Goal: Task Accomplishment & Management: Complete application form

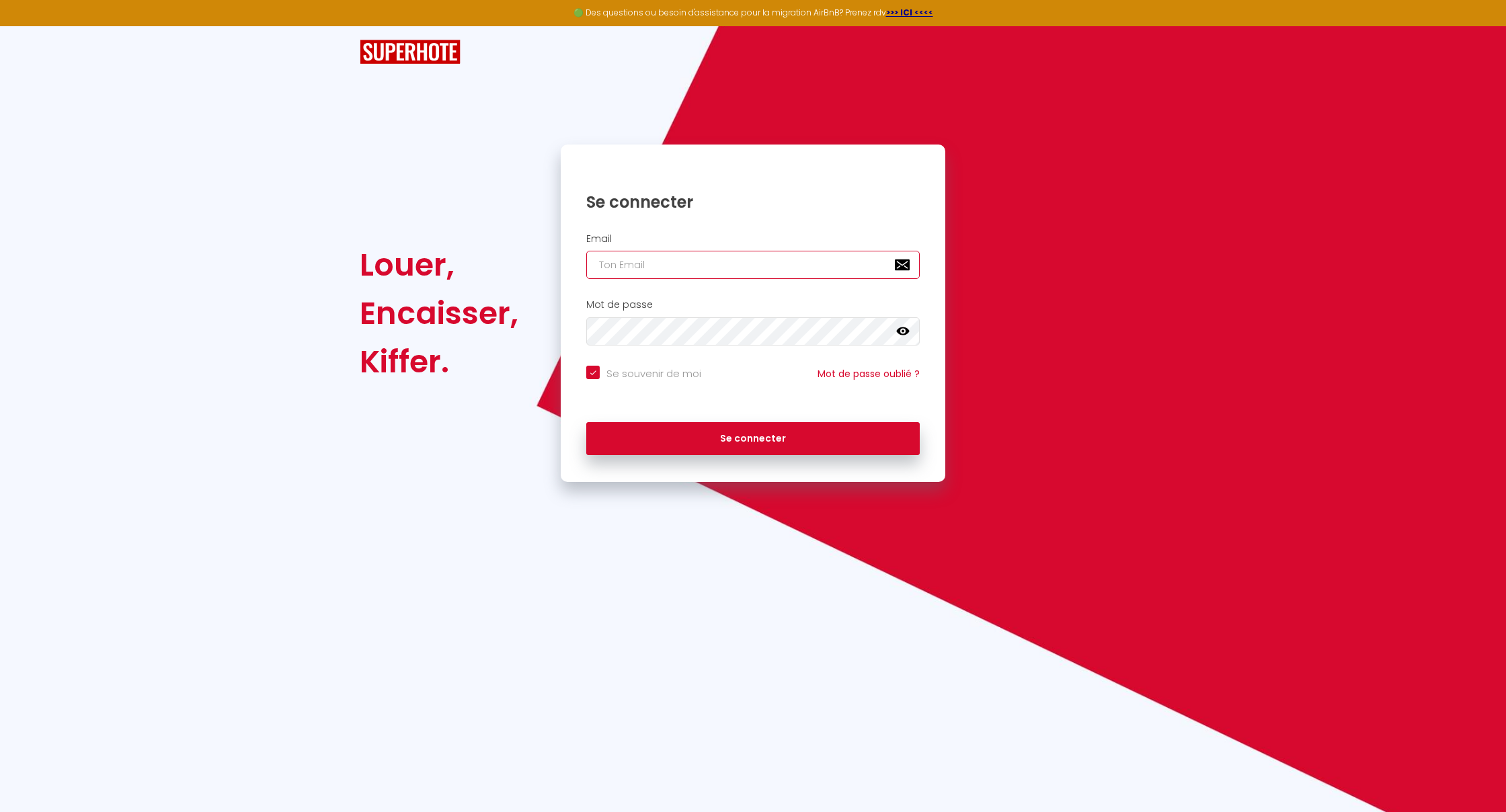
type input "[DOMAIN_NAME][EMAIL_ADDRESS][DOMAIN_NAME]"
click at [753, 436] on button "Se connecter" at bounding box center [753, 438] width 333 height 34
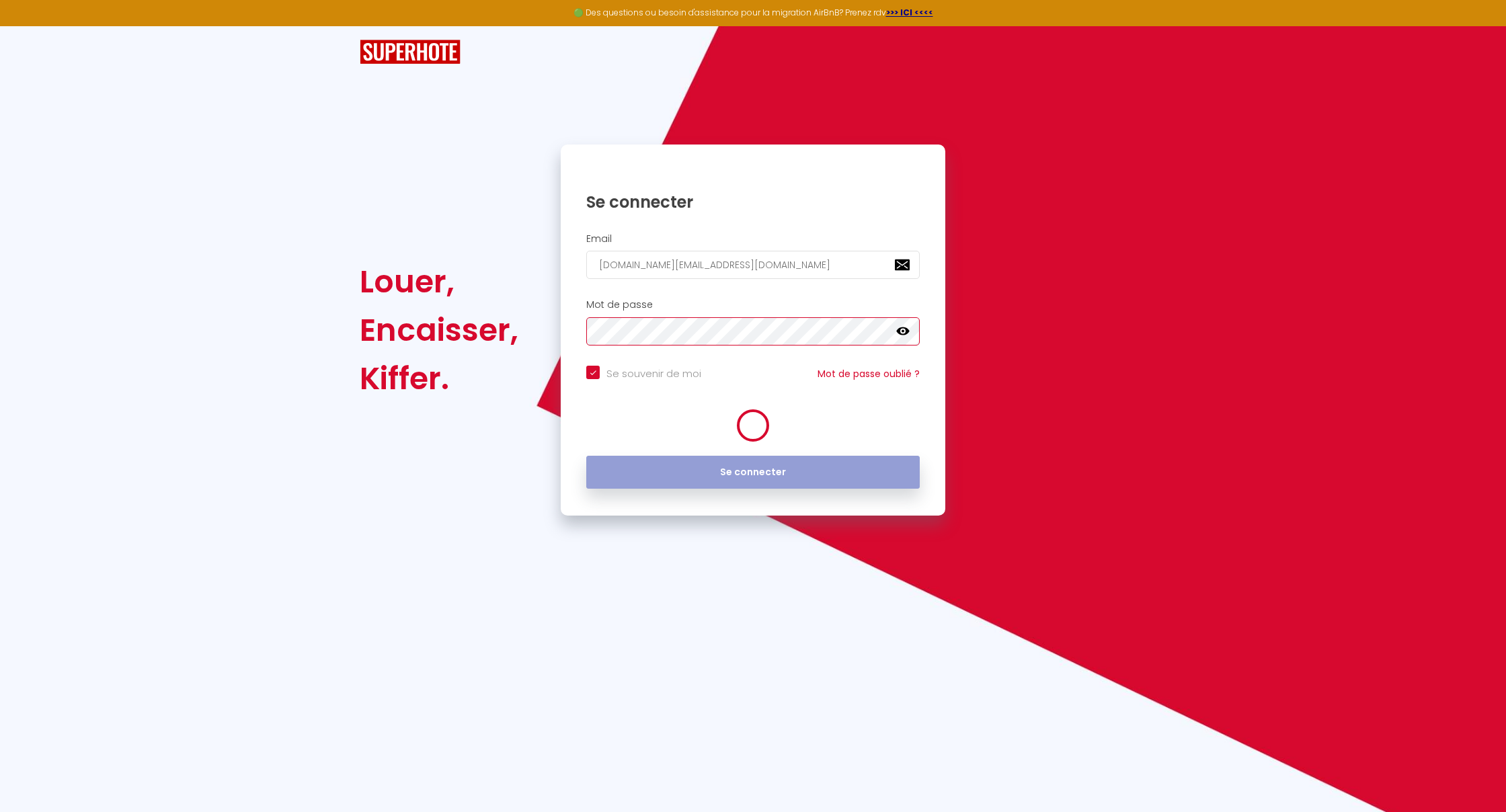
checkbox input "true"
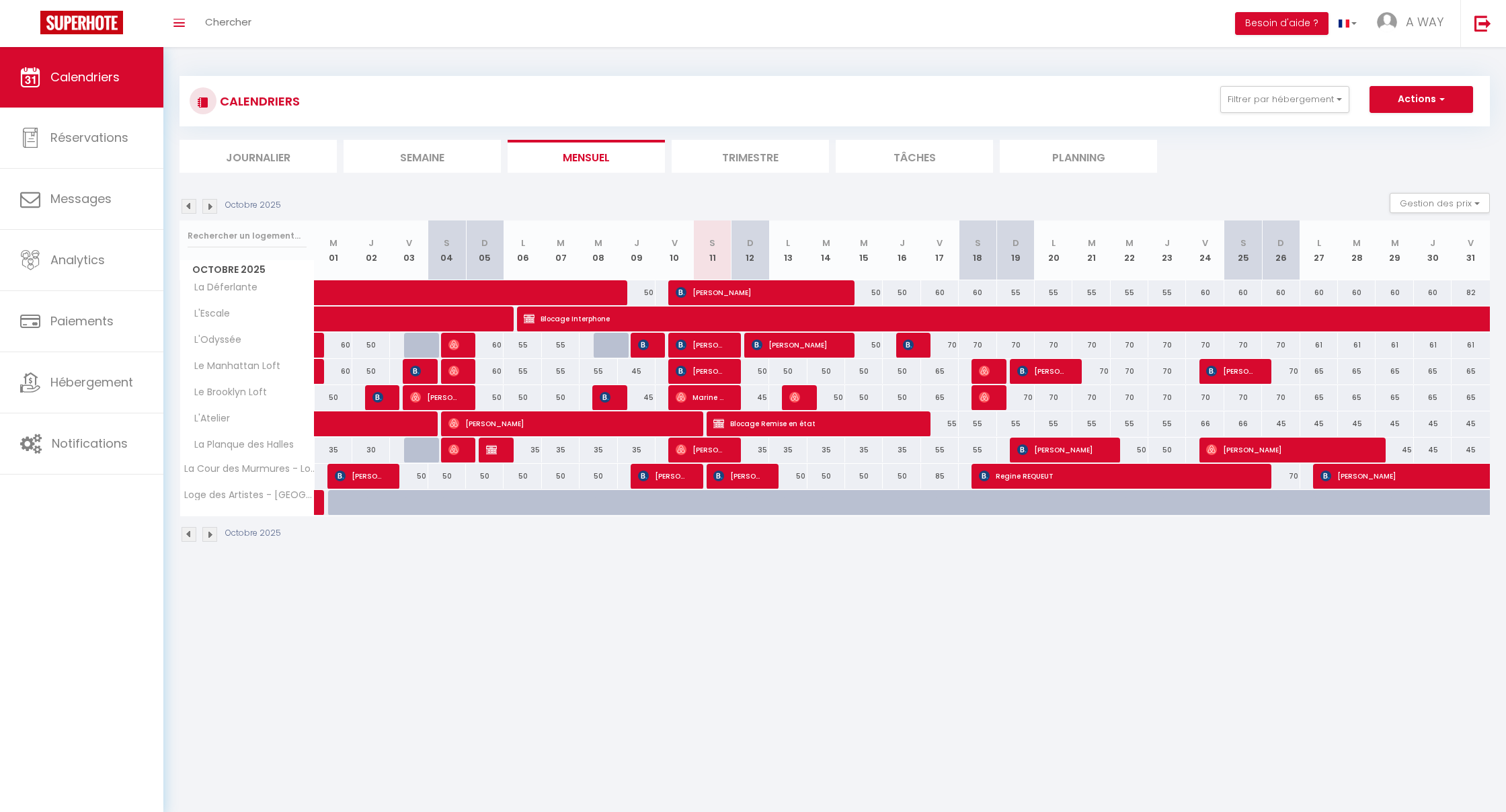
click at [723, 419] on img at bounding box center [719, 423] width 11 height 11
select select "OK"
select select "KO"
select select "0"
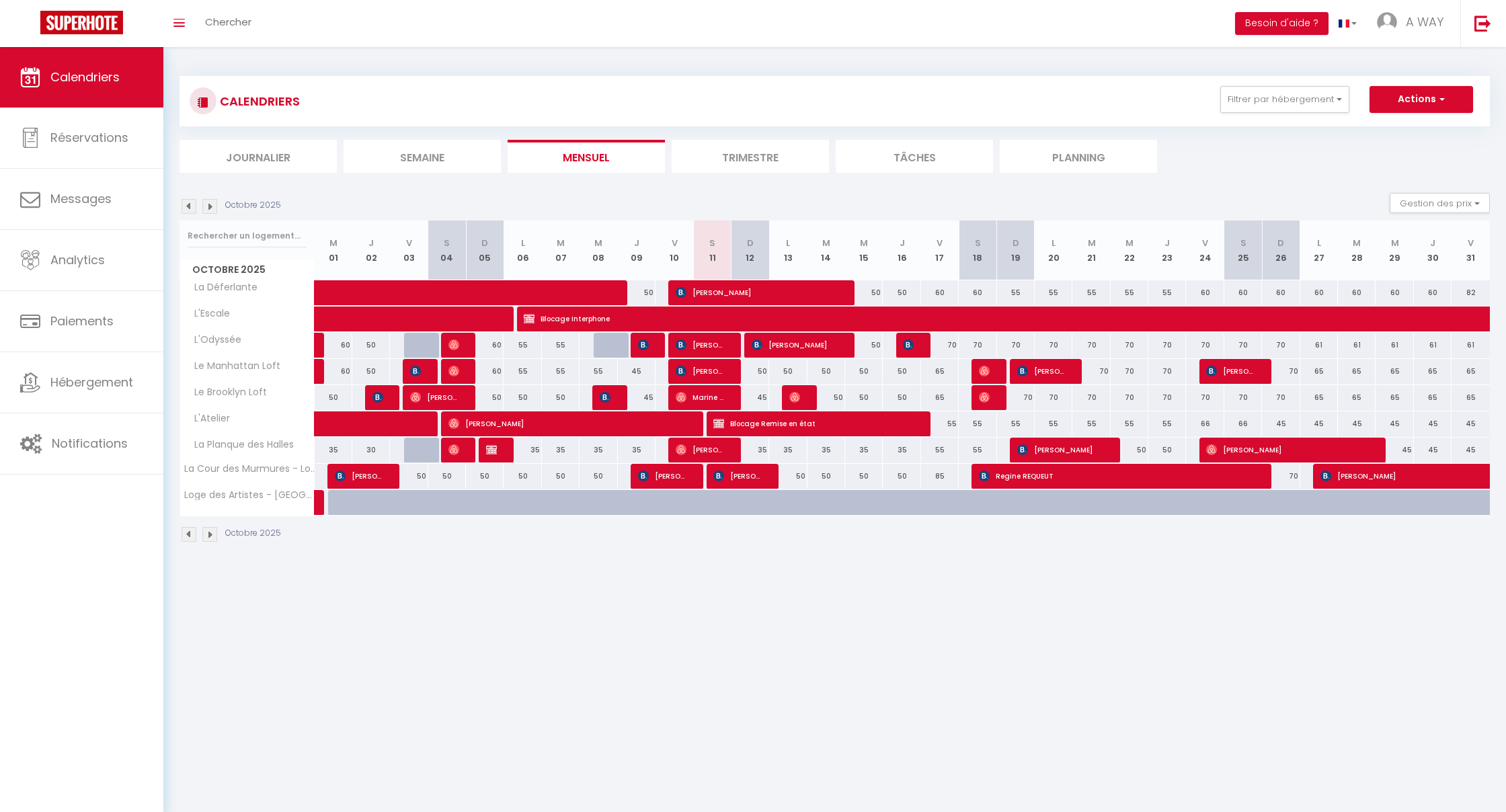
select select "1"
select select
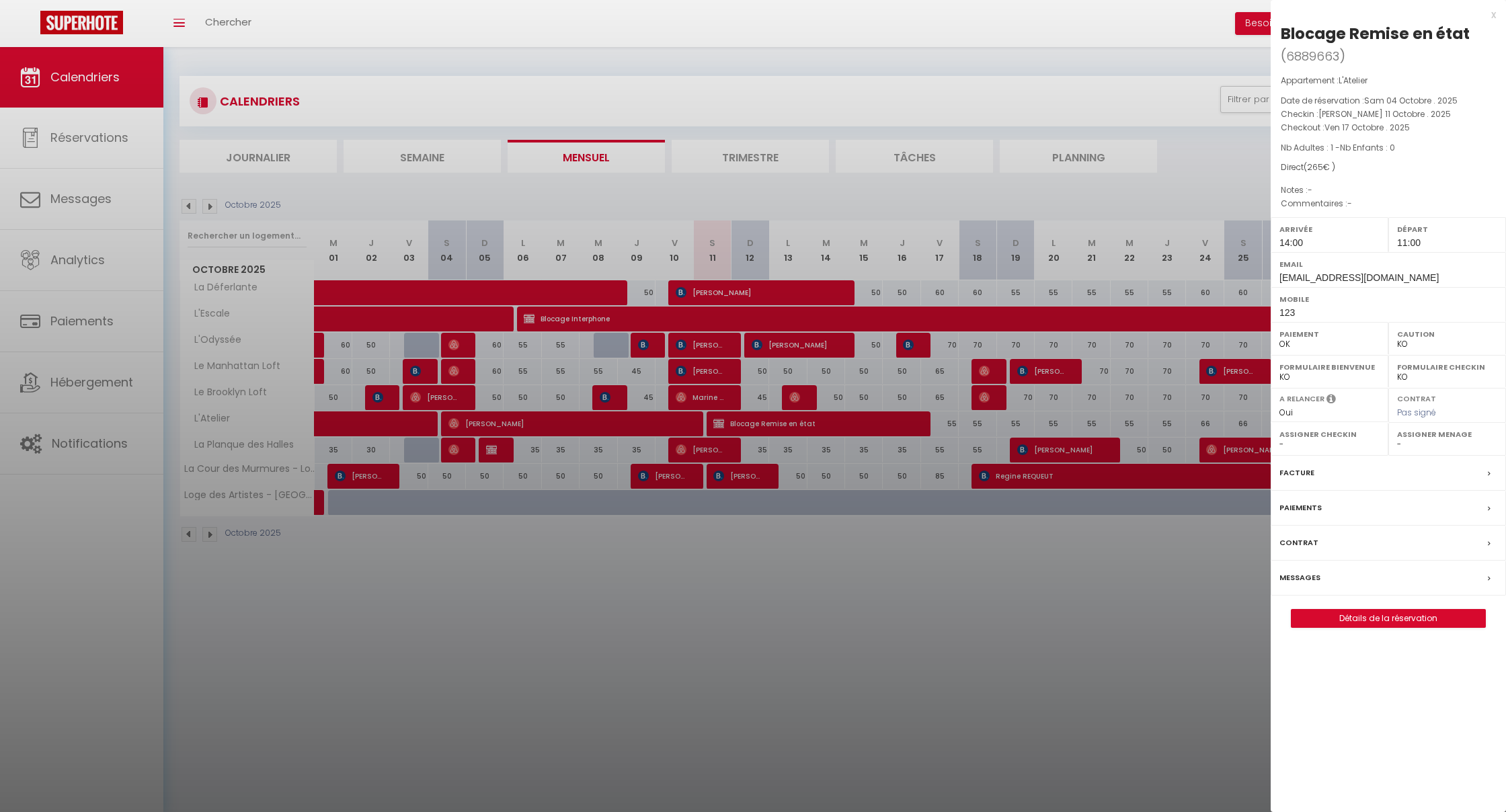
click at [1300, 571] on label "Messages" at bounding box center [1300, 577] width 41 height 14
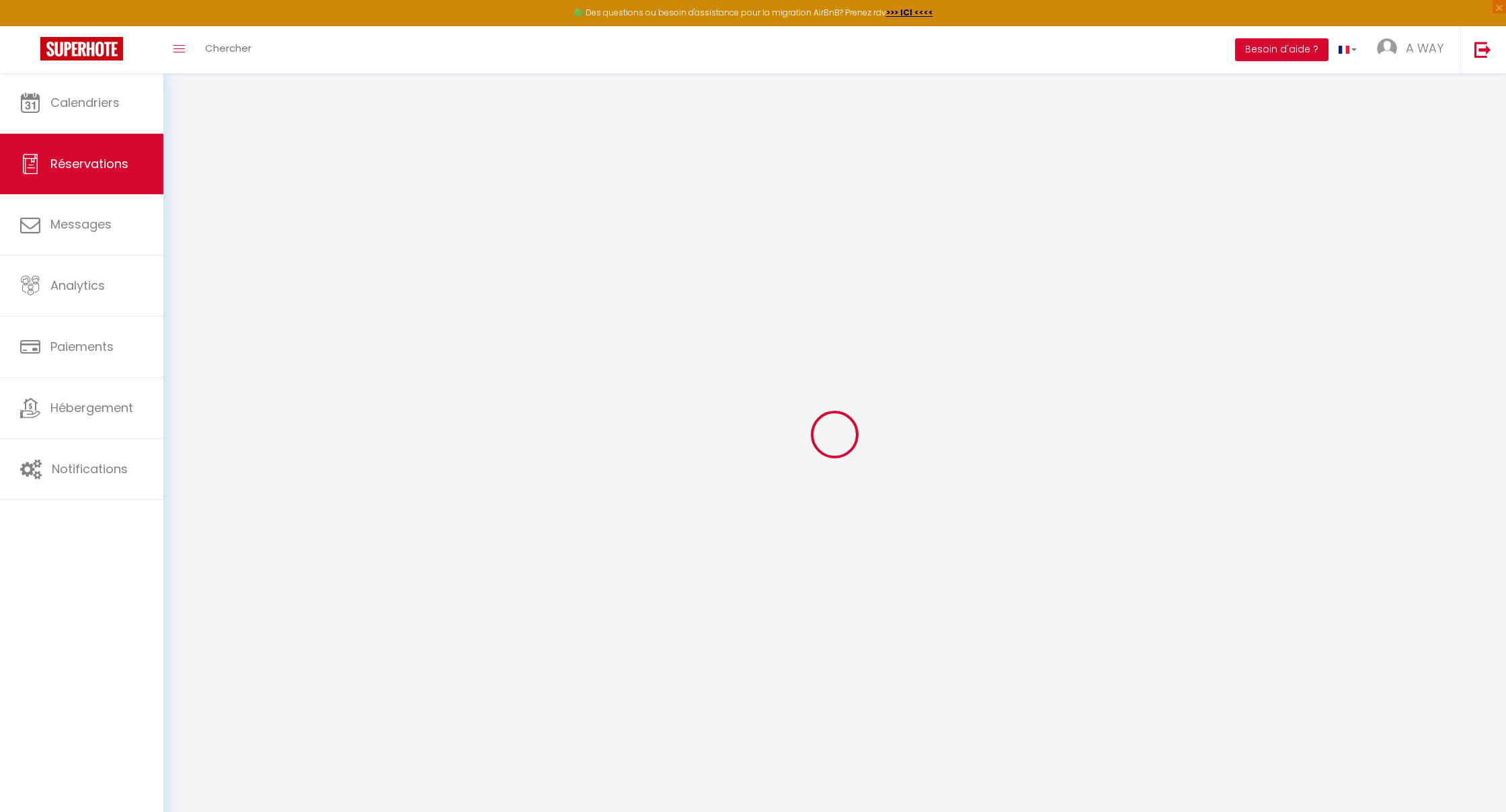
select select
checkbox input "false"
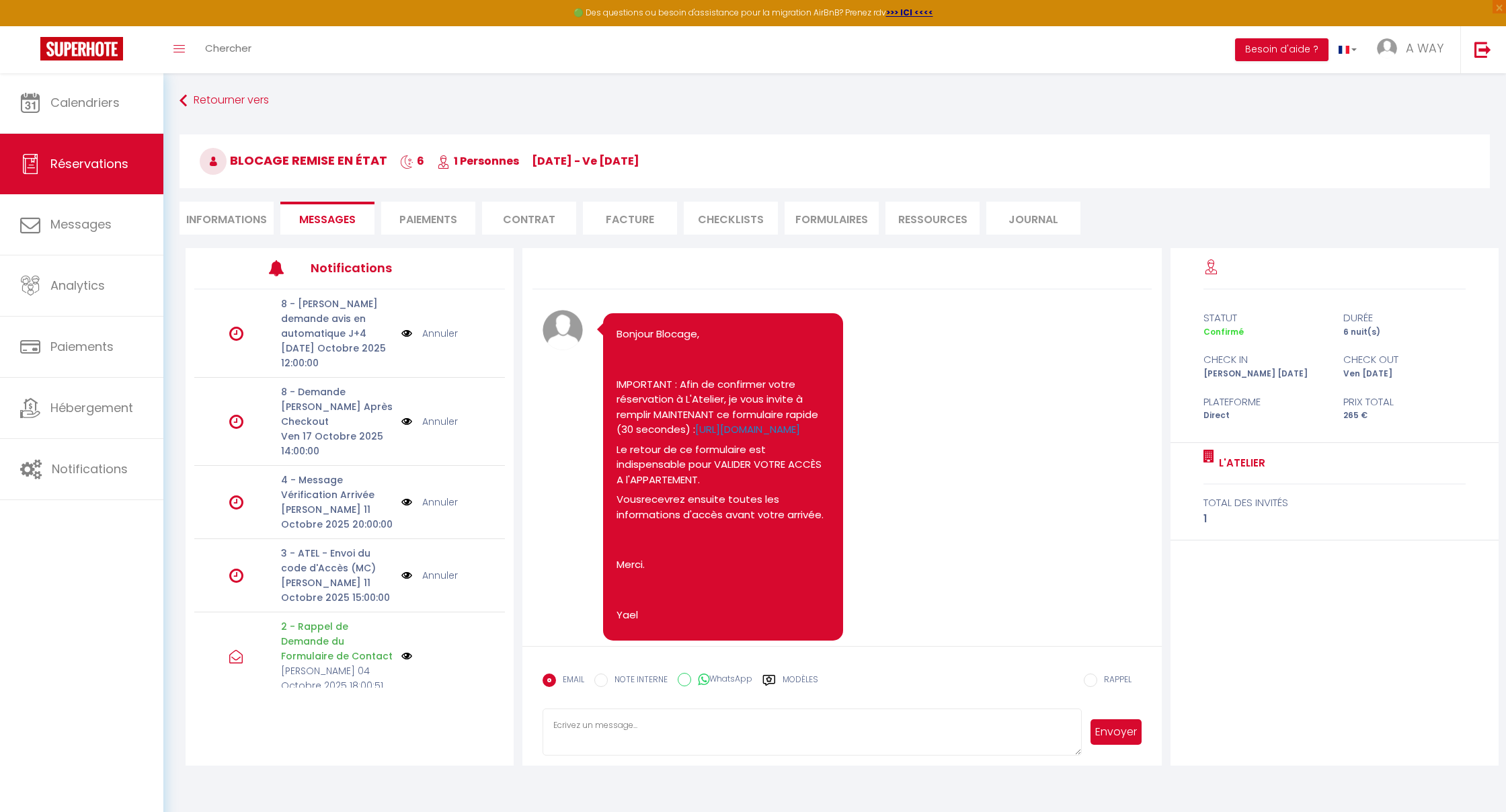
scroll to position [991, 0]
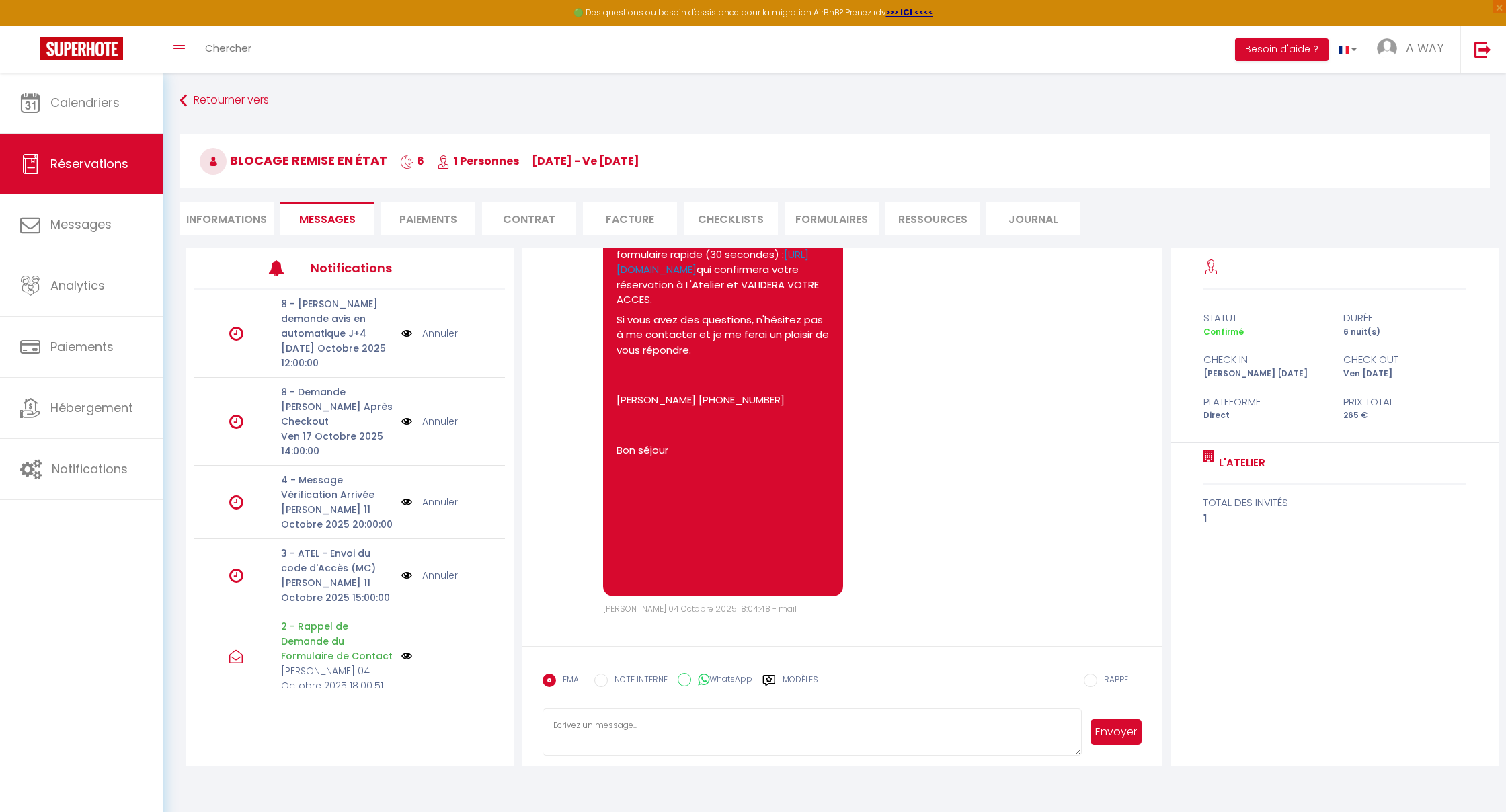
click at [222, 220] on li "Informations" at bounding box center [226, 218] width 94 height 33
select select
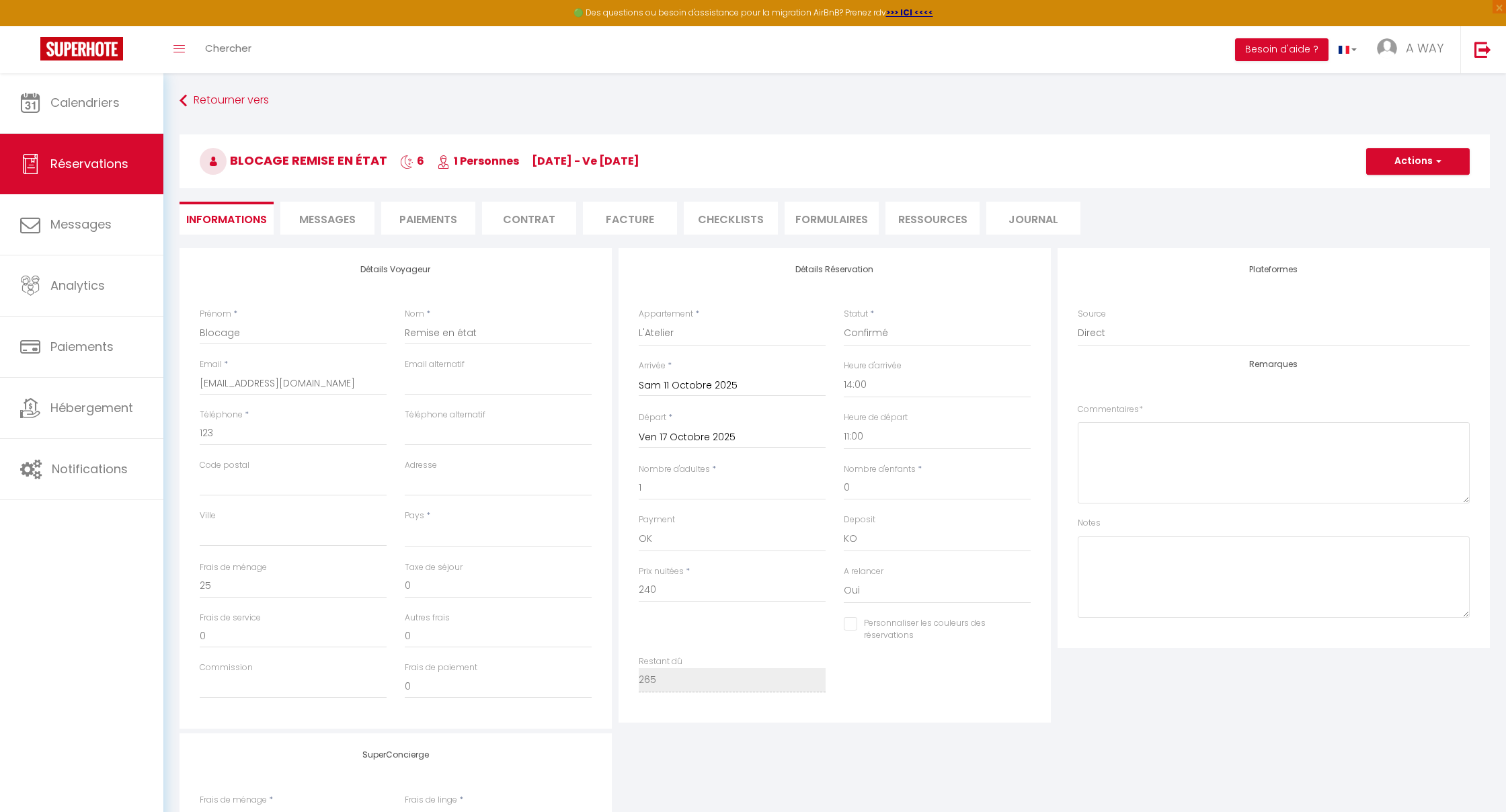
click at [1439, 161] on span "button" at bounding box center [1437, 161] width 8 height 12
click at [1390, 225] on link "Supprimer" at bounding box center [1404, 226] width 106 height 18
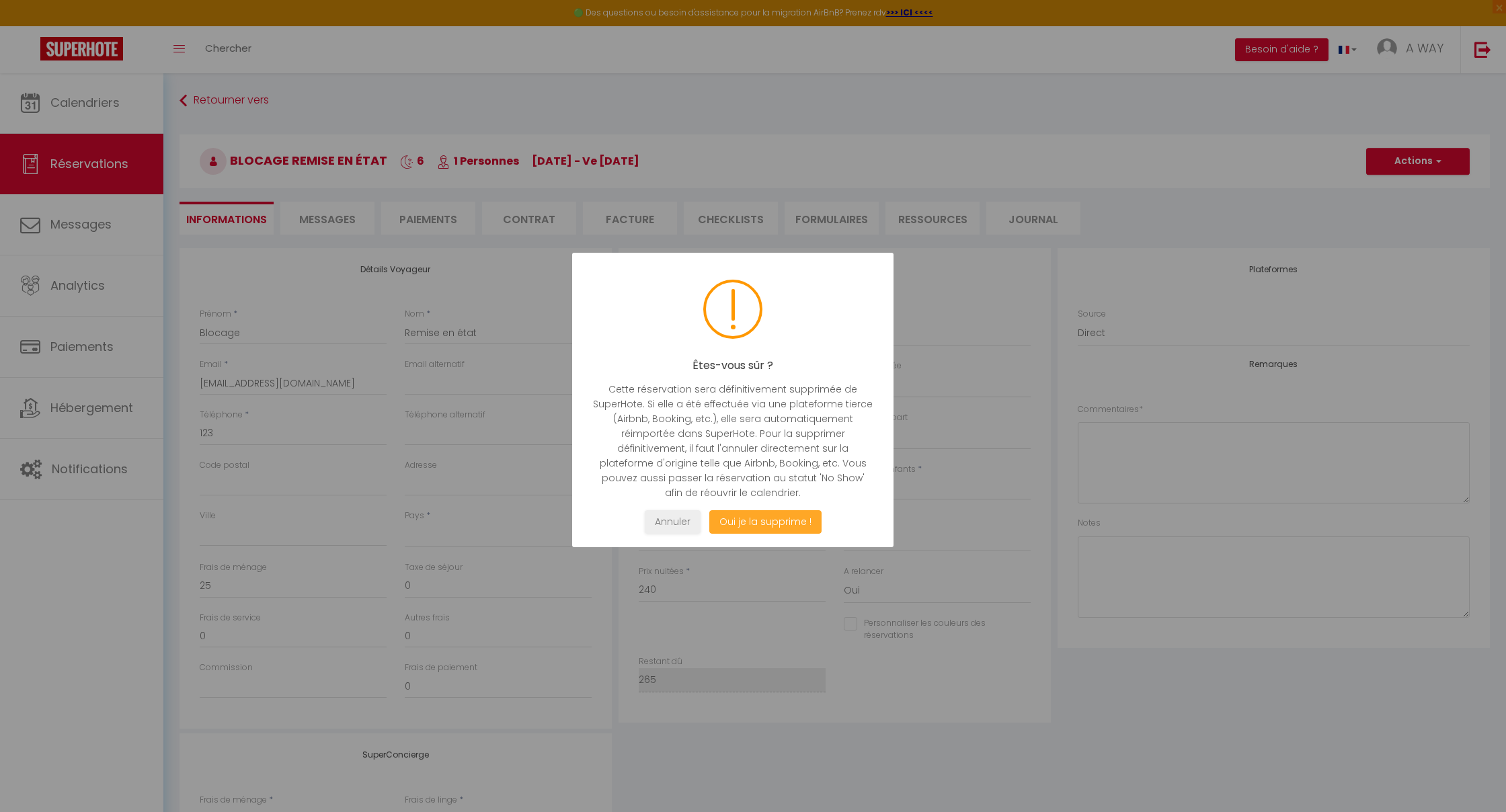
click at [783, 525] on button "Oui je la supprime !" at bounding box center [766, 522] width 112 height 23
select select "not_cancelled"
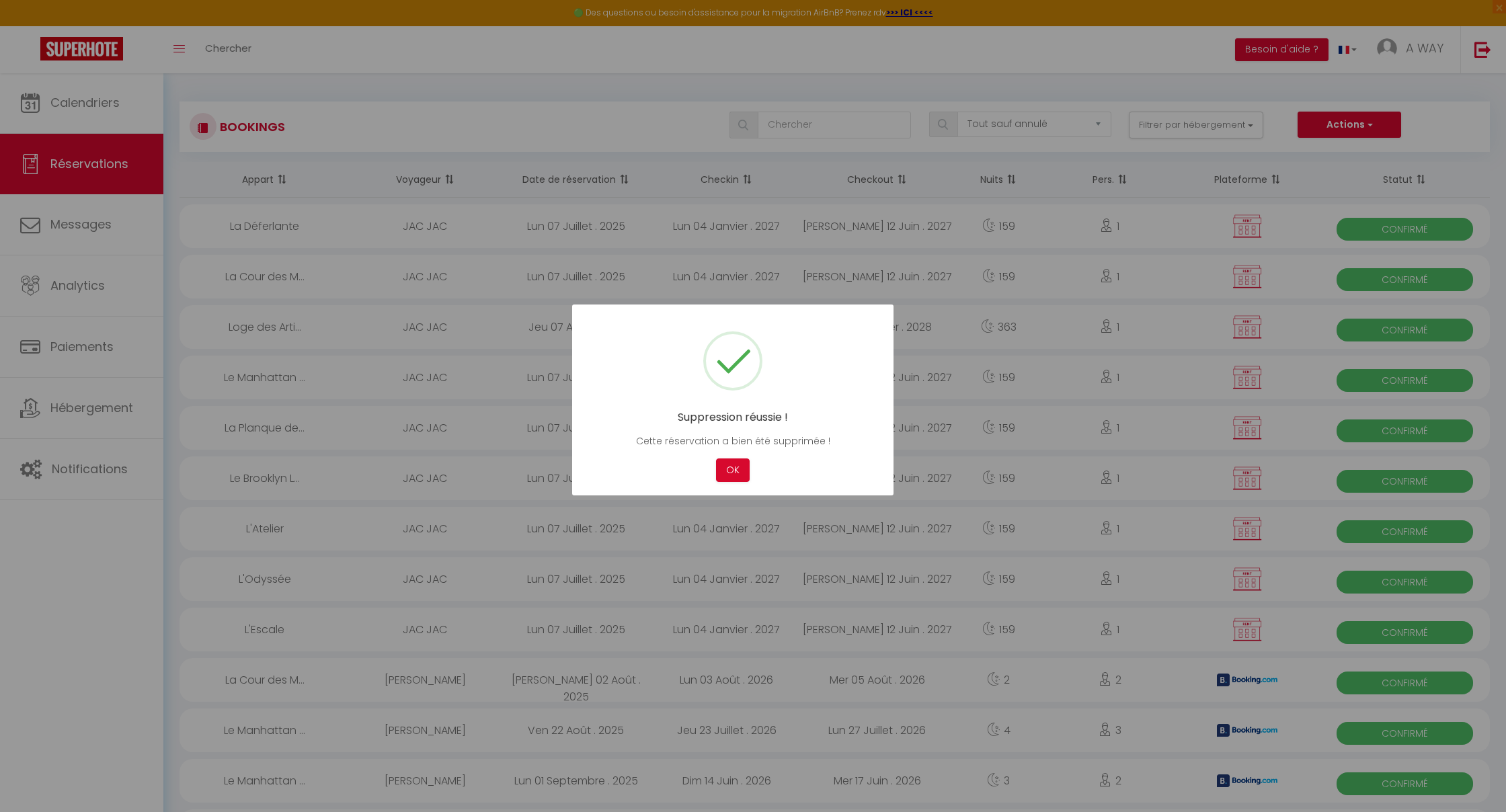
click at [77, 105] on div at bounding box center [753, 406] width 1506 height 812
click at [77, 103] on div at bounding box center [753, 406] width 1506 height 812
click at [729, 469] on button "OK" at bounding box center [733, 470] width 34 height 23
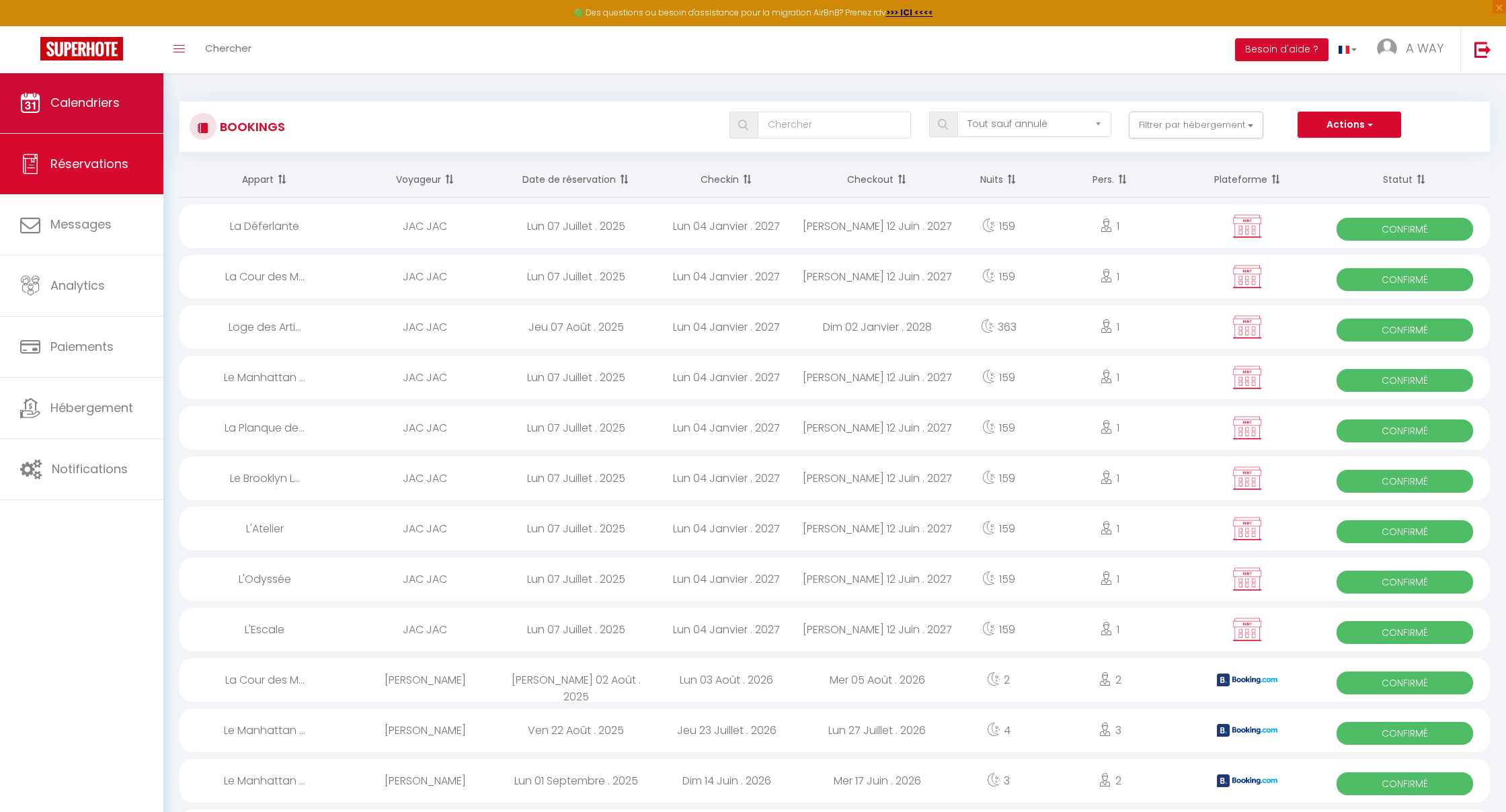
click at [86, 103] on span "Calendriers" at bounding box center [85, 103] width 69 height 17
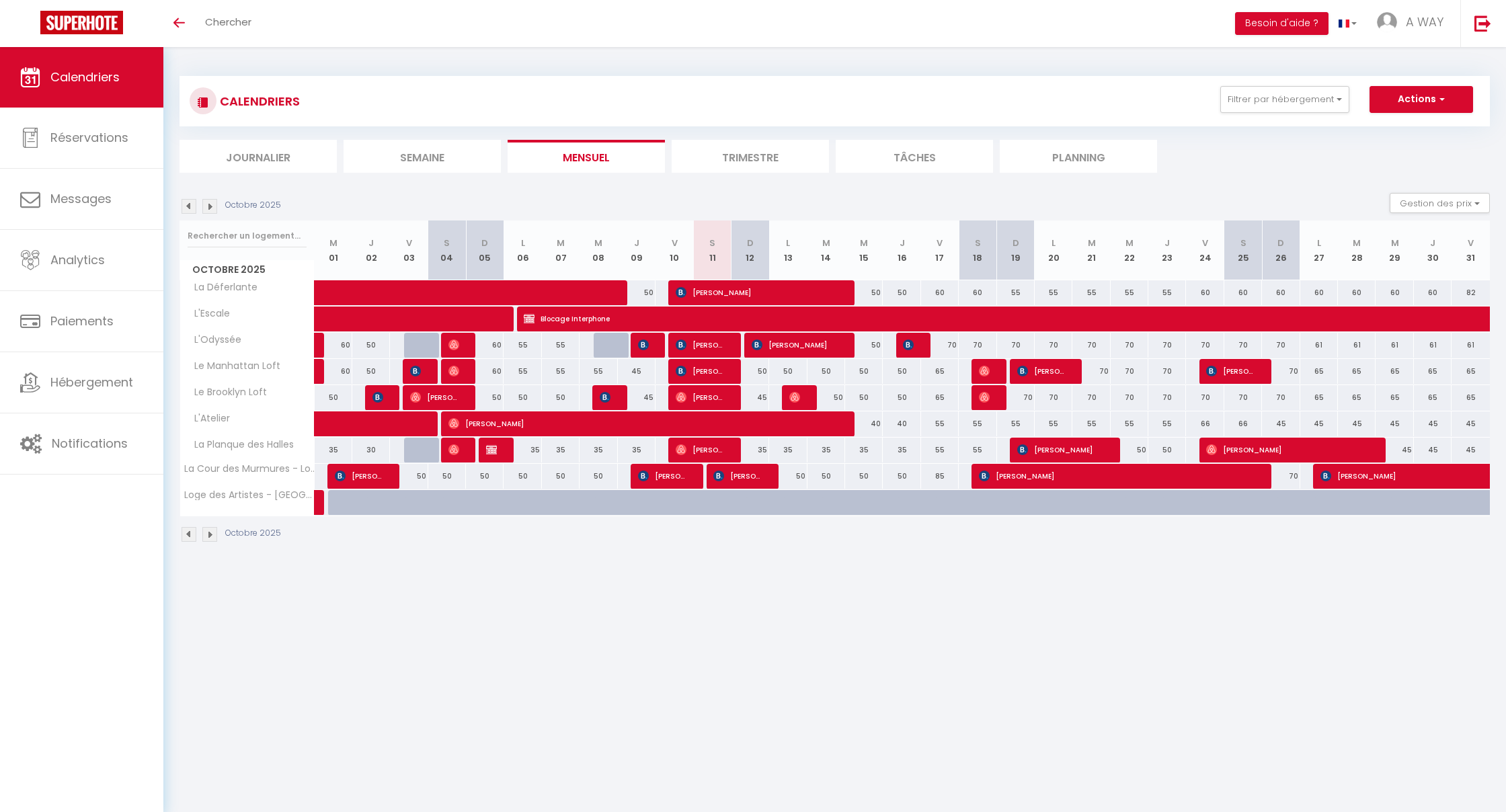
click at [726, 428] on span "Cyril Graff" at bounding box center [643, 423] width 389 height 25
select select "OK"
select select "0"
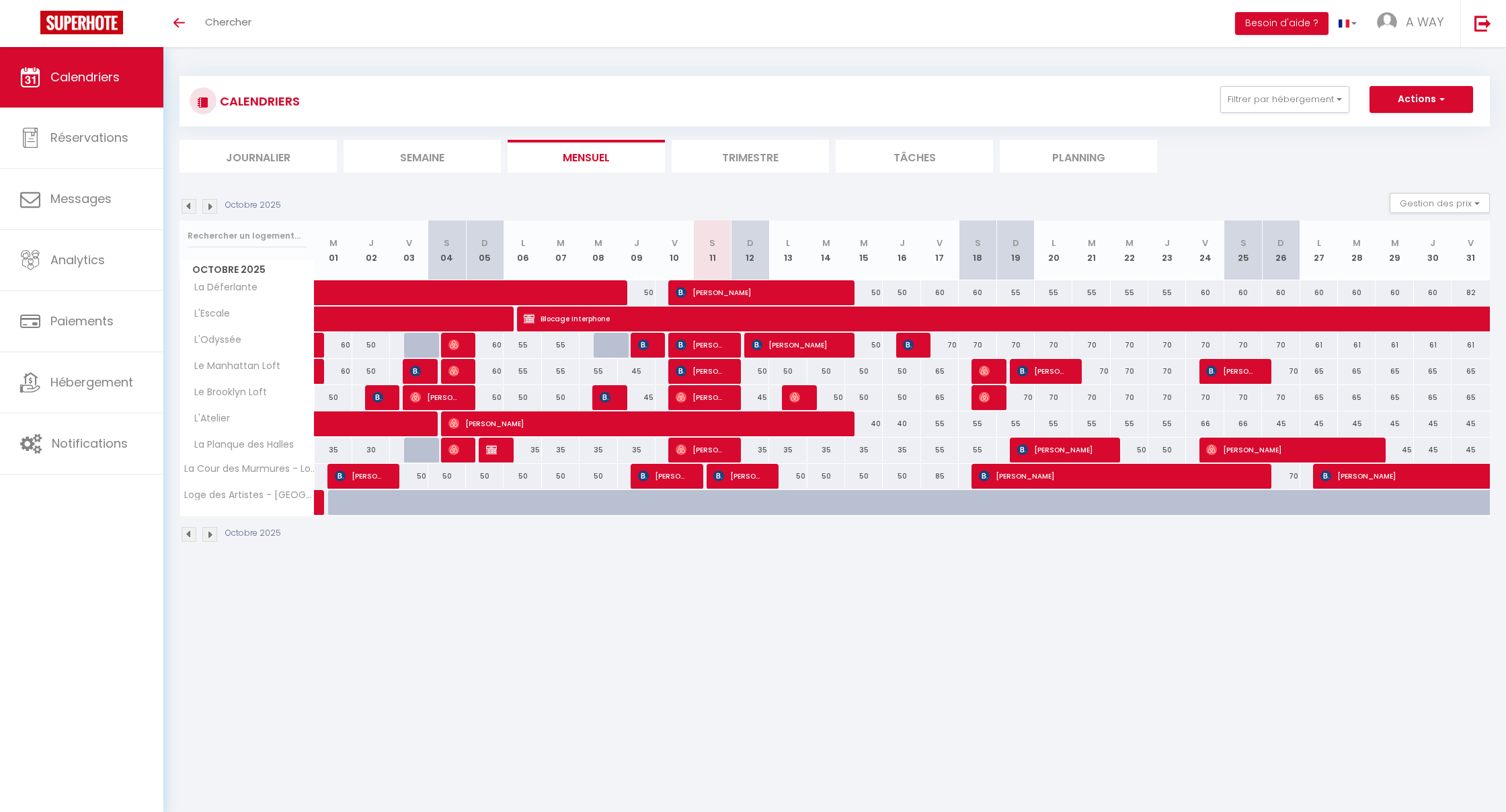
select select "1"
select select
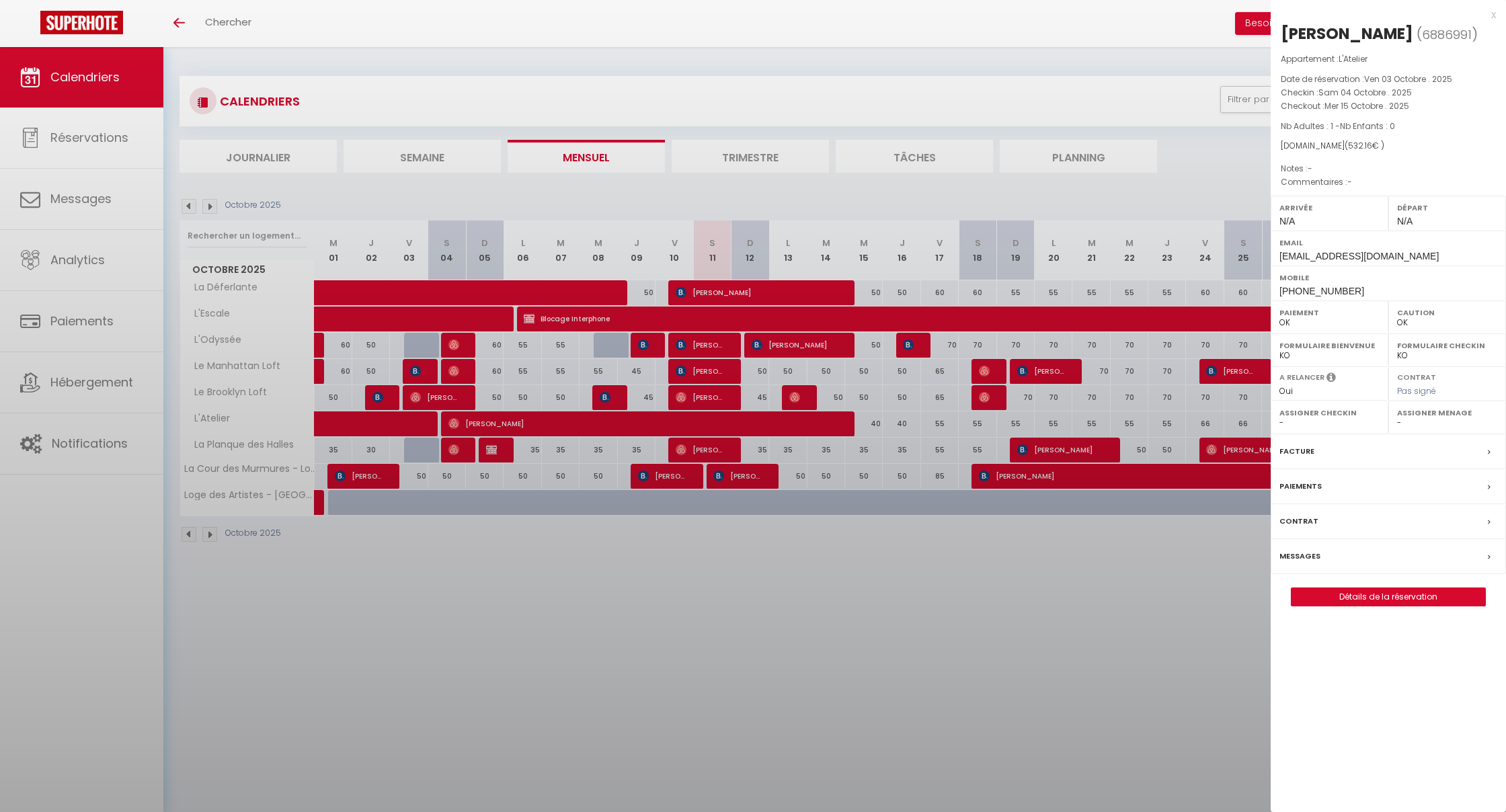
click at [726, 428] on div at bounding box center [753, 406] width 1506 height 812
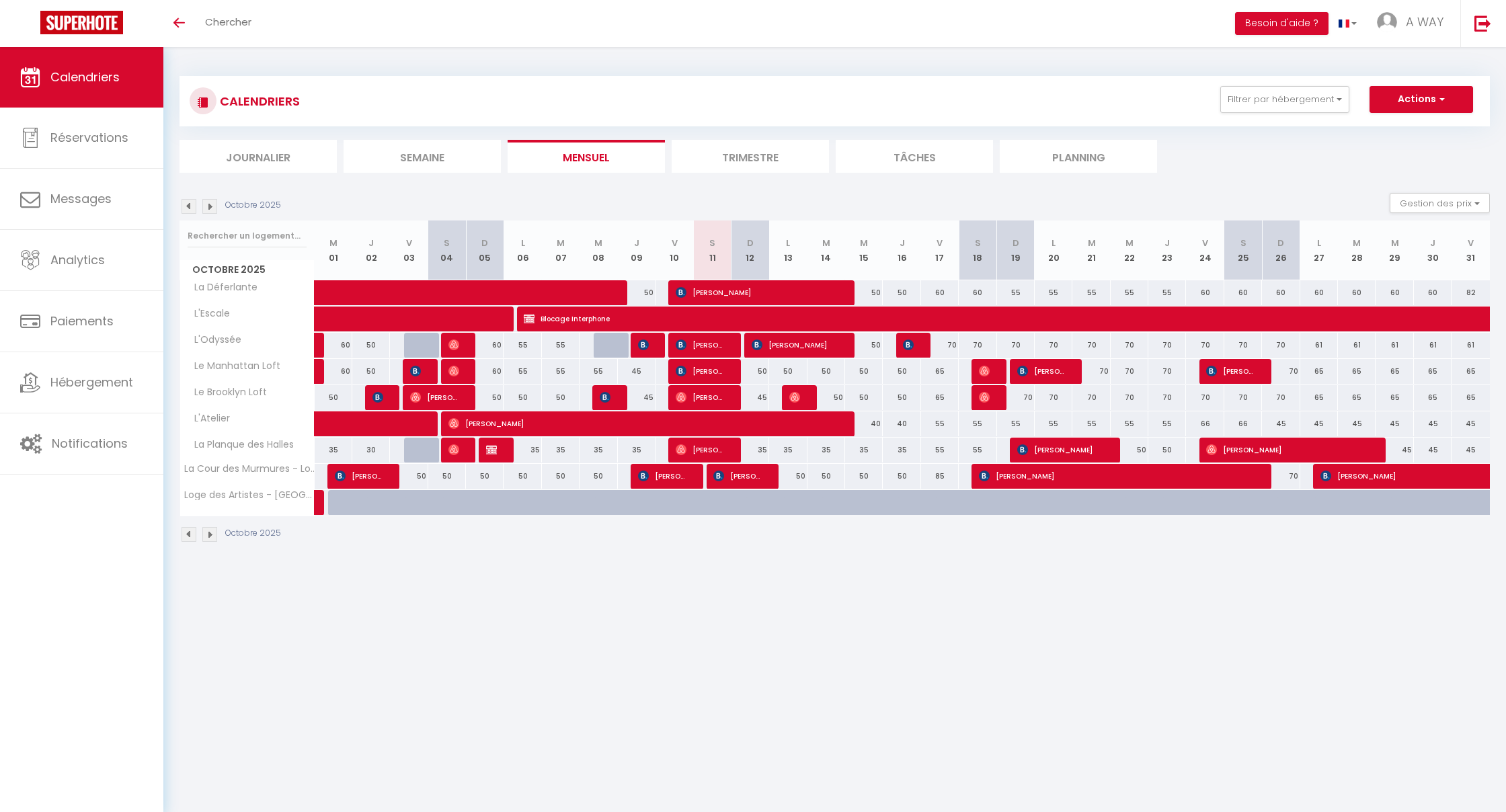
click at [726, 428] on span "Cyril Graff" at bounding box center [643, 423] width 389 height 25
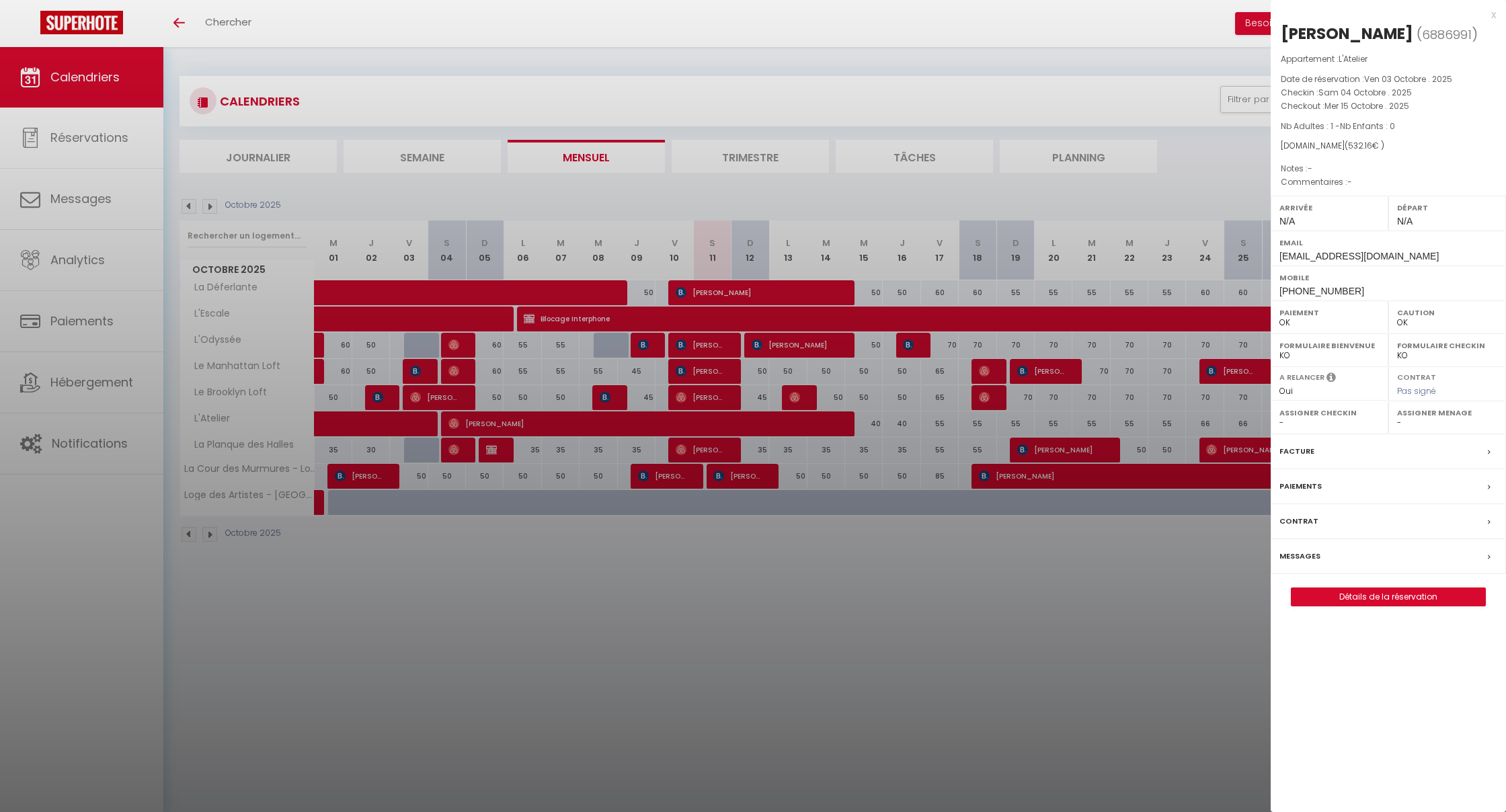
click at [867, 420] on div at bounding box center [753, 406] width 1506 height 812
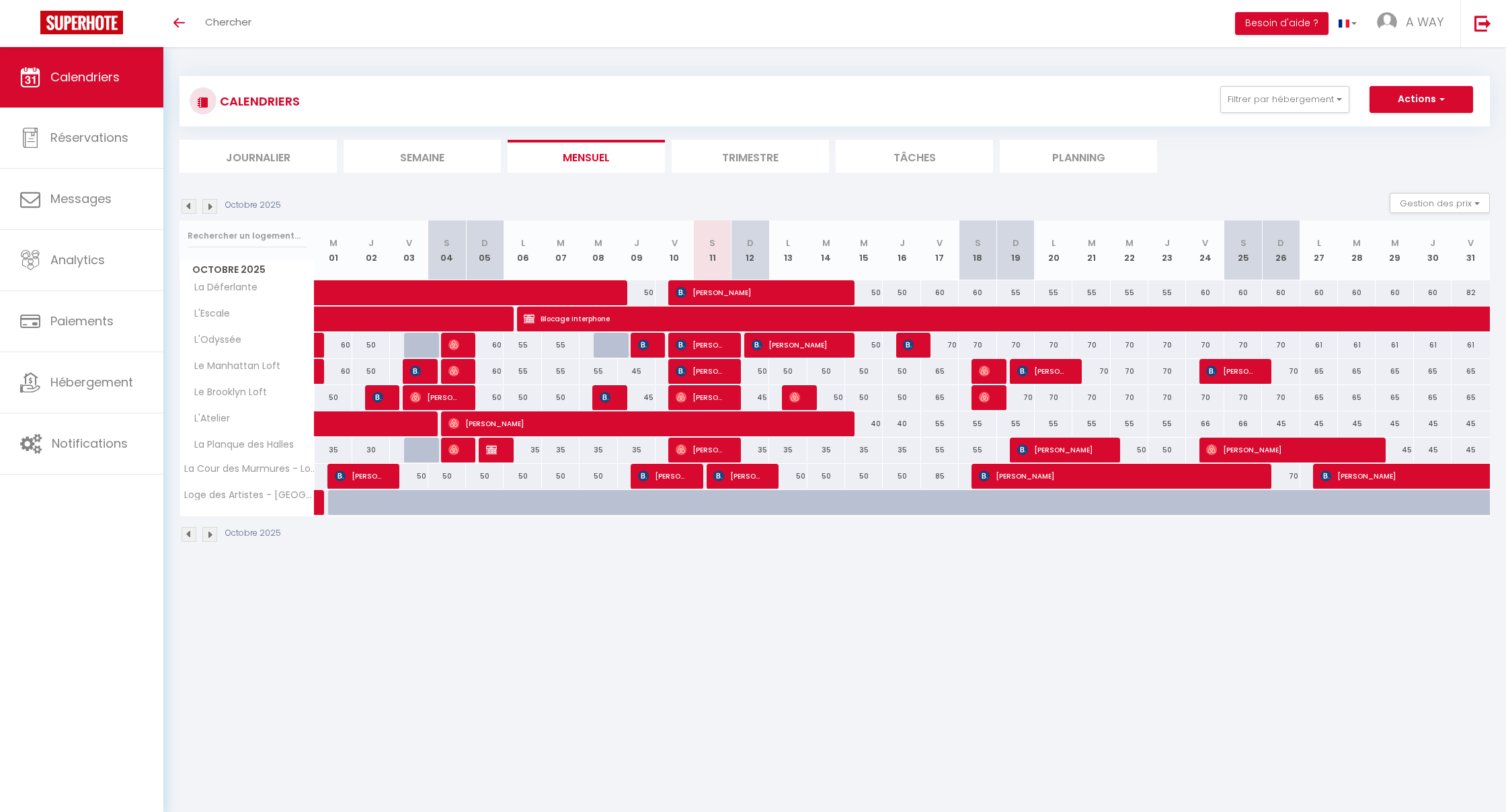
click at [867, 420] on div "40" at bounding box center [864, 423] width 38 height 25
type input "40"
type input "Mer 15 Octobre 2025"
type input "Jeu 16 Octobre 2025"
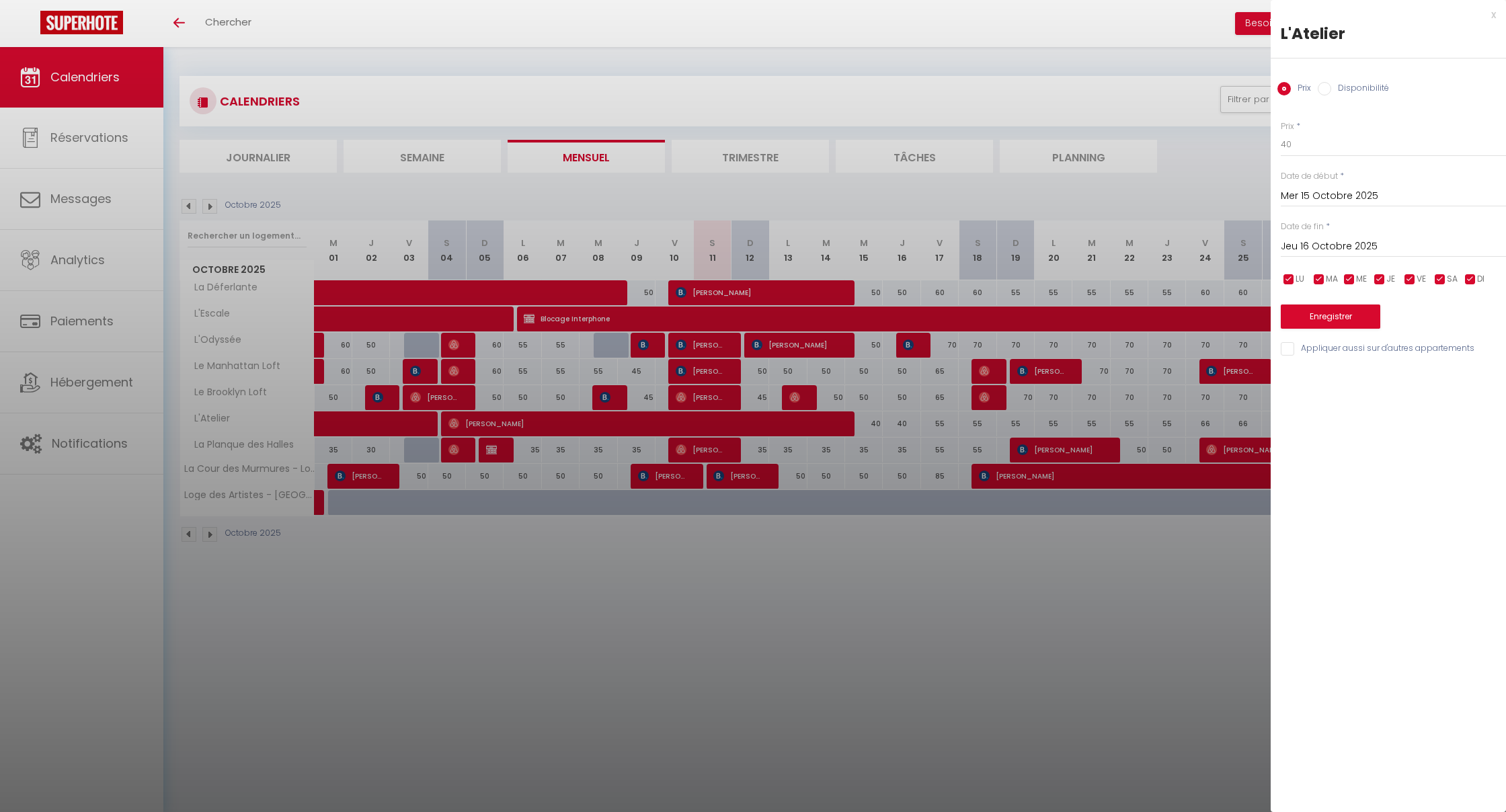
click at [757, 656] on div at bounding box center [753, 406] width 1506 height 812
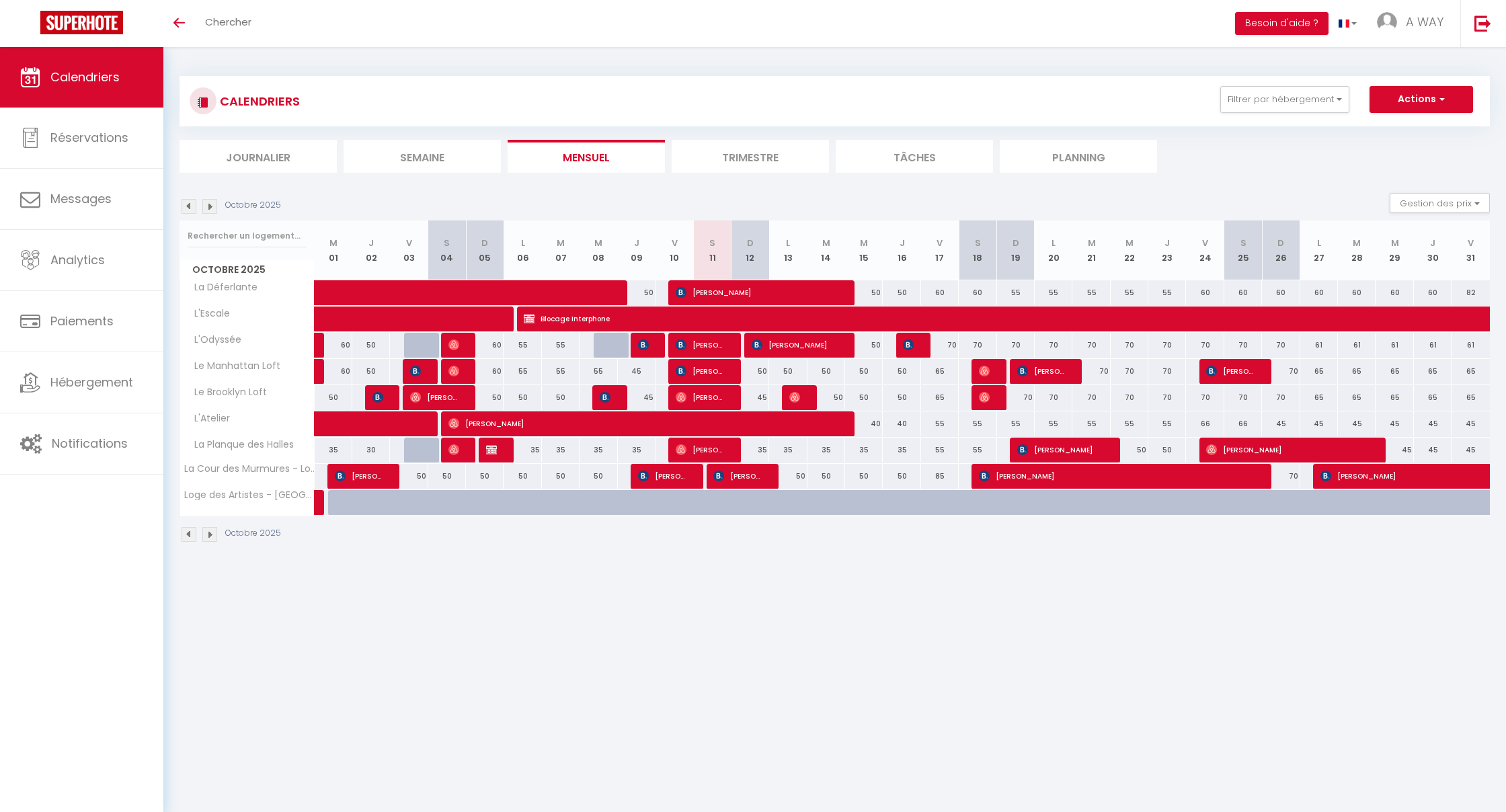
click at [1434, 97] on button "Actions" at bounding box center [1421, 99] width 103 height 27
click at [1399, 128] on link "Nouvelle réservation" at bounding box center [1407, 130] width 117 height 20
select select
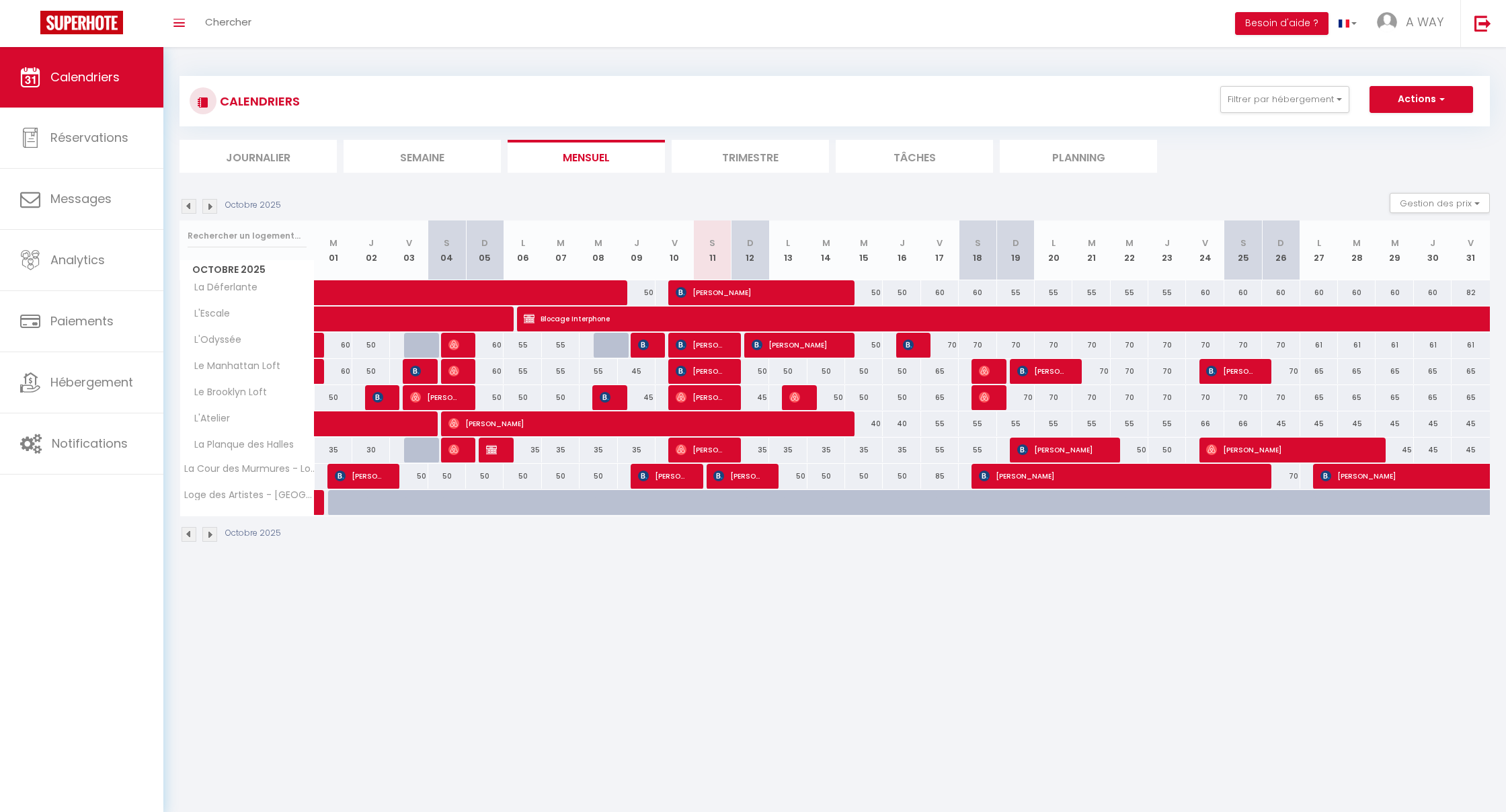
select select
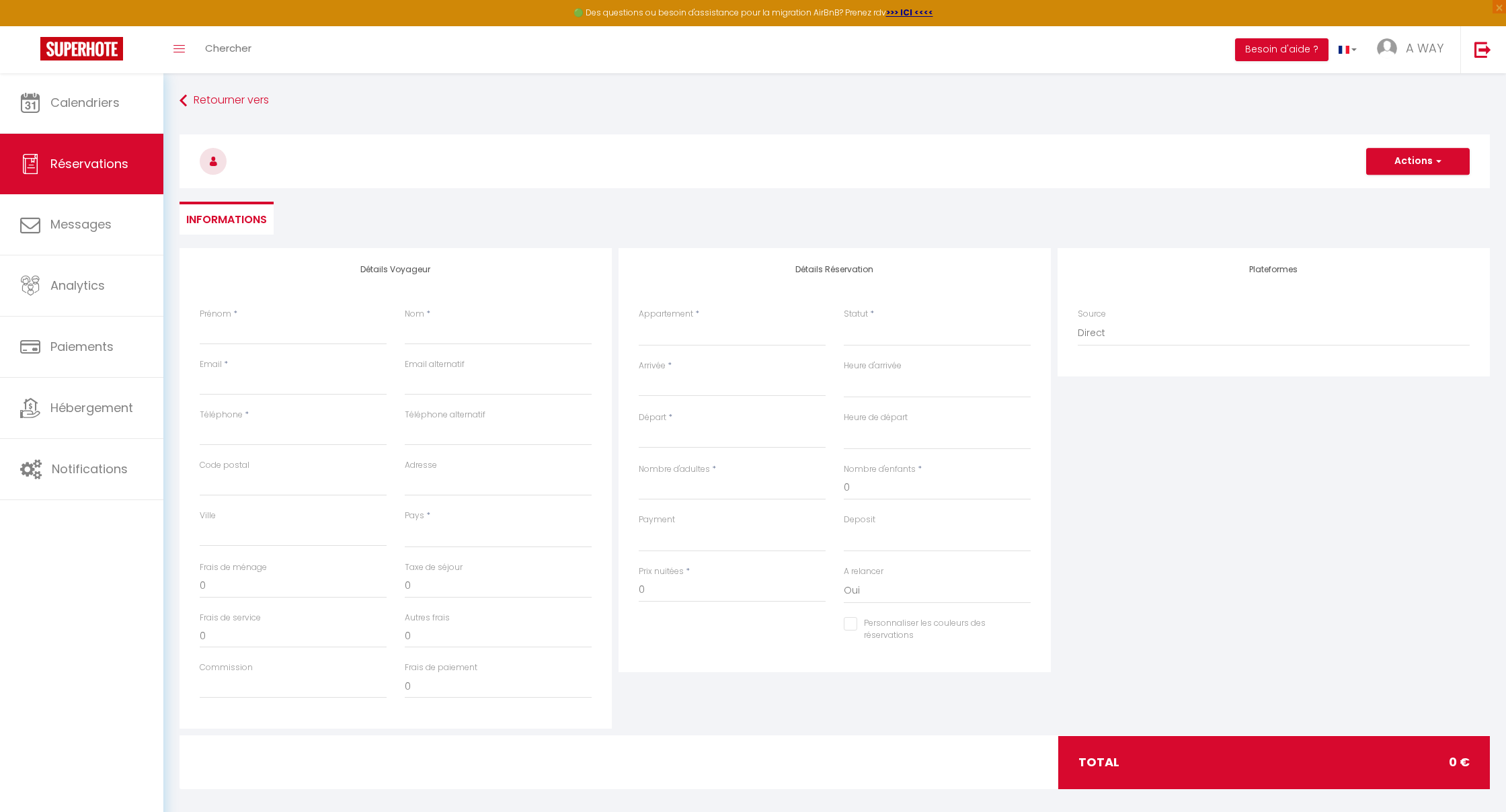
select select
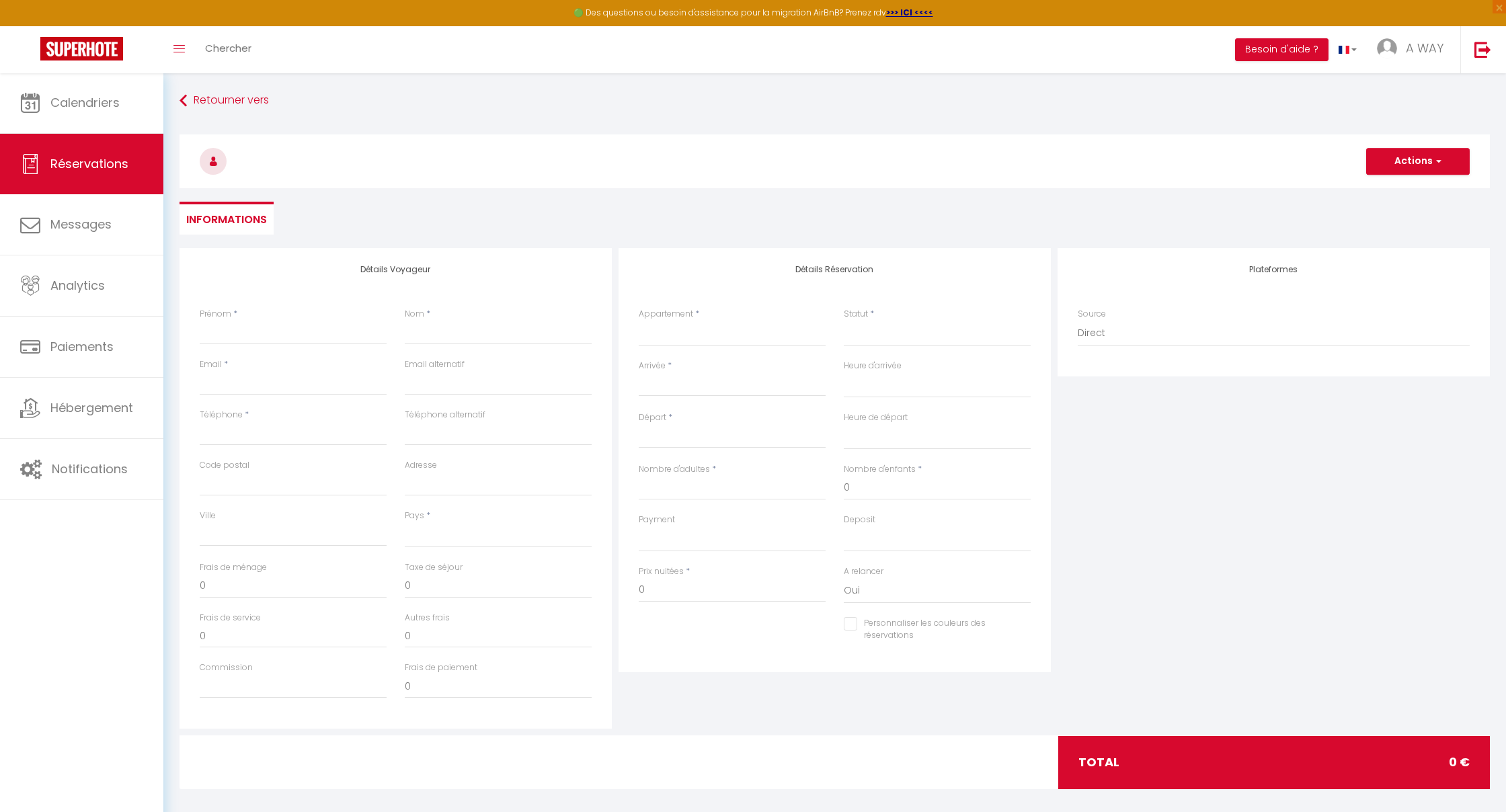
select select
checkbox input "false"
select select
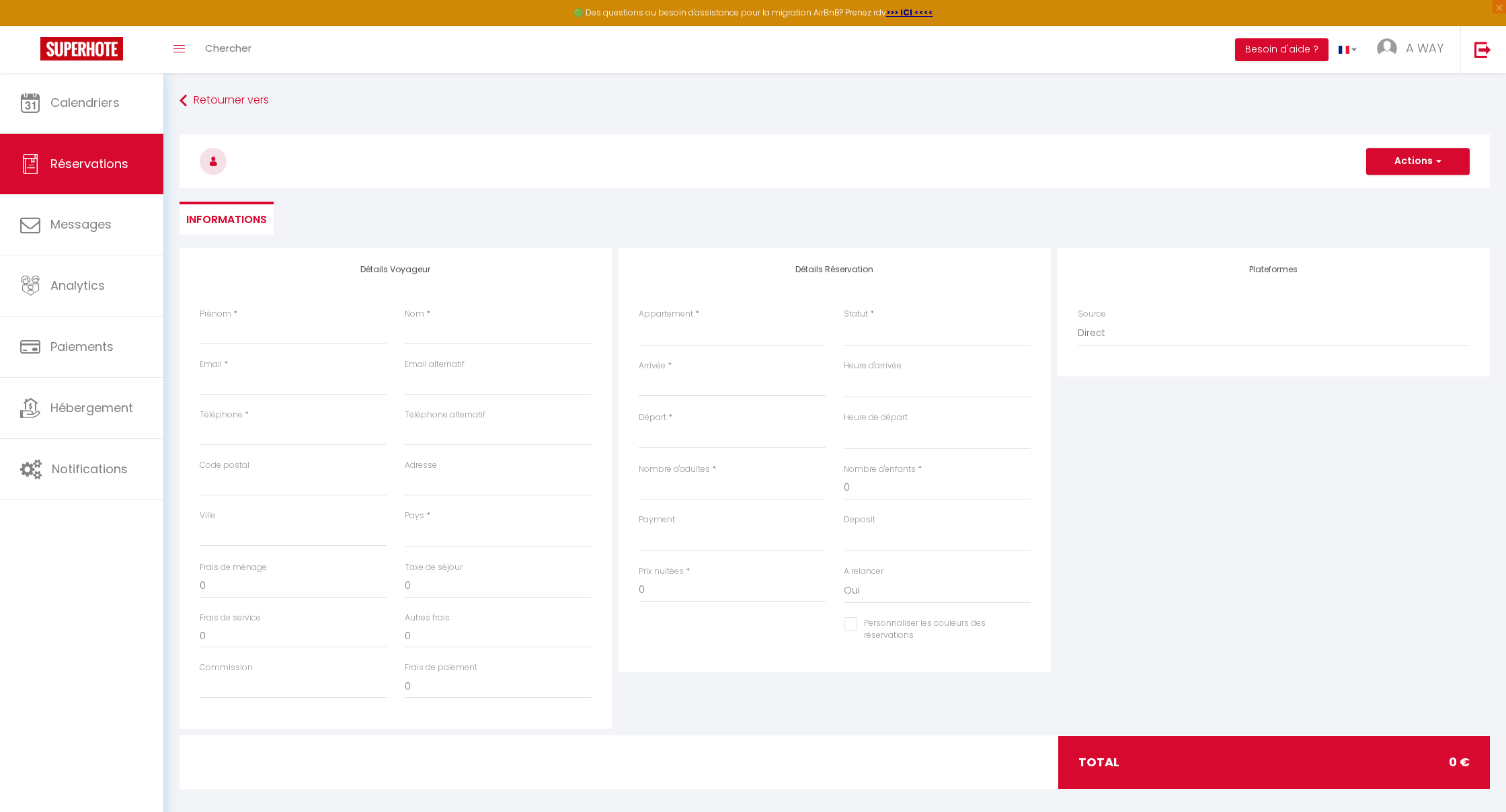
select select
checkbox input "false"
select select
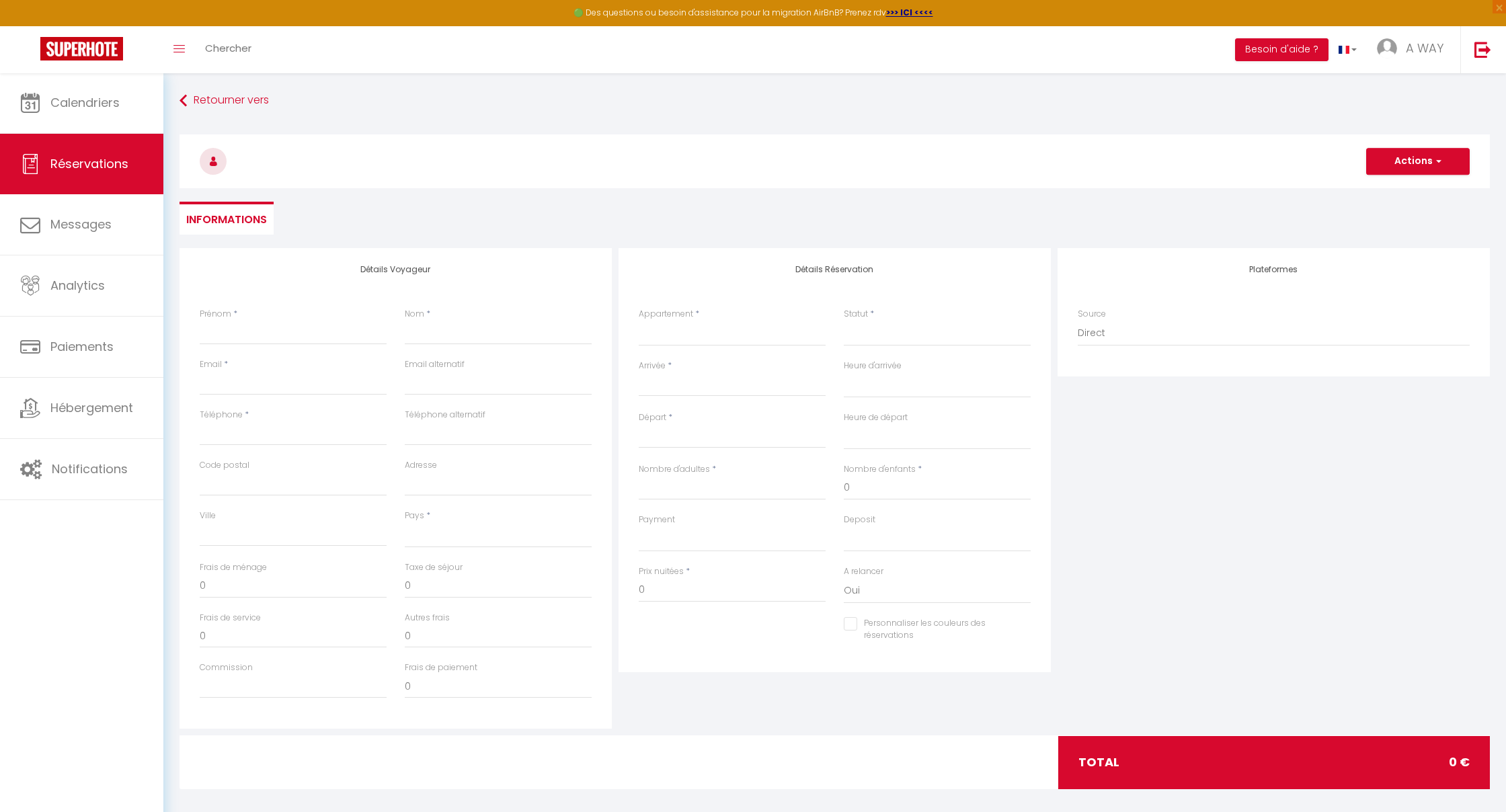
select select
type input "B"
select select
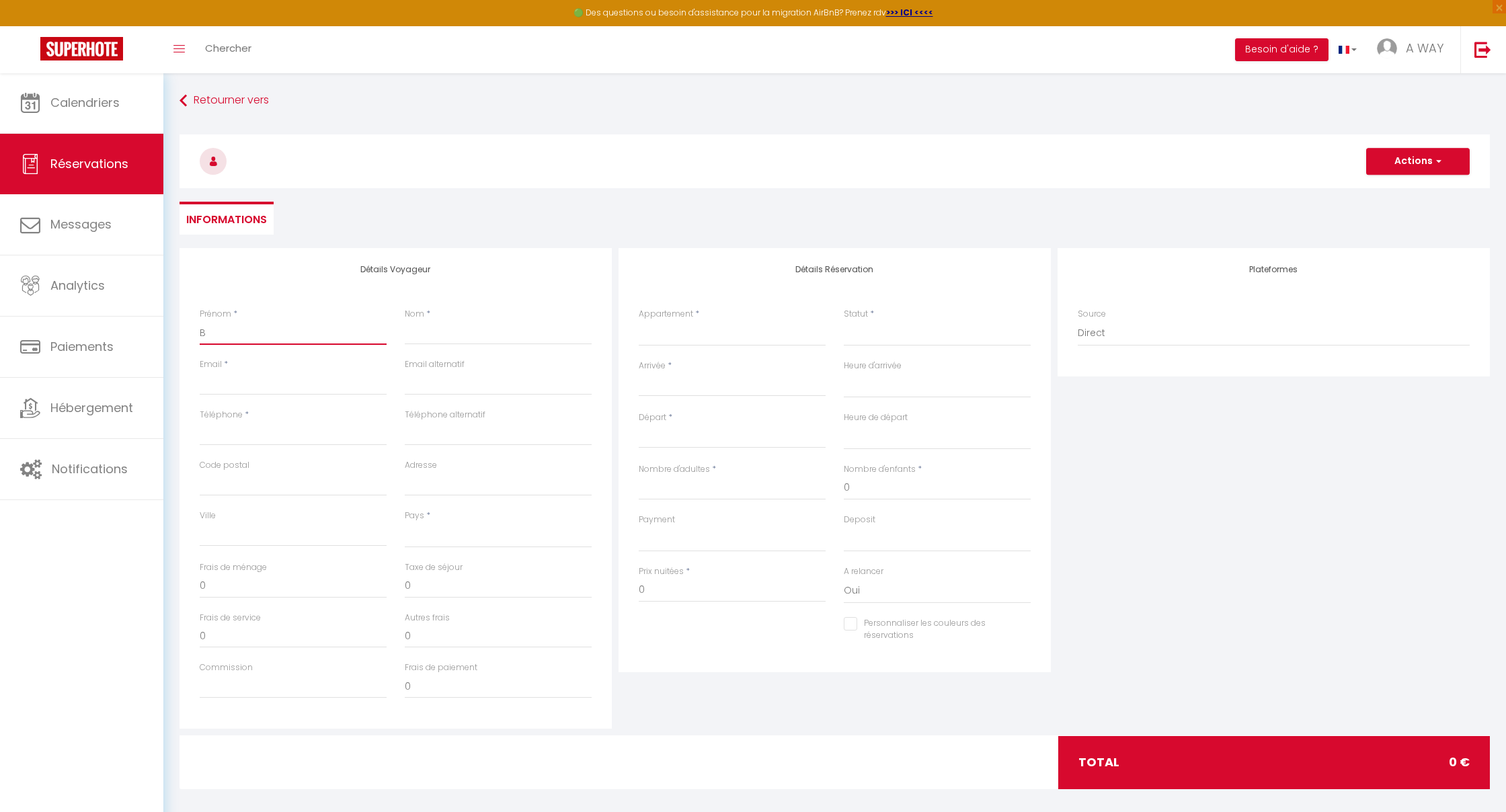
select select
checkbox input "false"
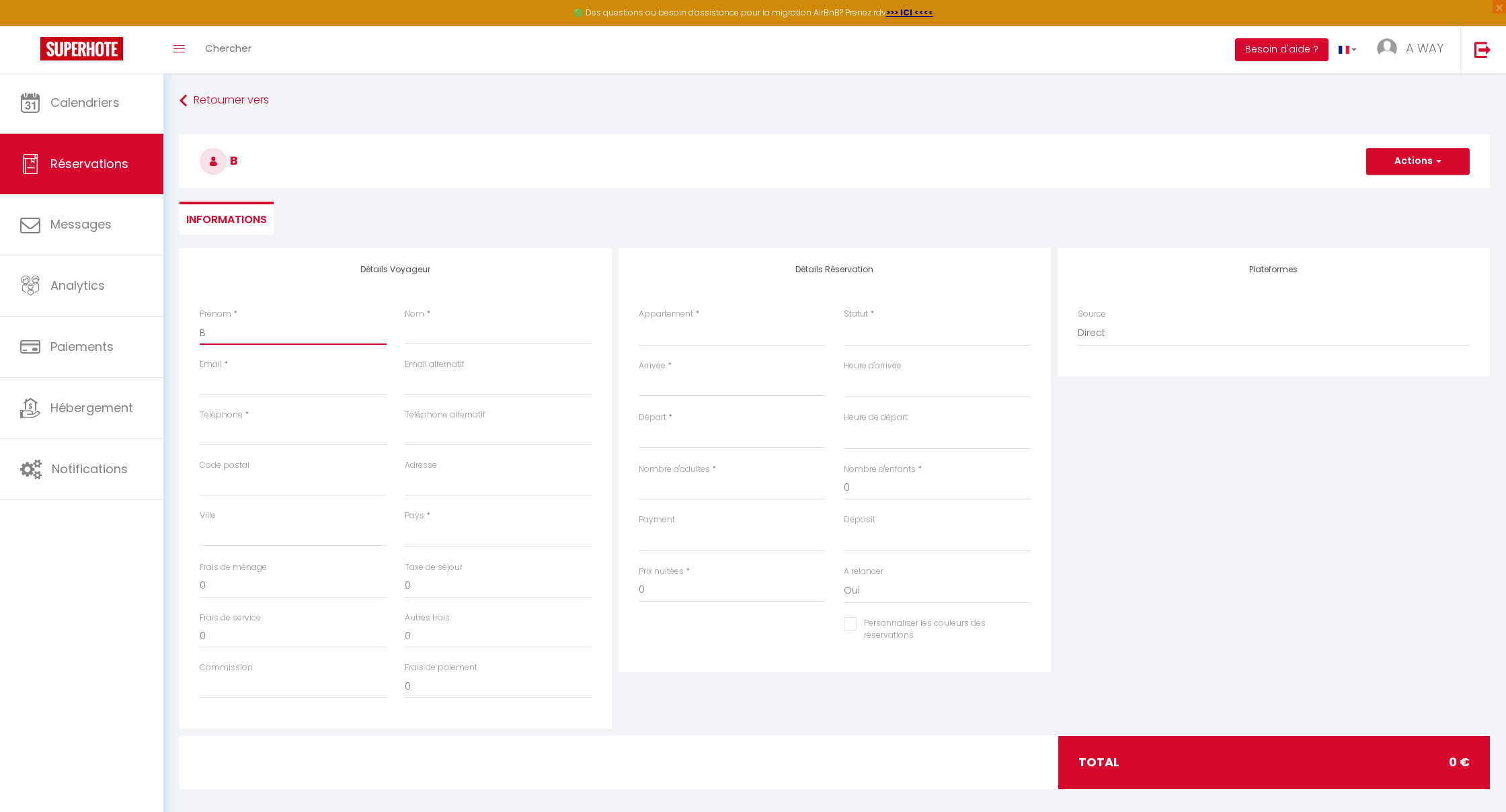
type input "BL"
select select
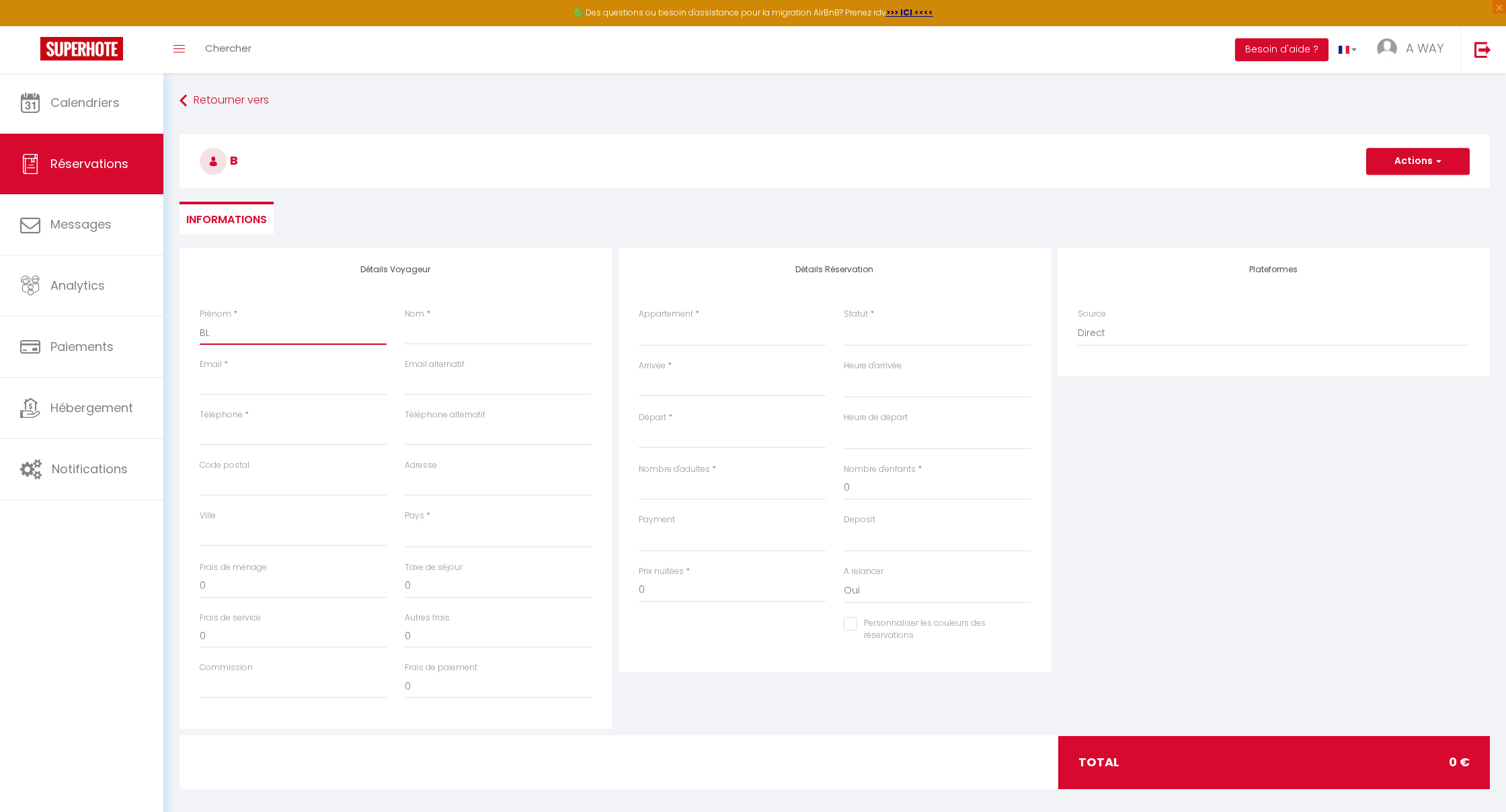
select select
checkbox input "false"
type input "BLO"
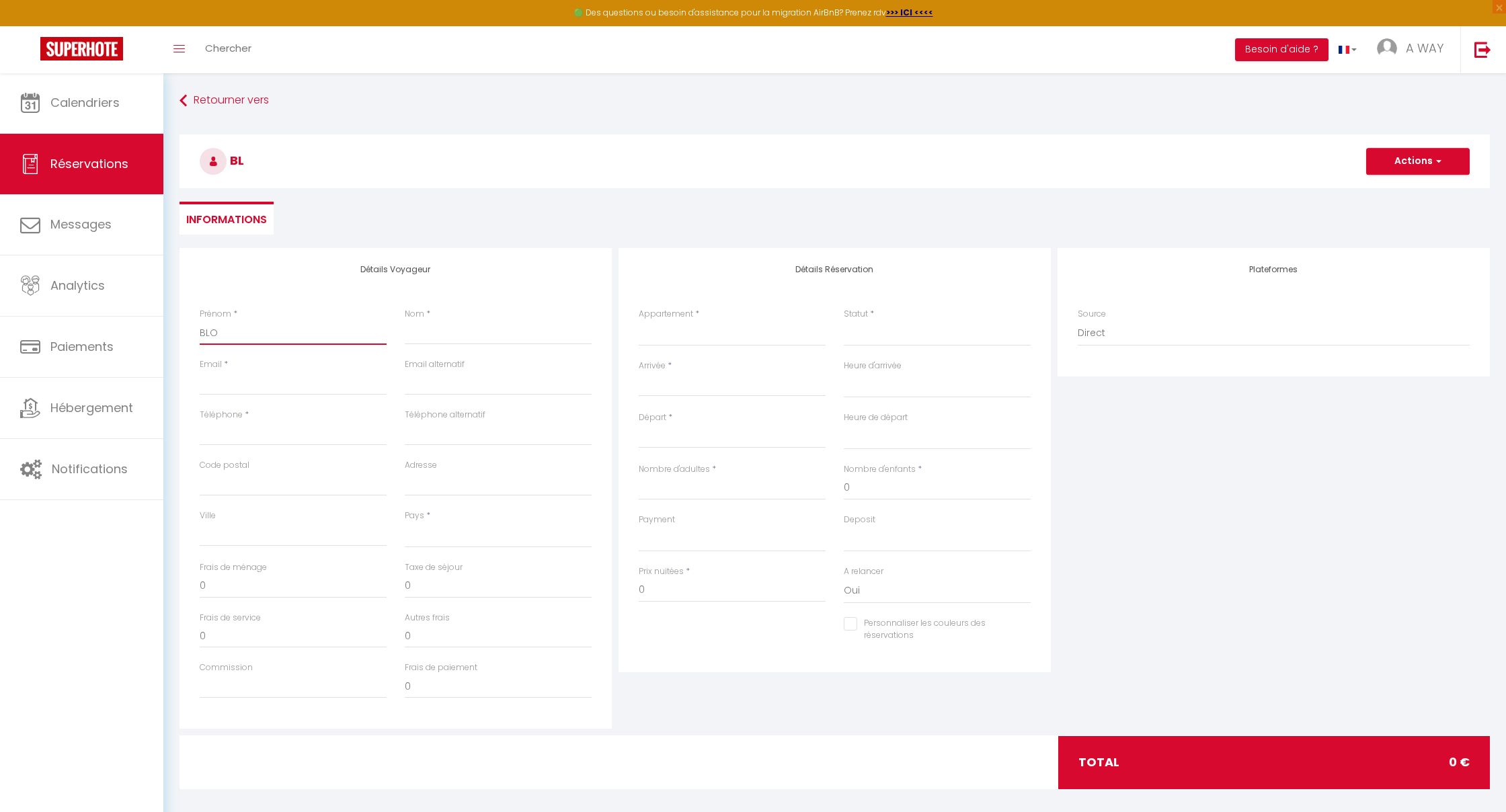
select select
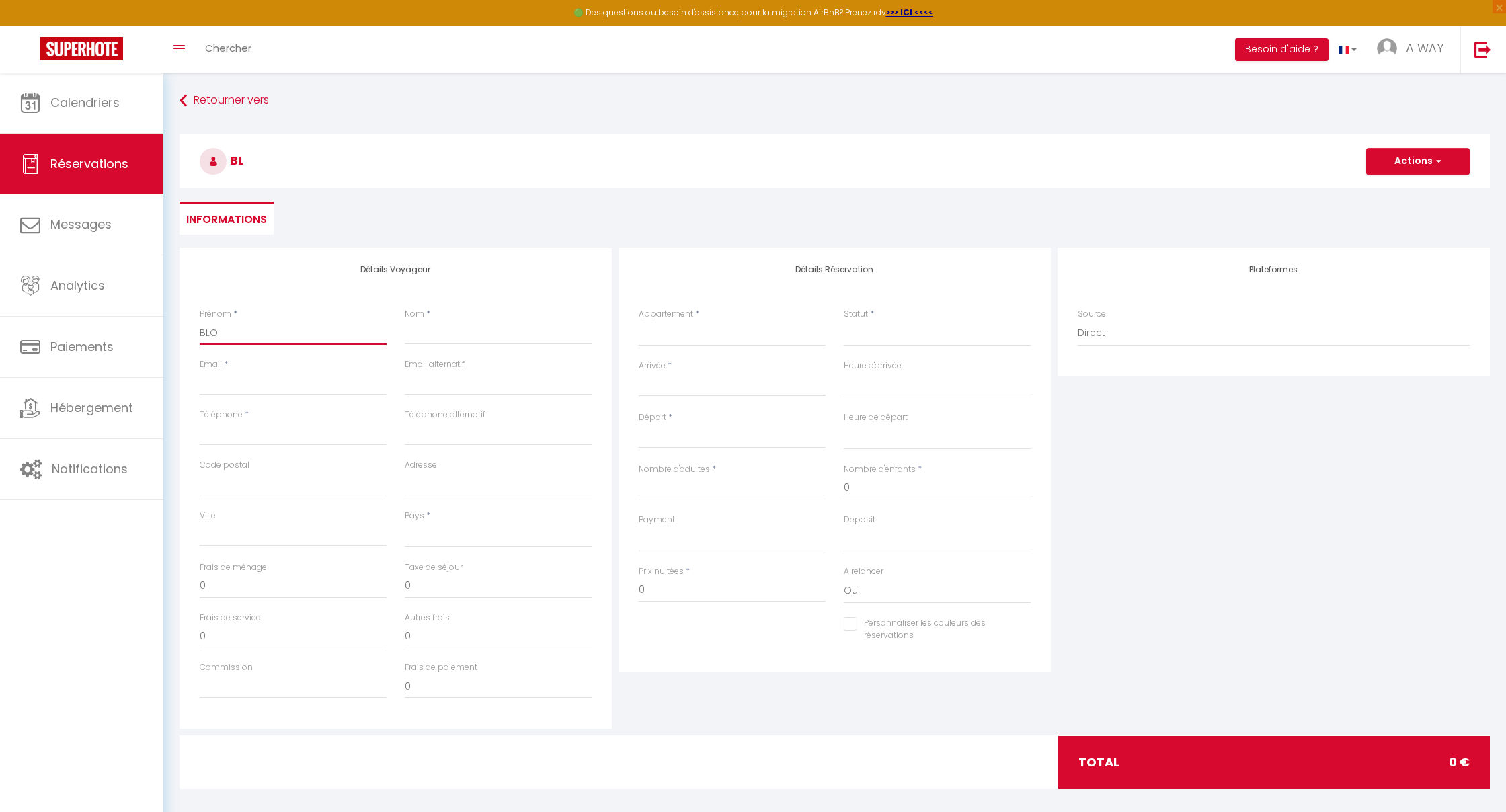
select select
checkbox input "false"
type input "BLOC"
select select
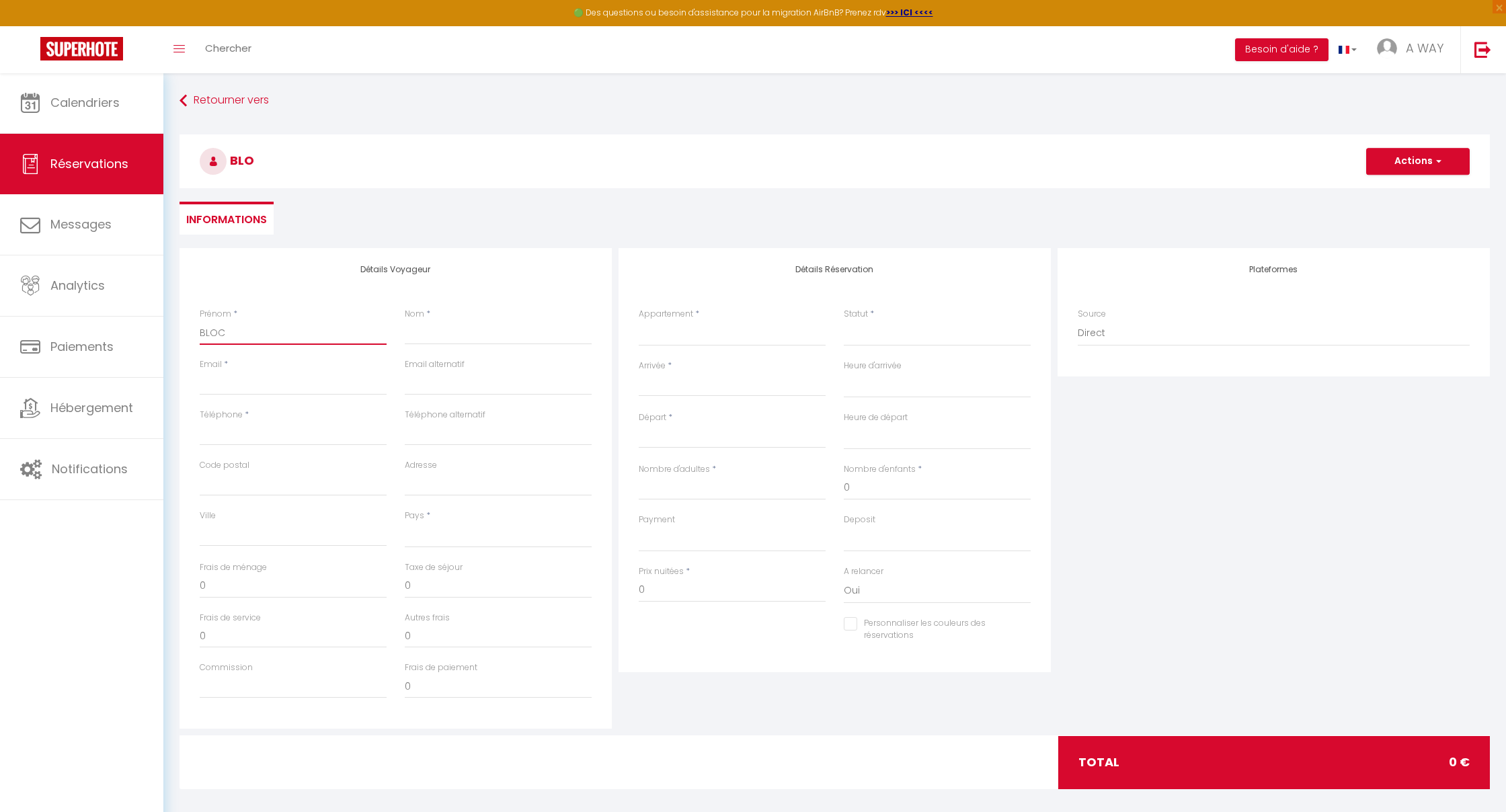
select select
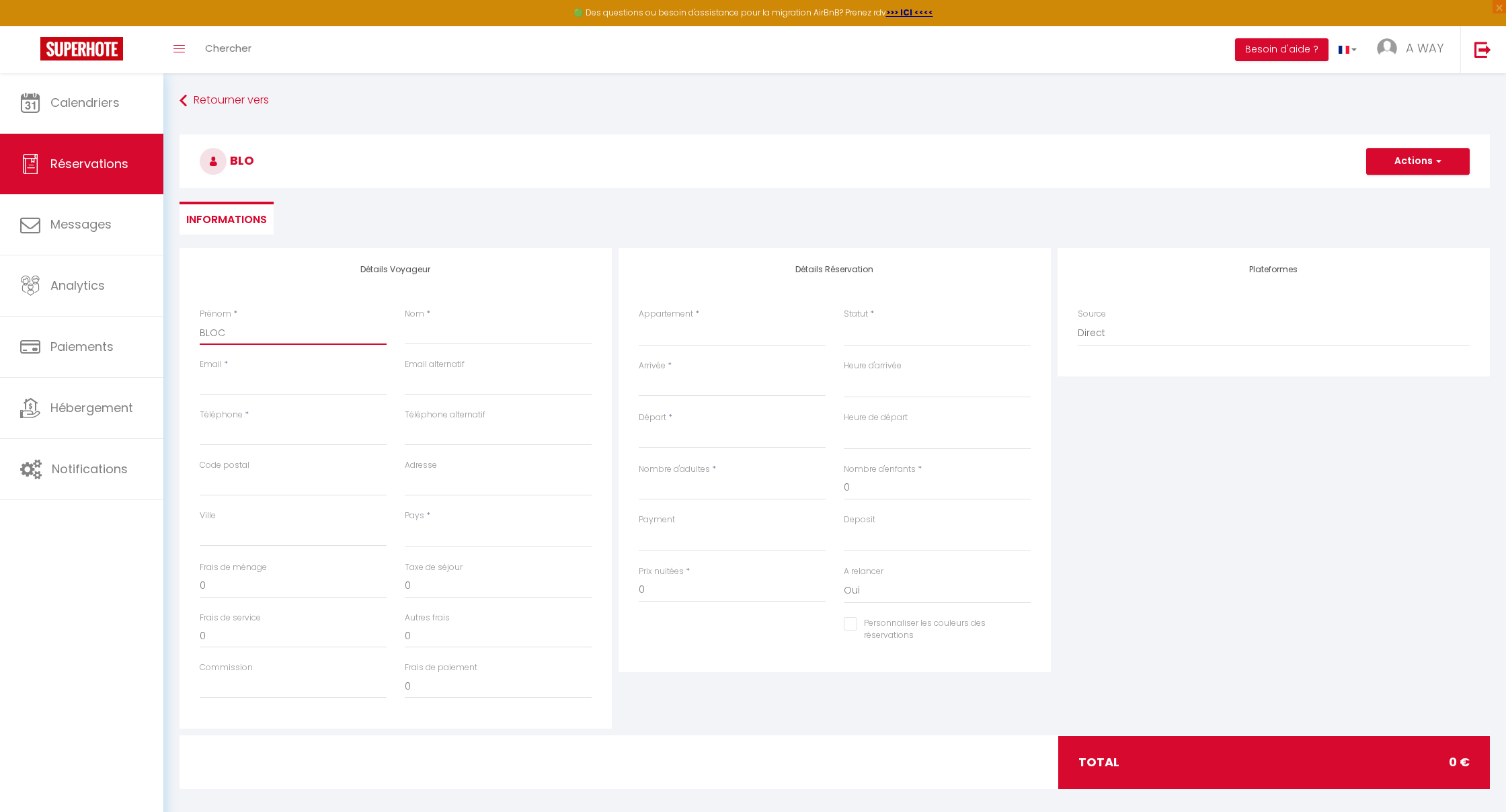
select select
checkbox input "false"
type input "BLOCA"
select select
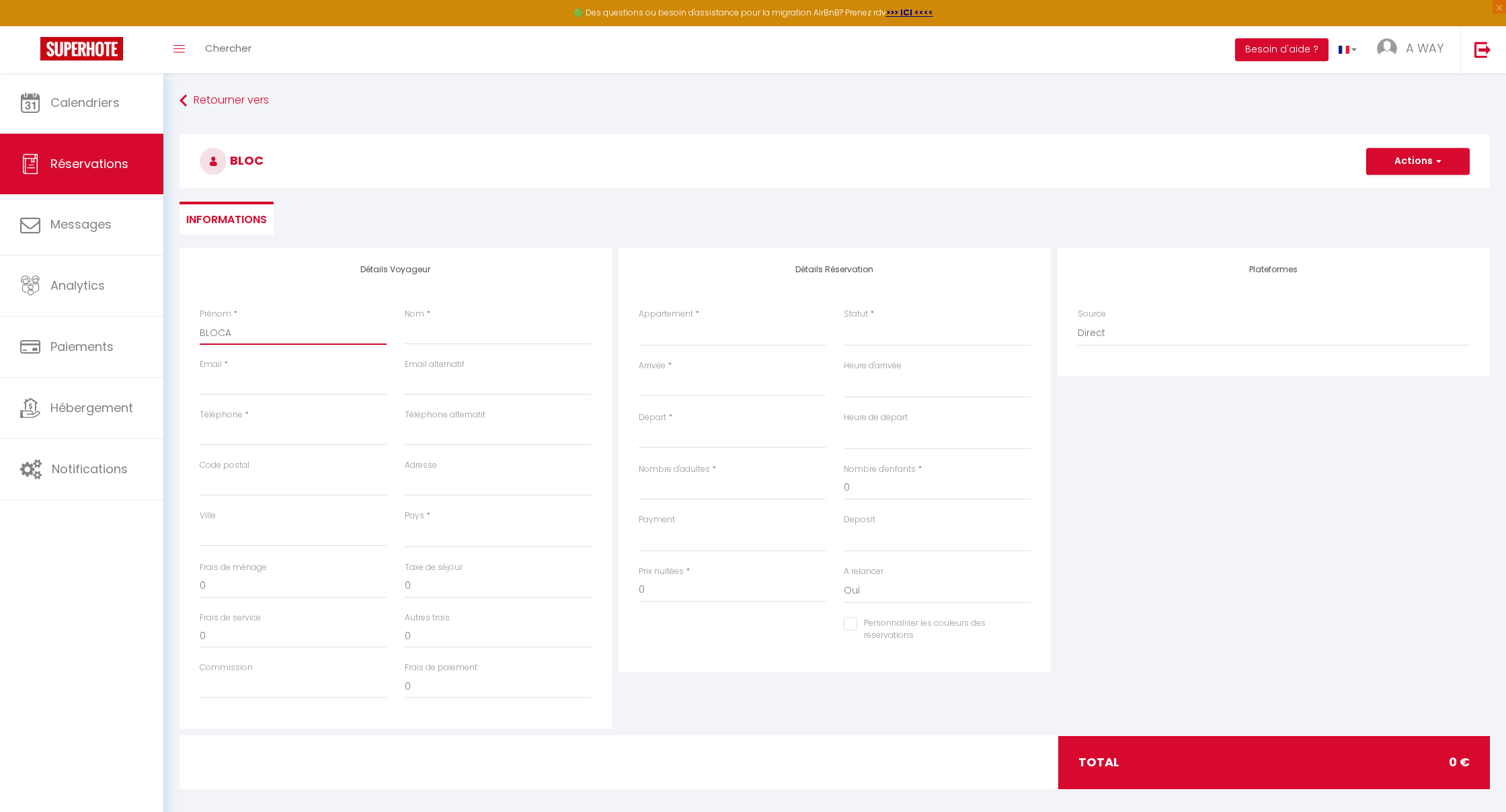
select select
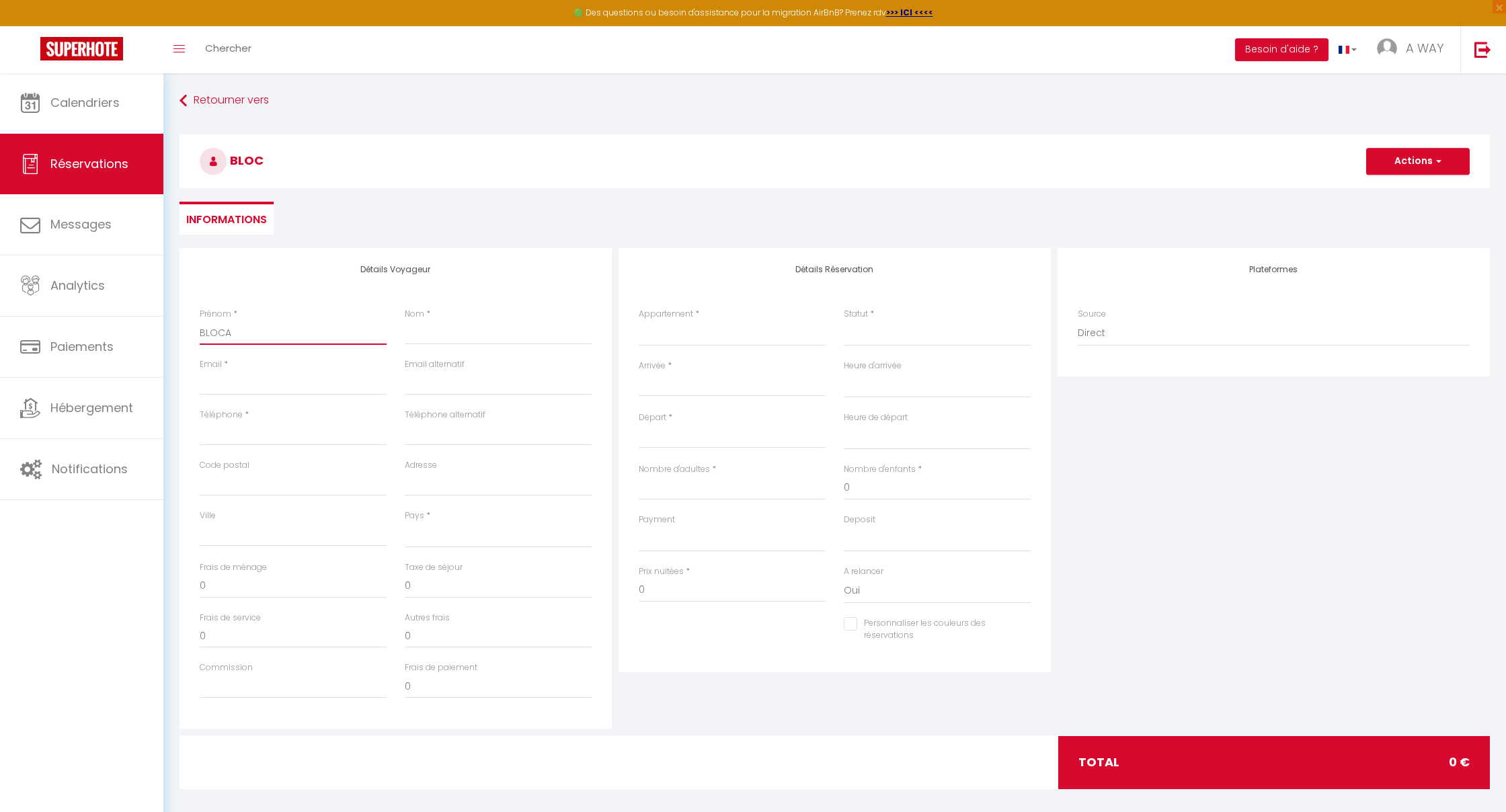
checkbox input "false"
type input "BLOCAG"
select select
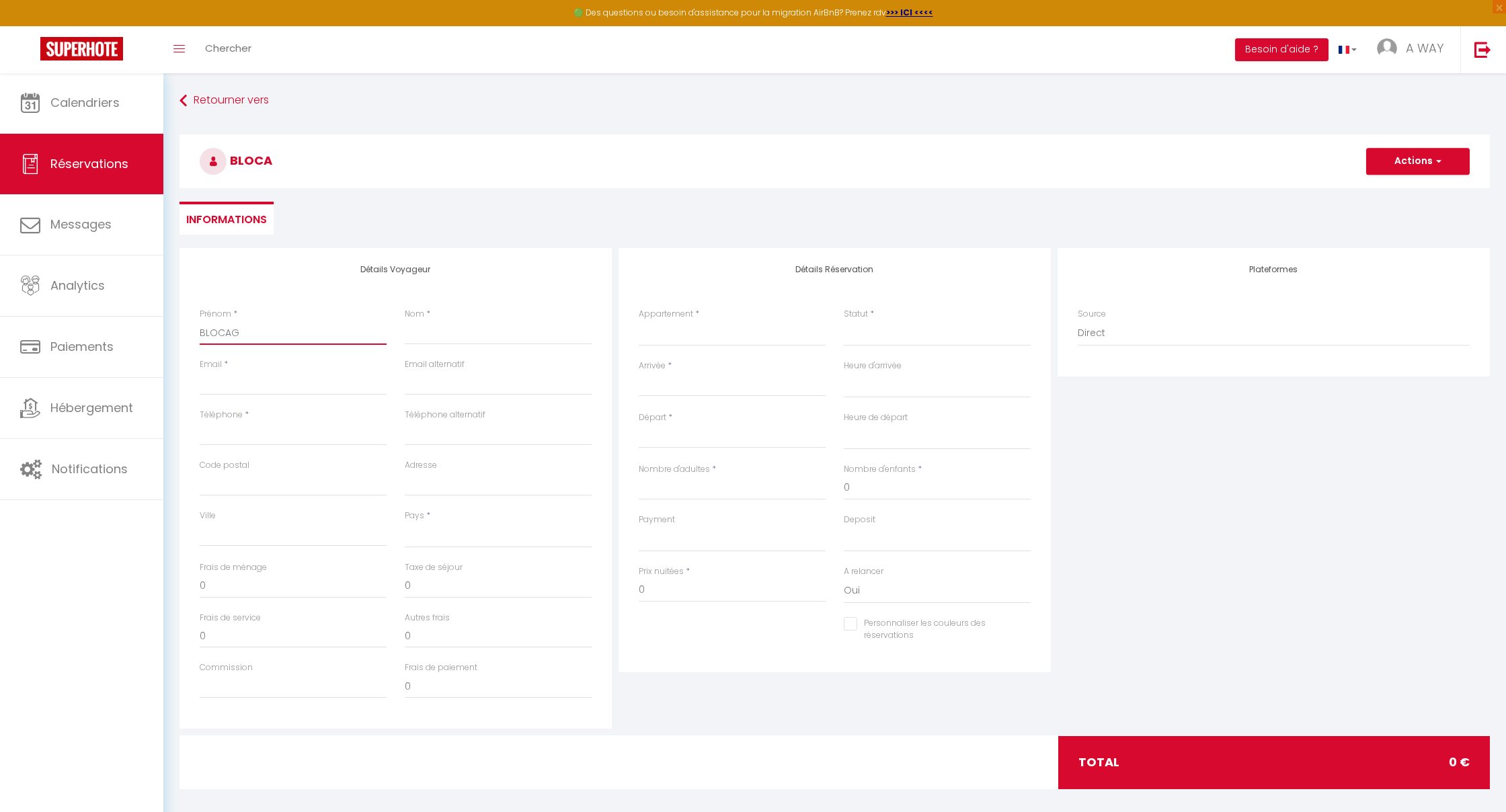
select select
checkbox input "false"
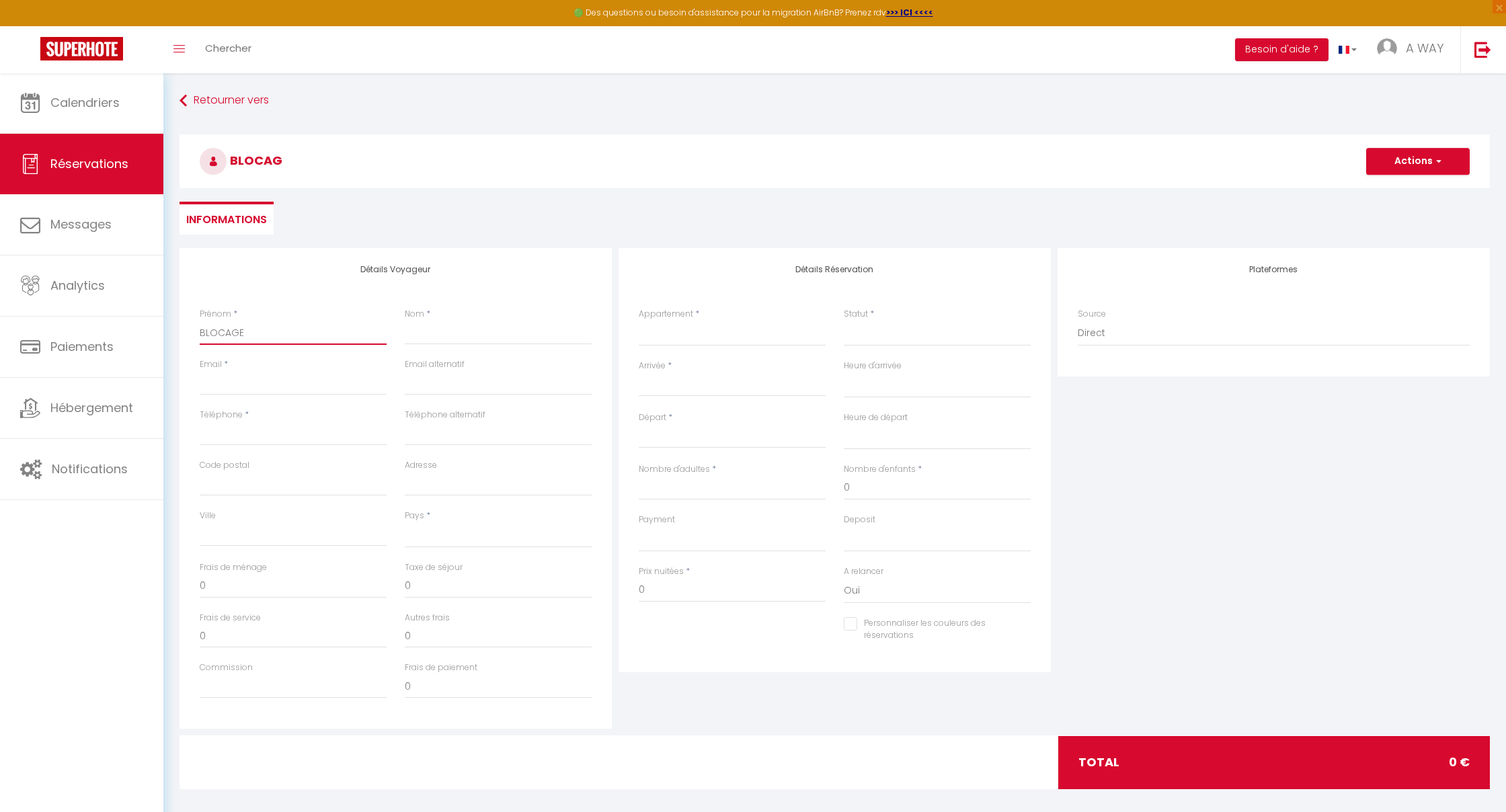
type input "BLOCAGER"
select select
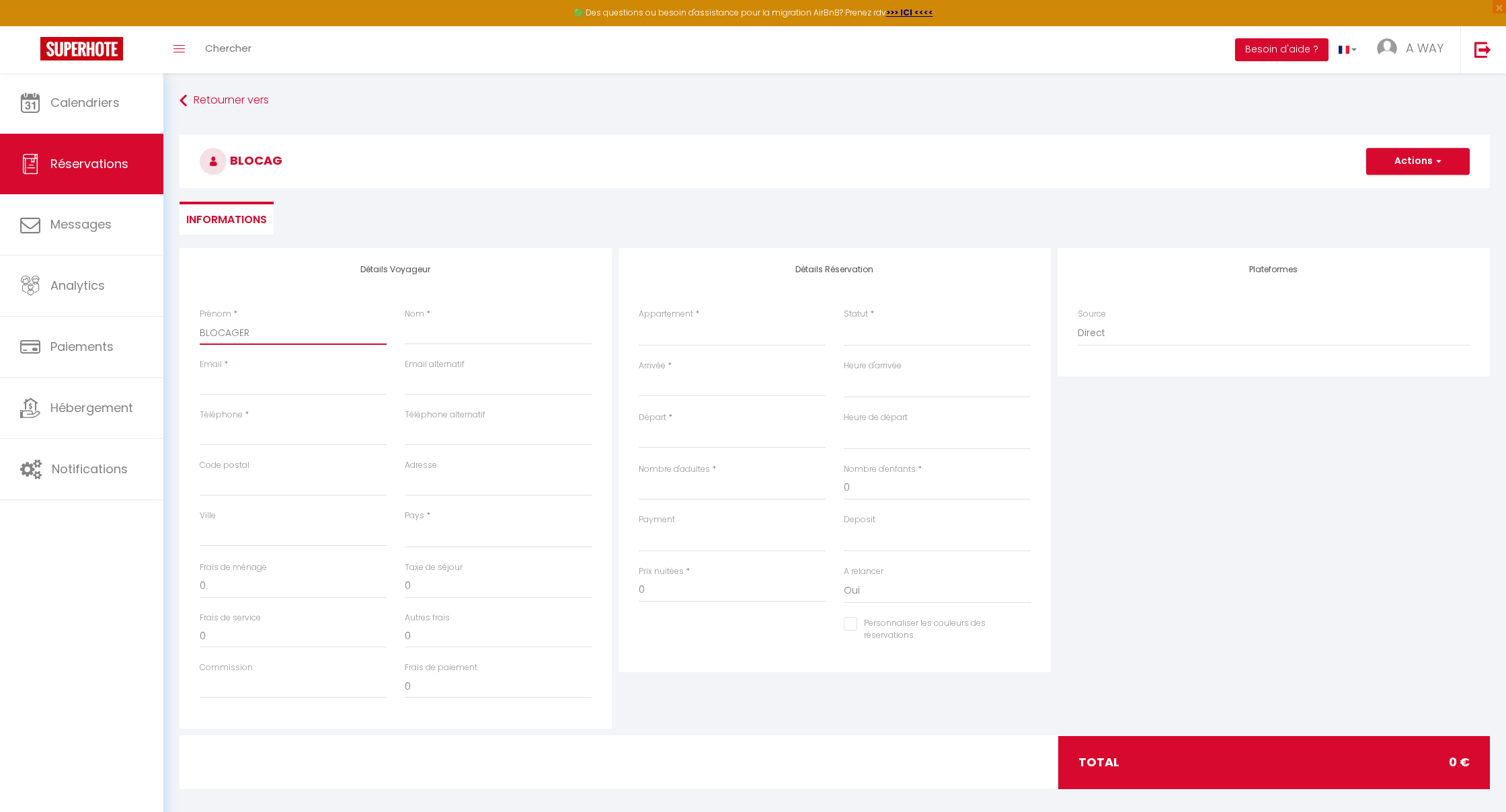
select select
checkbox input "false"
type input "BLOCAGER"
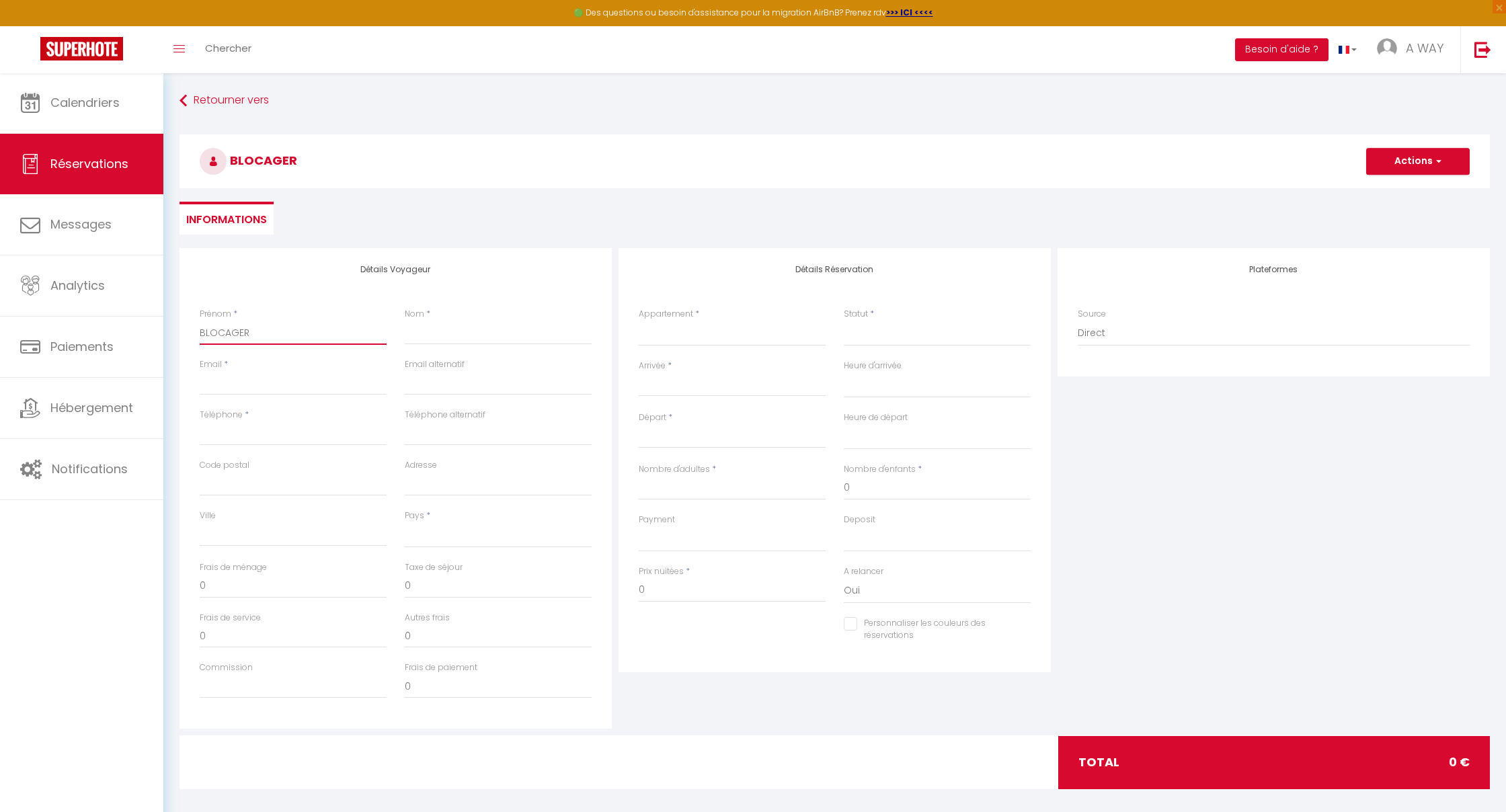
select select
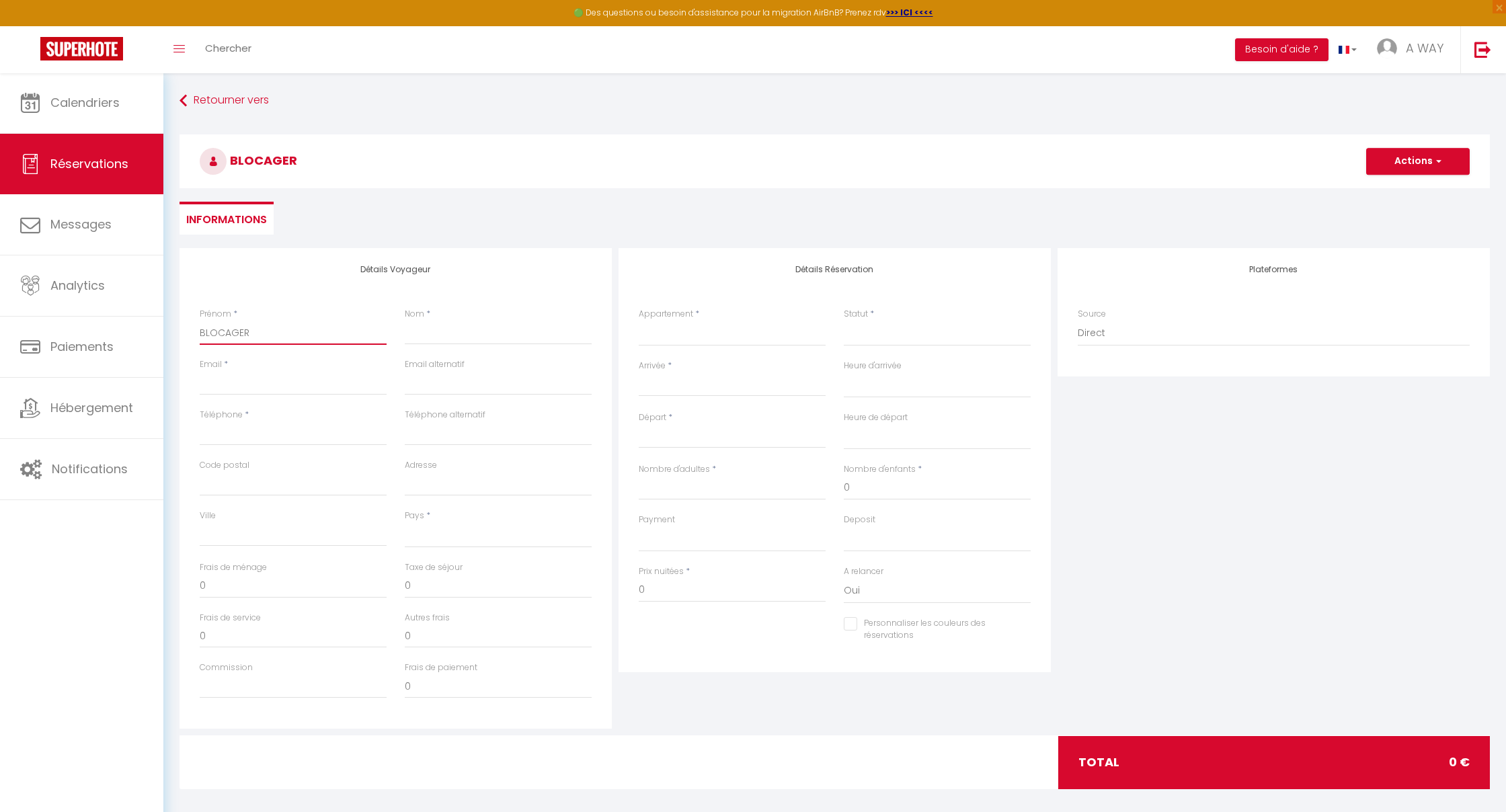
select select
checkbox input "false"
type input "BLOCAGER"
type input "R"
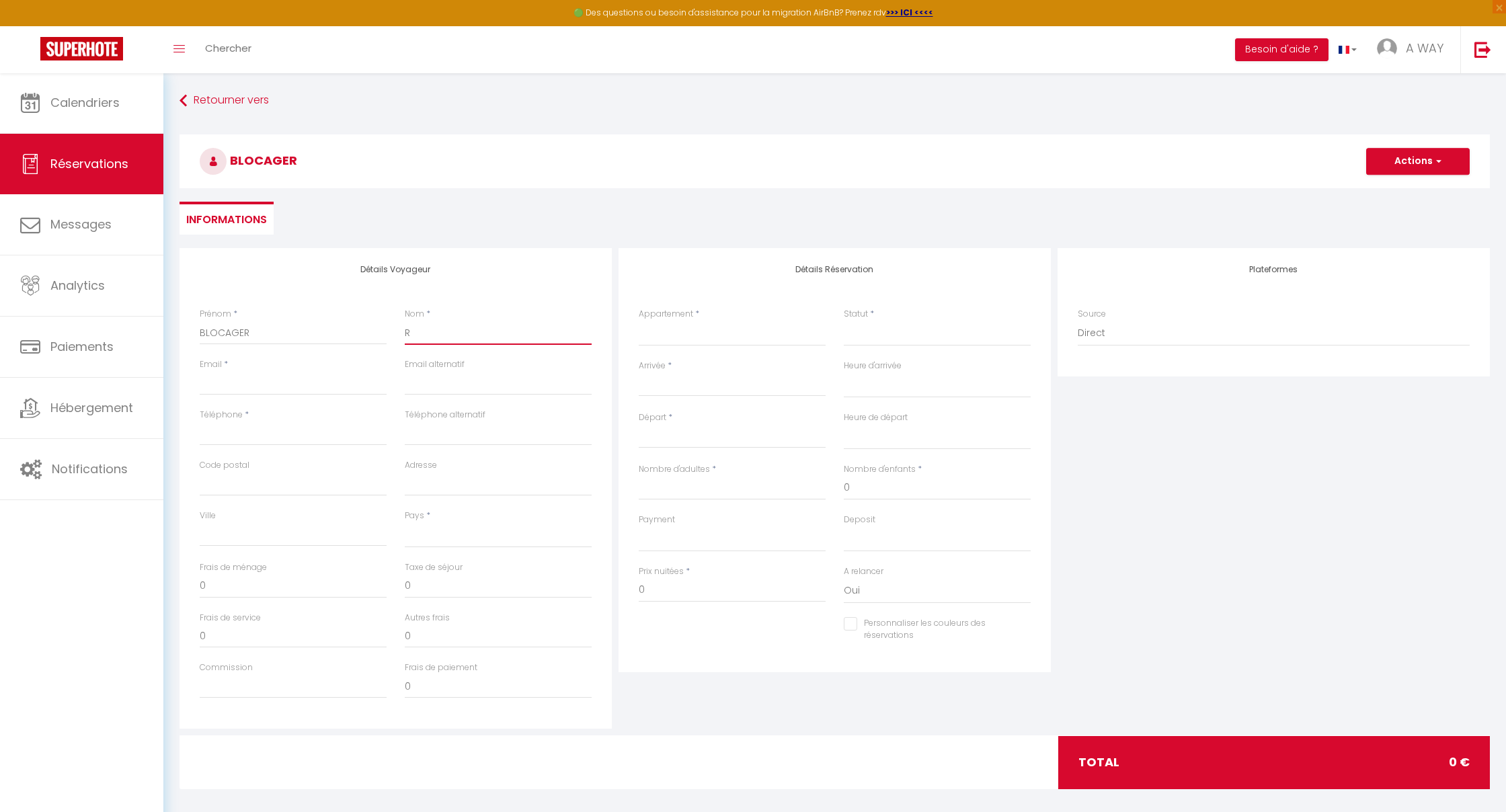
select select
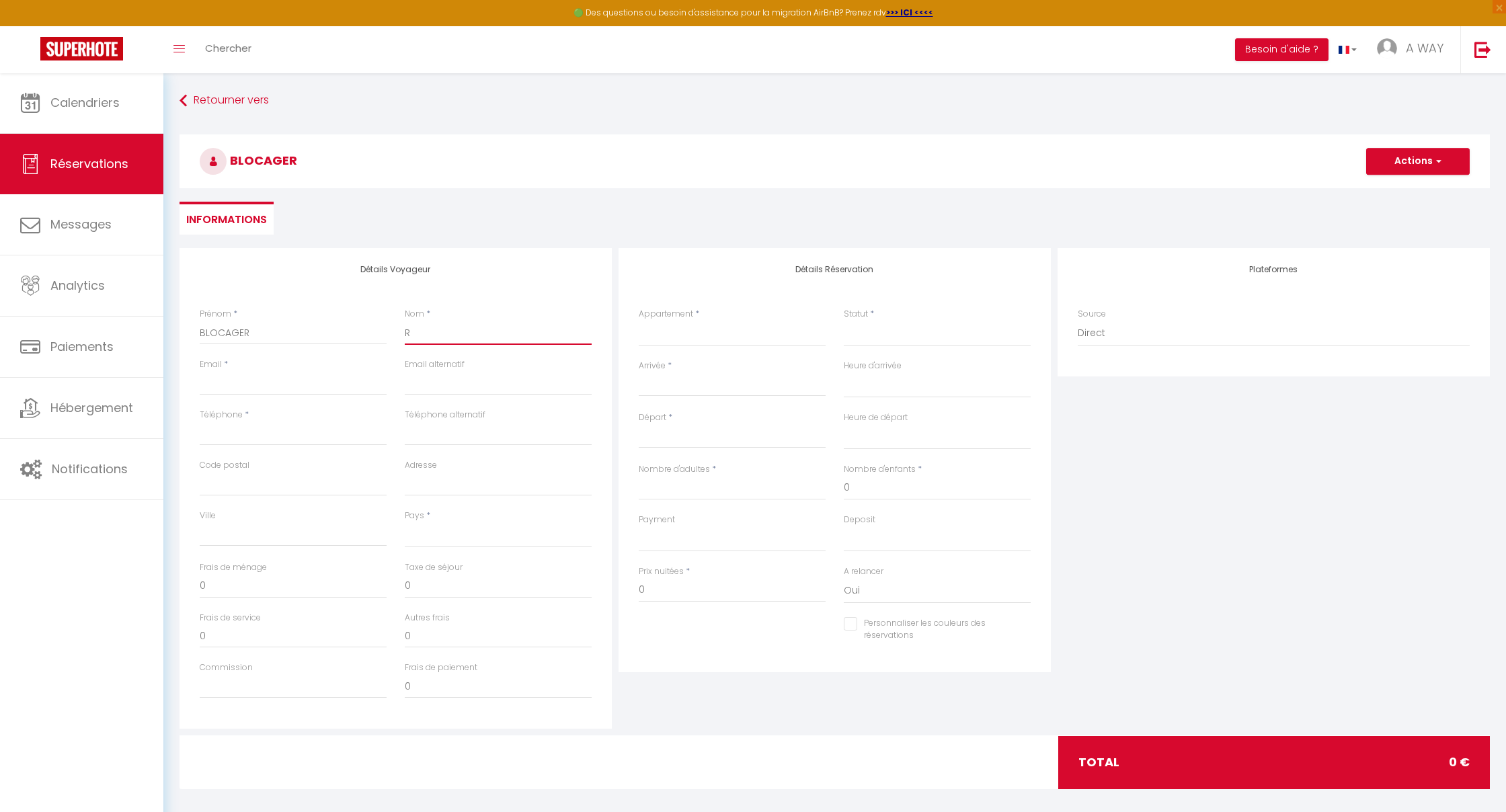
select select
checkbox input "false"
type input "RE"
select select
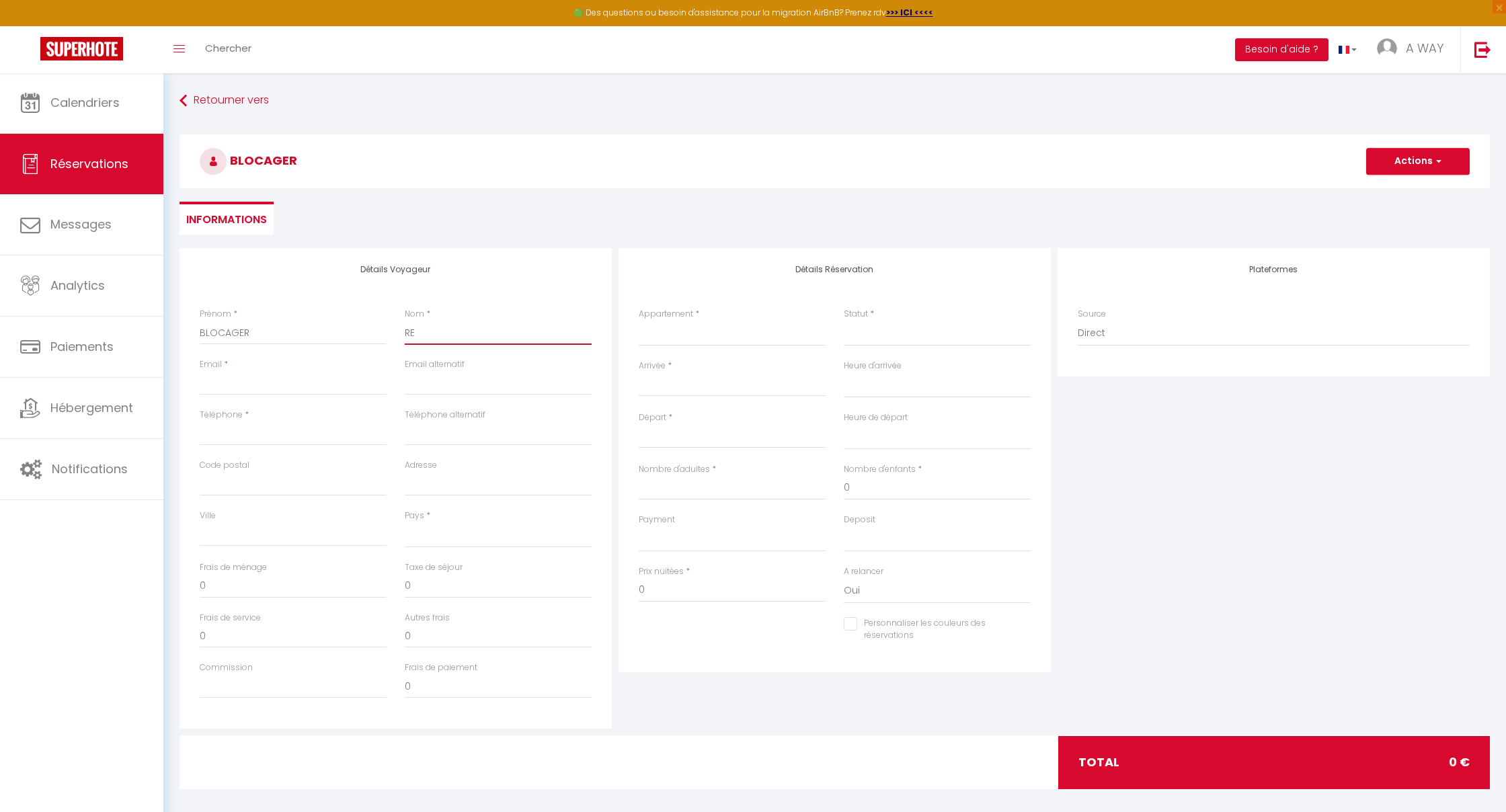
select select
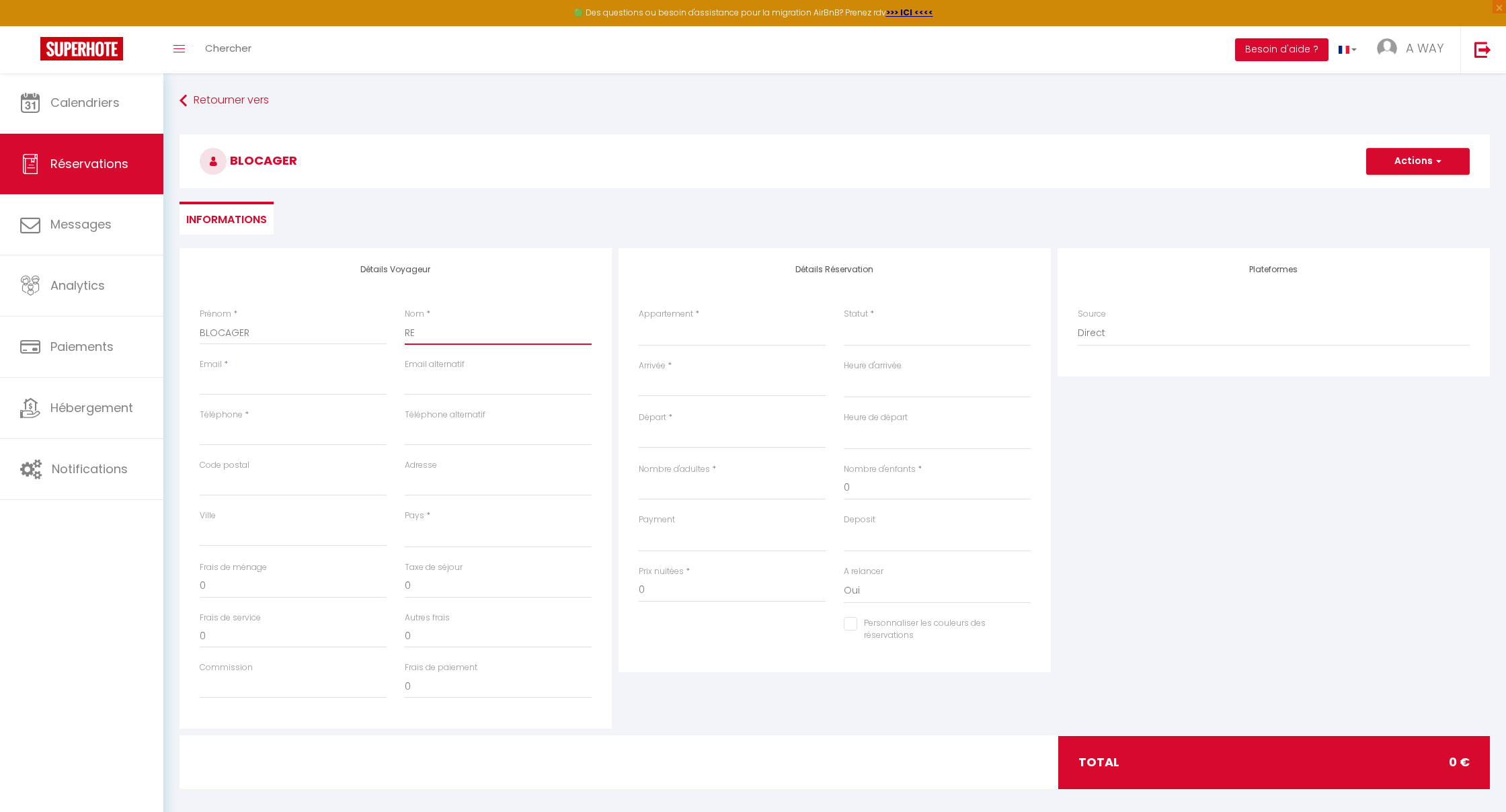
select select
checkbox input "false"
type input "REM"
select select
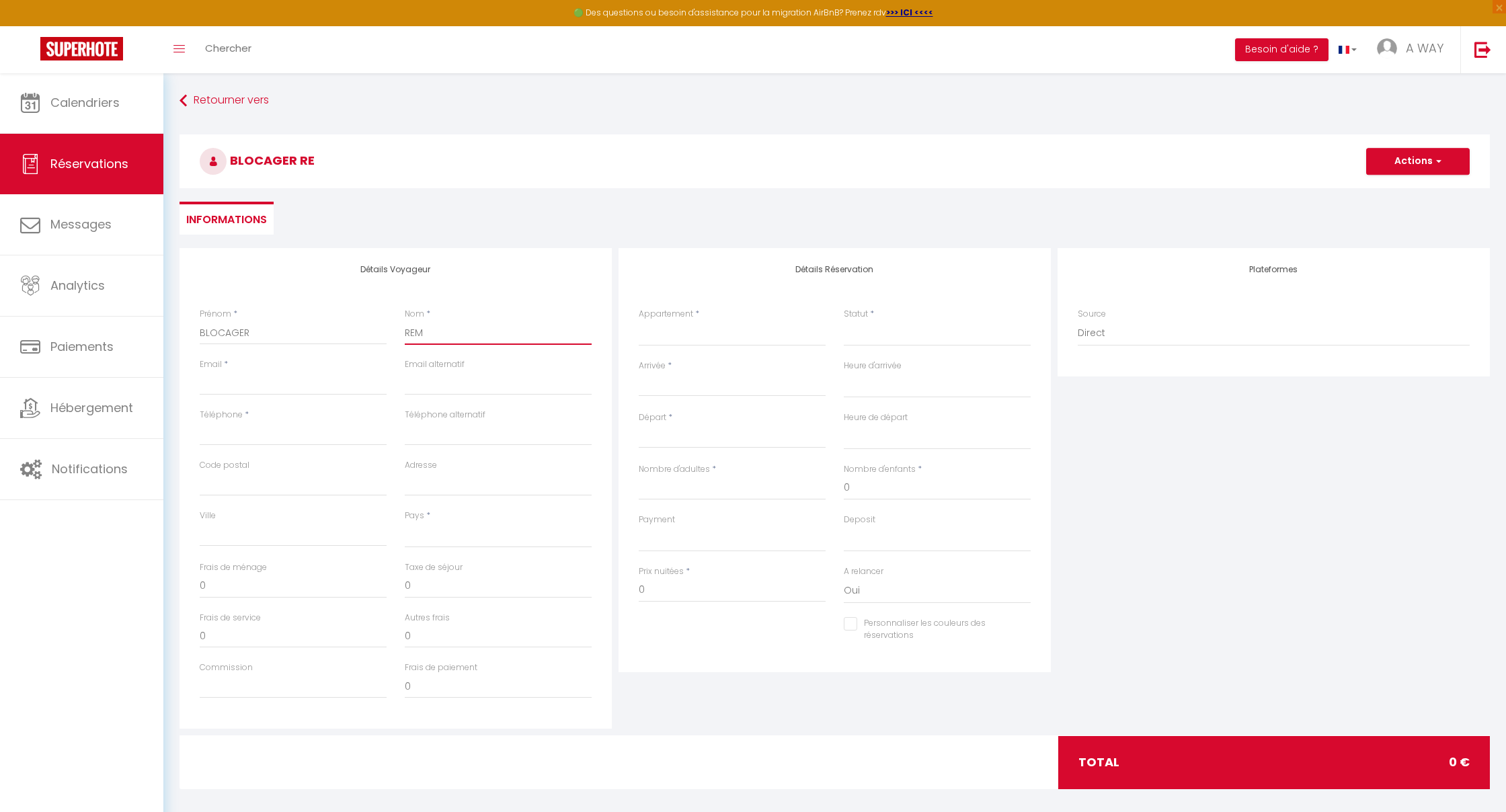
select select
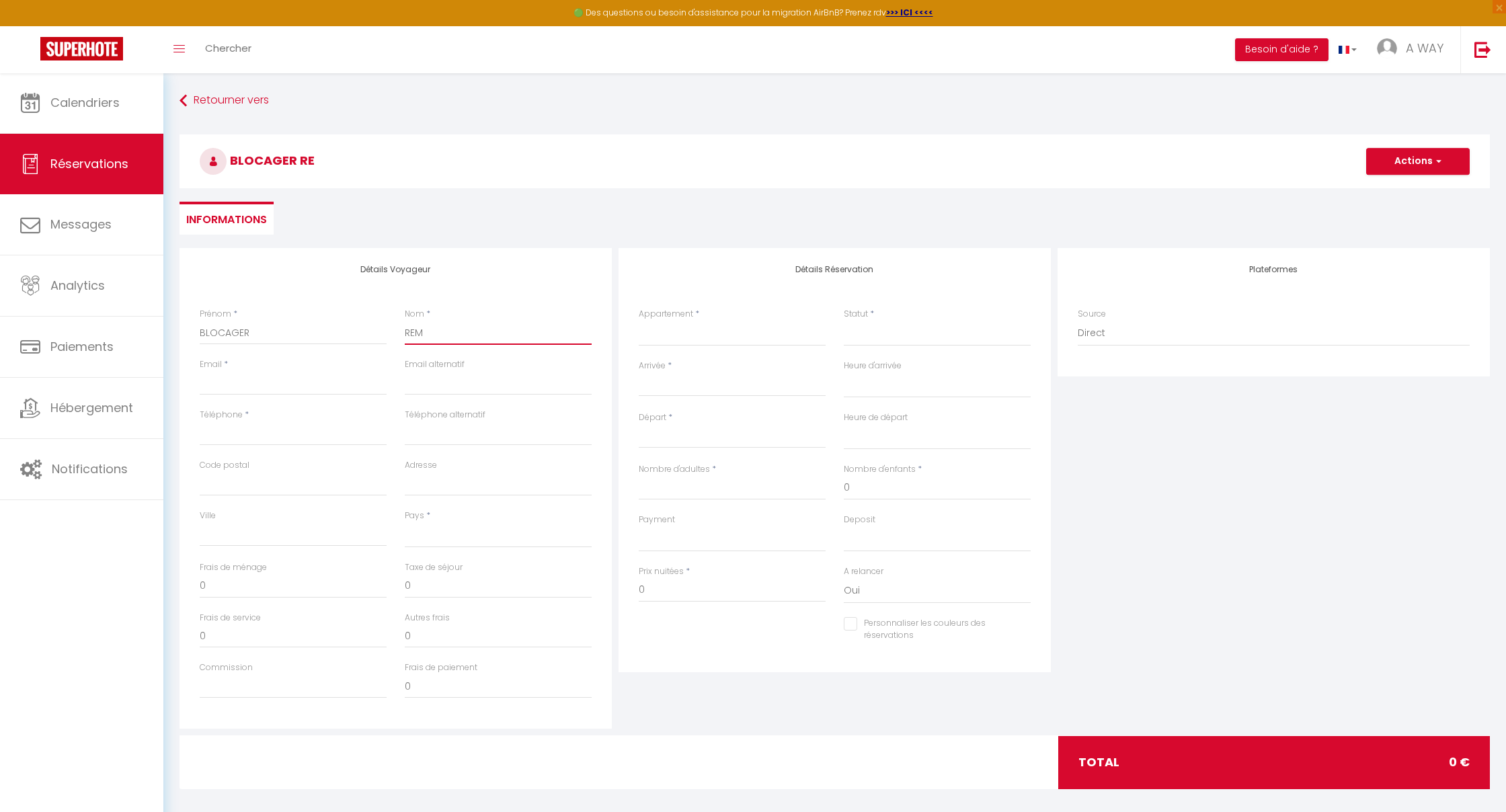
checkbox input "false"
type input "REMI"
select select
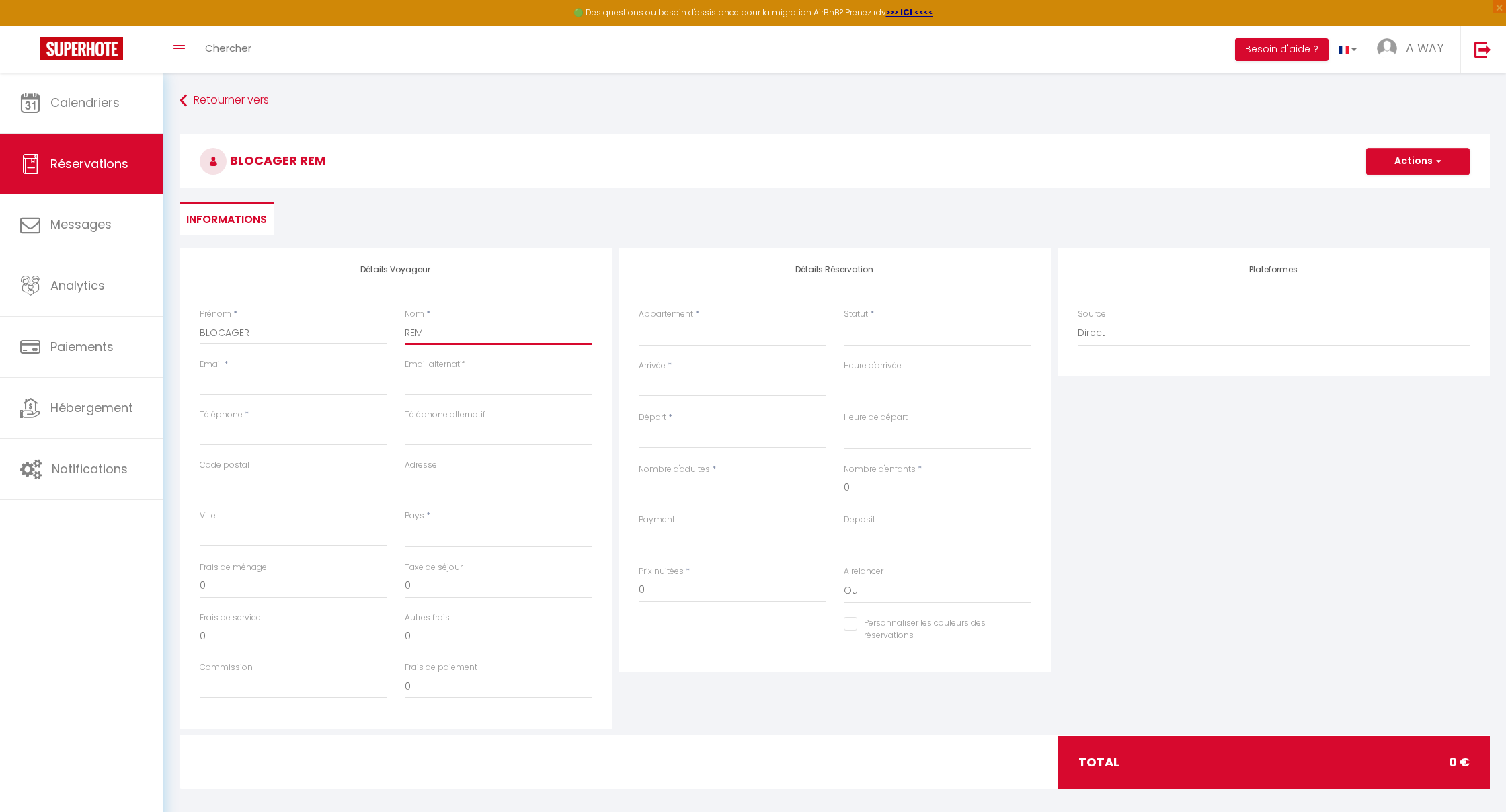
select select
checkbox input "false"
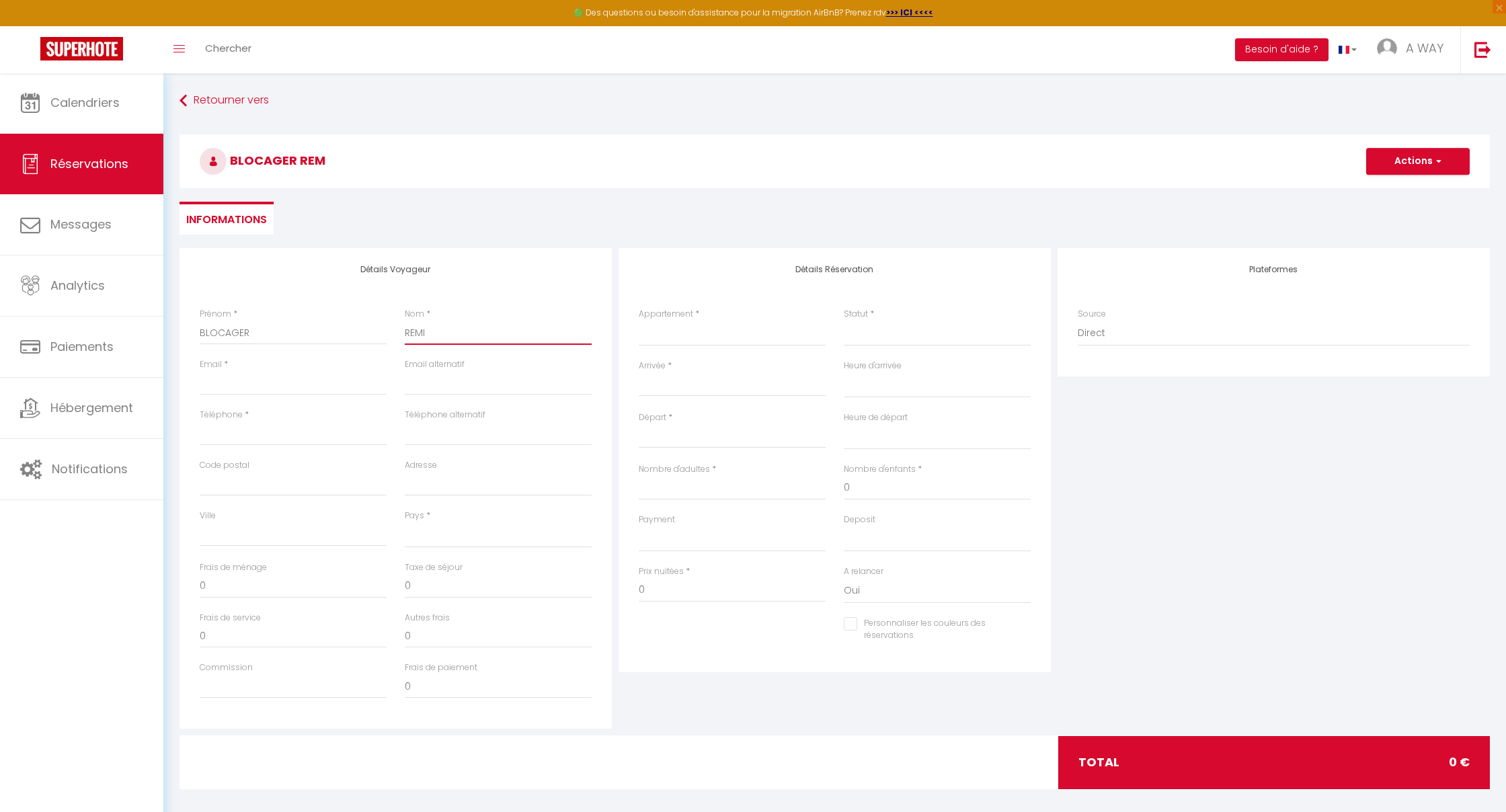
type input "REMIS"
select select
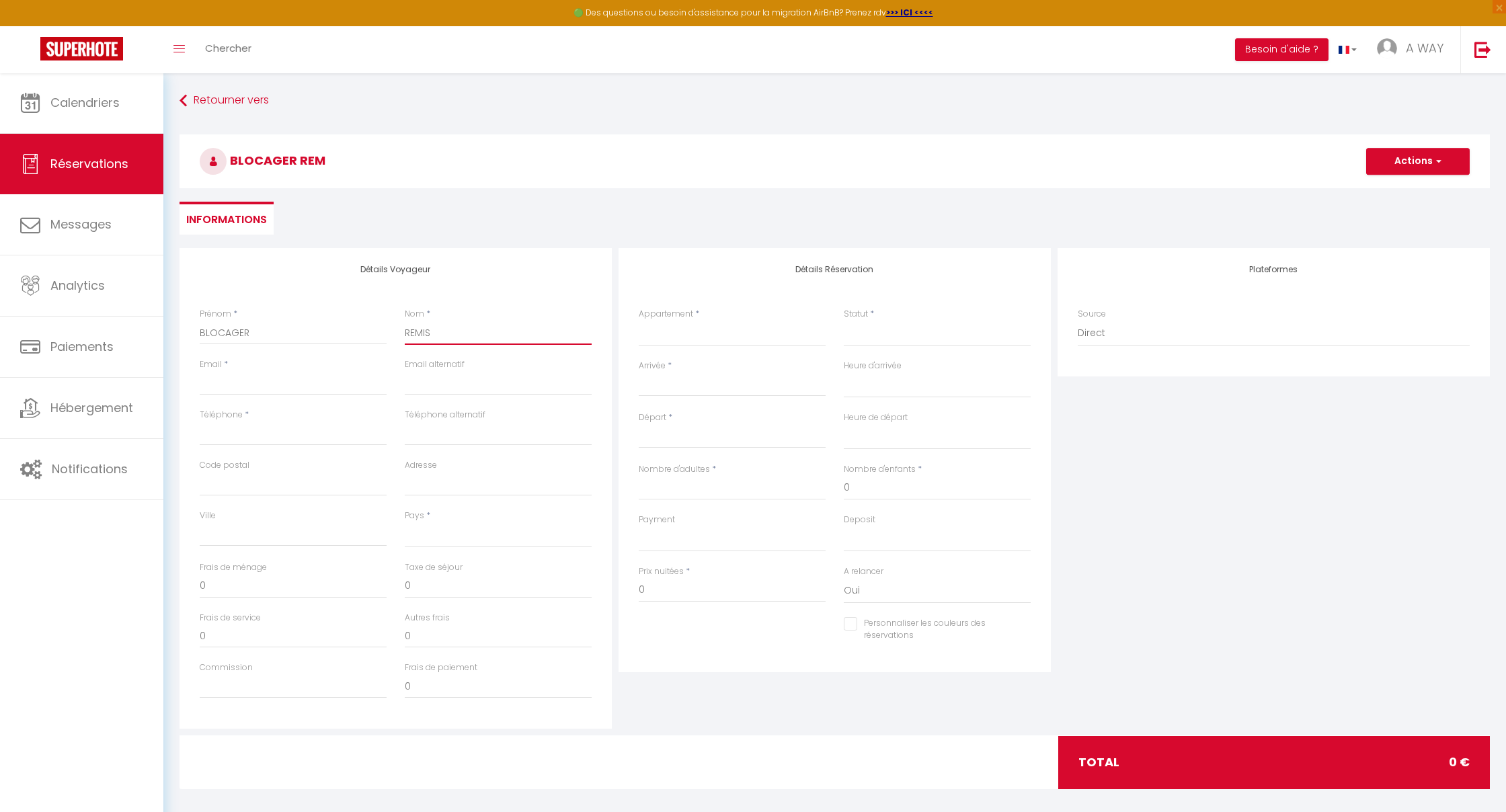
select select
checkbox input "false"
type input "REMISE"
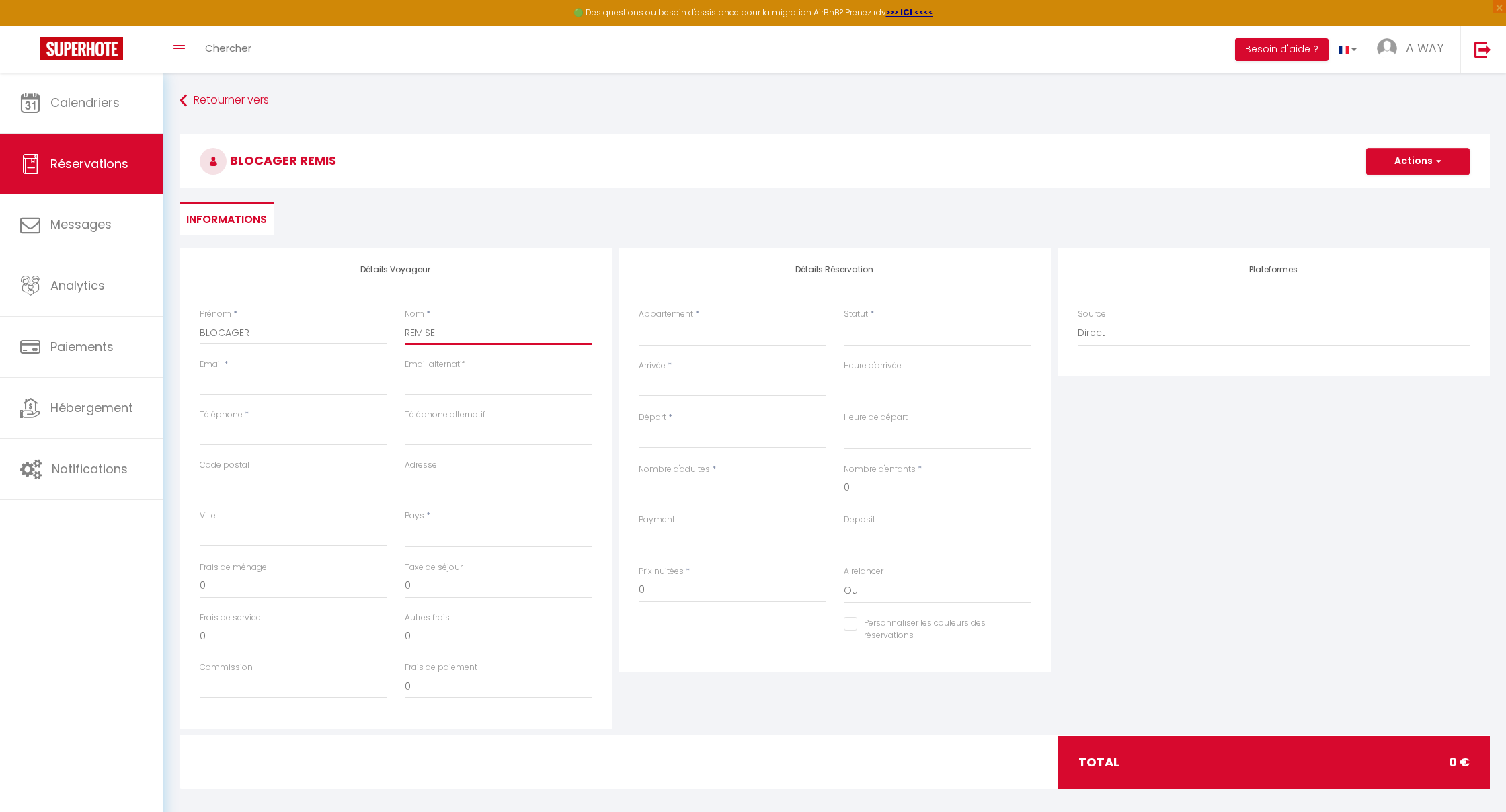
select select
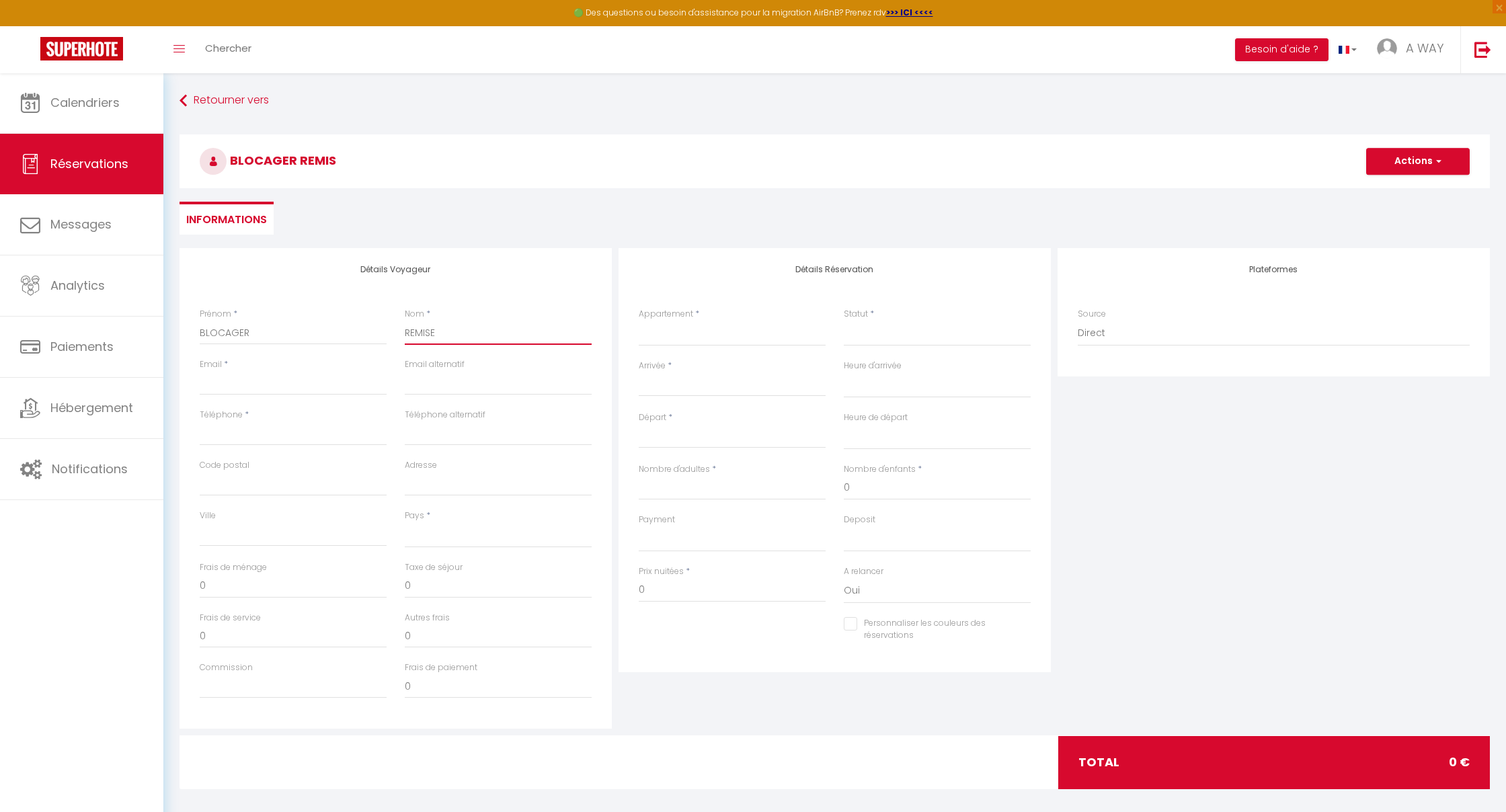
select select
checkbox input "false"
type input "REMISE"
select select
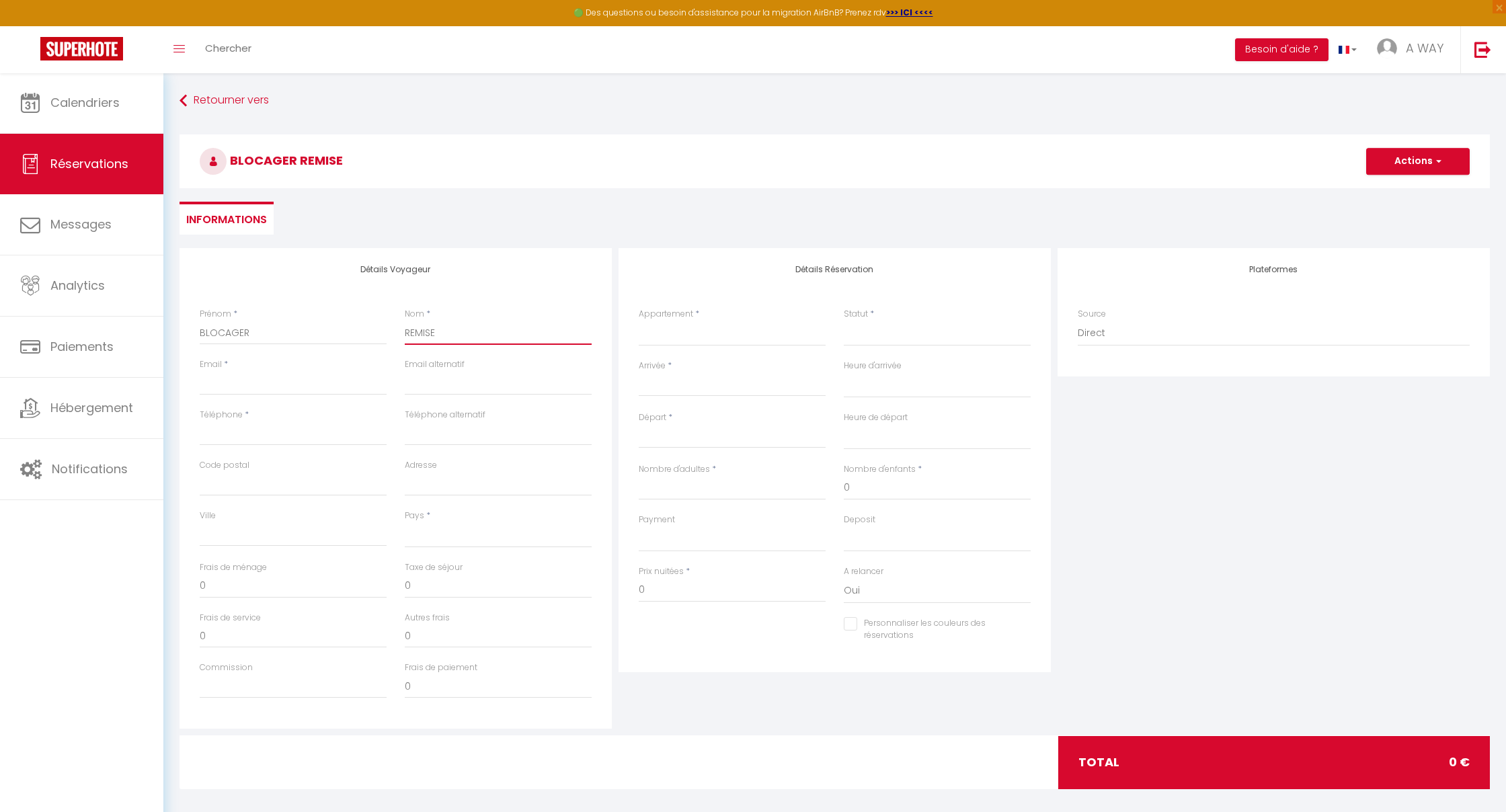
select select
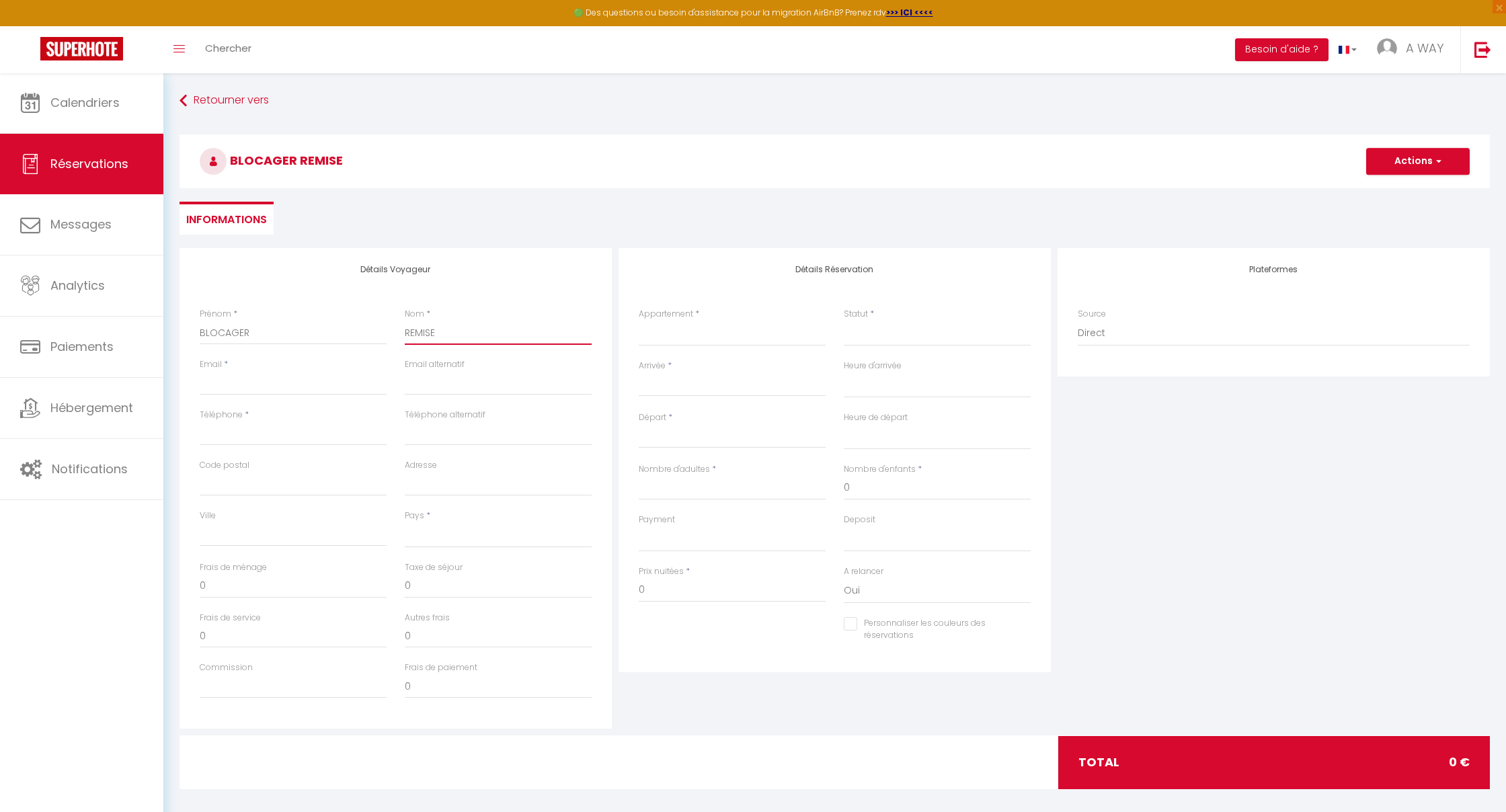
select select
checkbox input "false"
type input "REMISE E"
select select
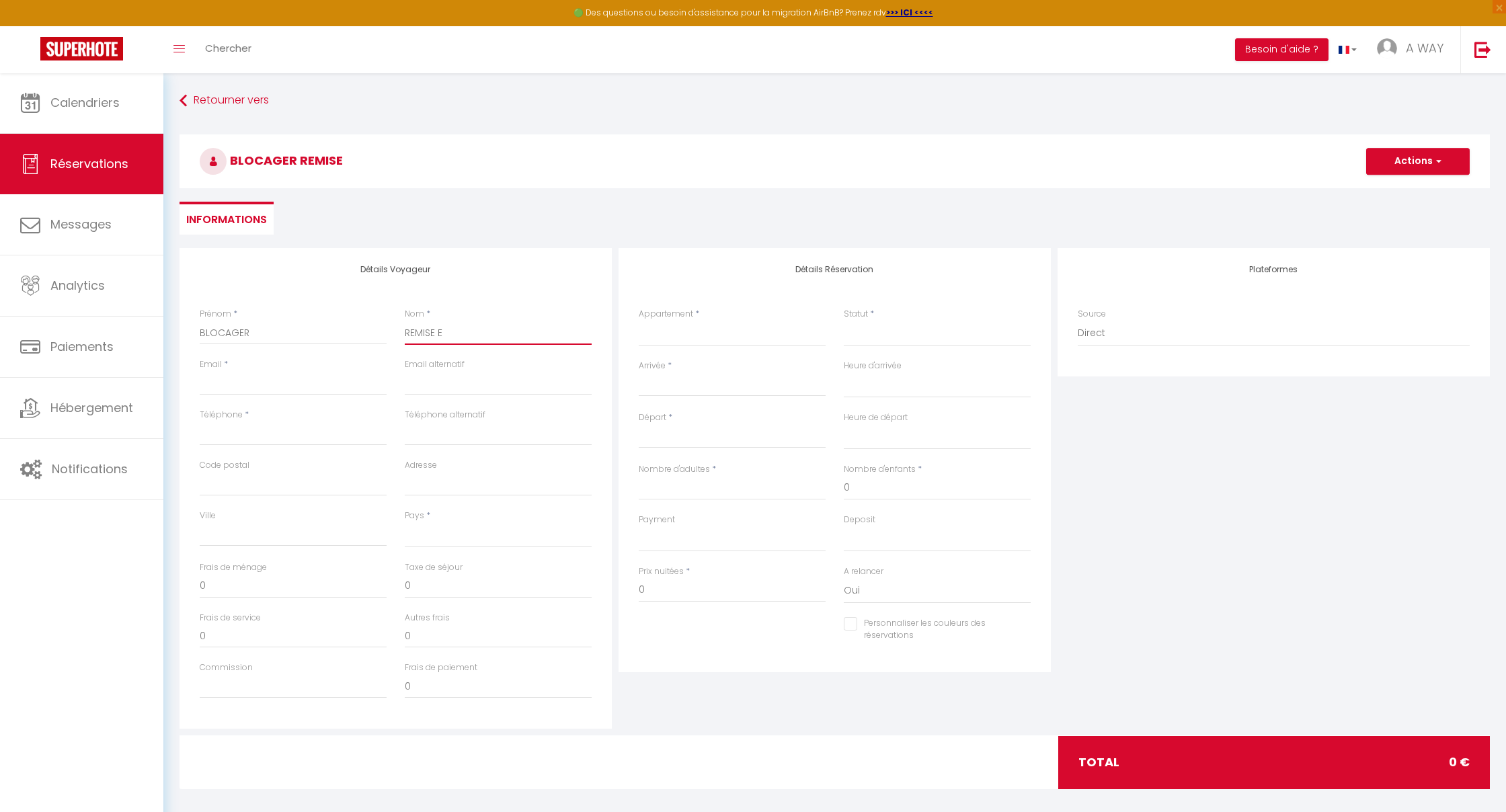
select select
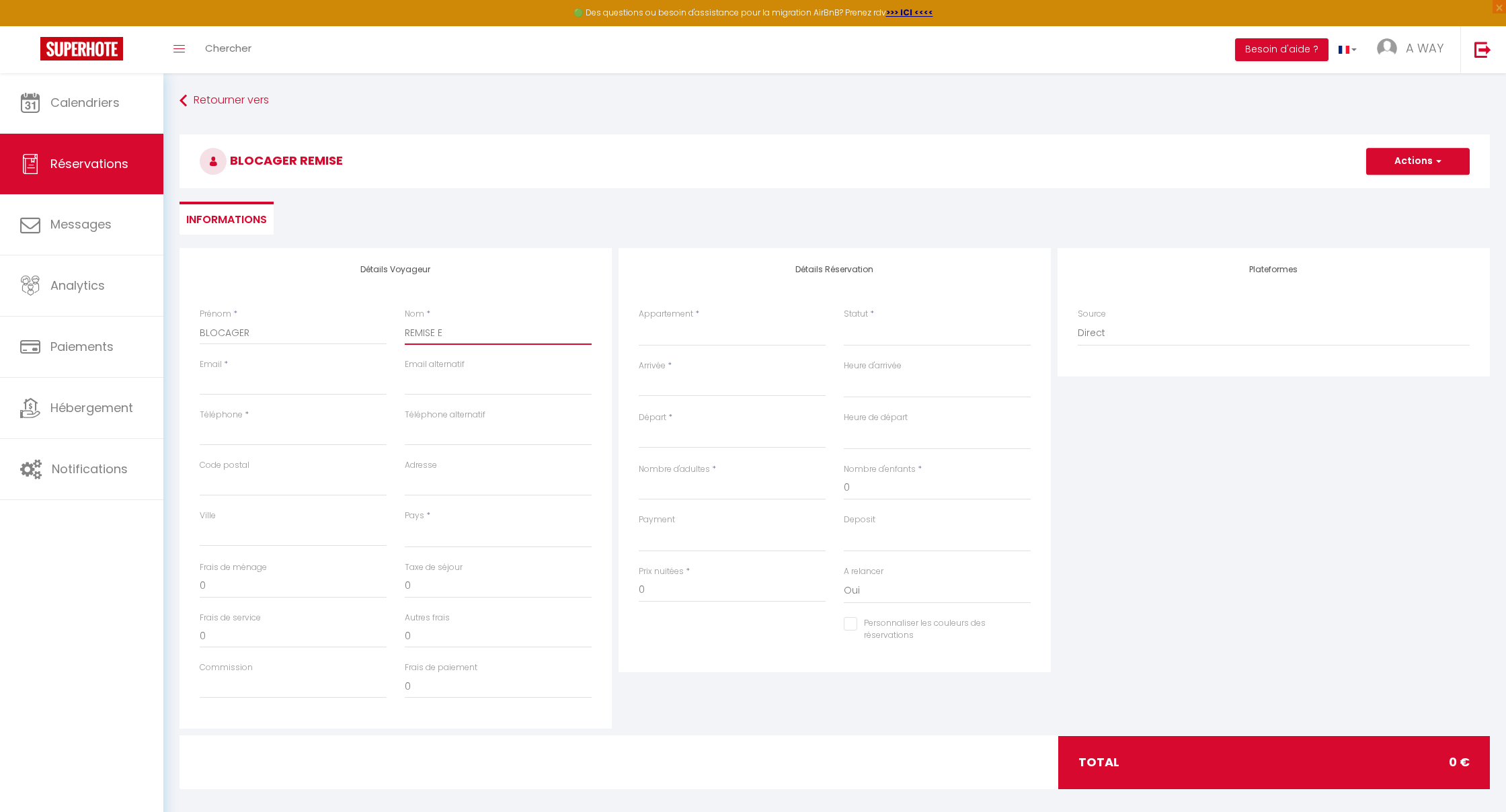
checkbox input "false"
type input "REMISE EN"
select select
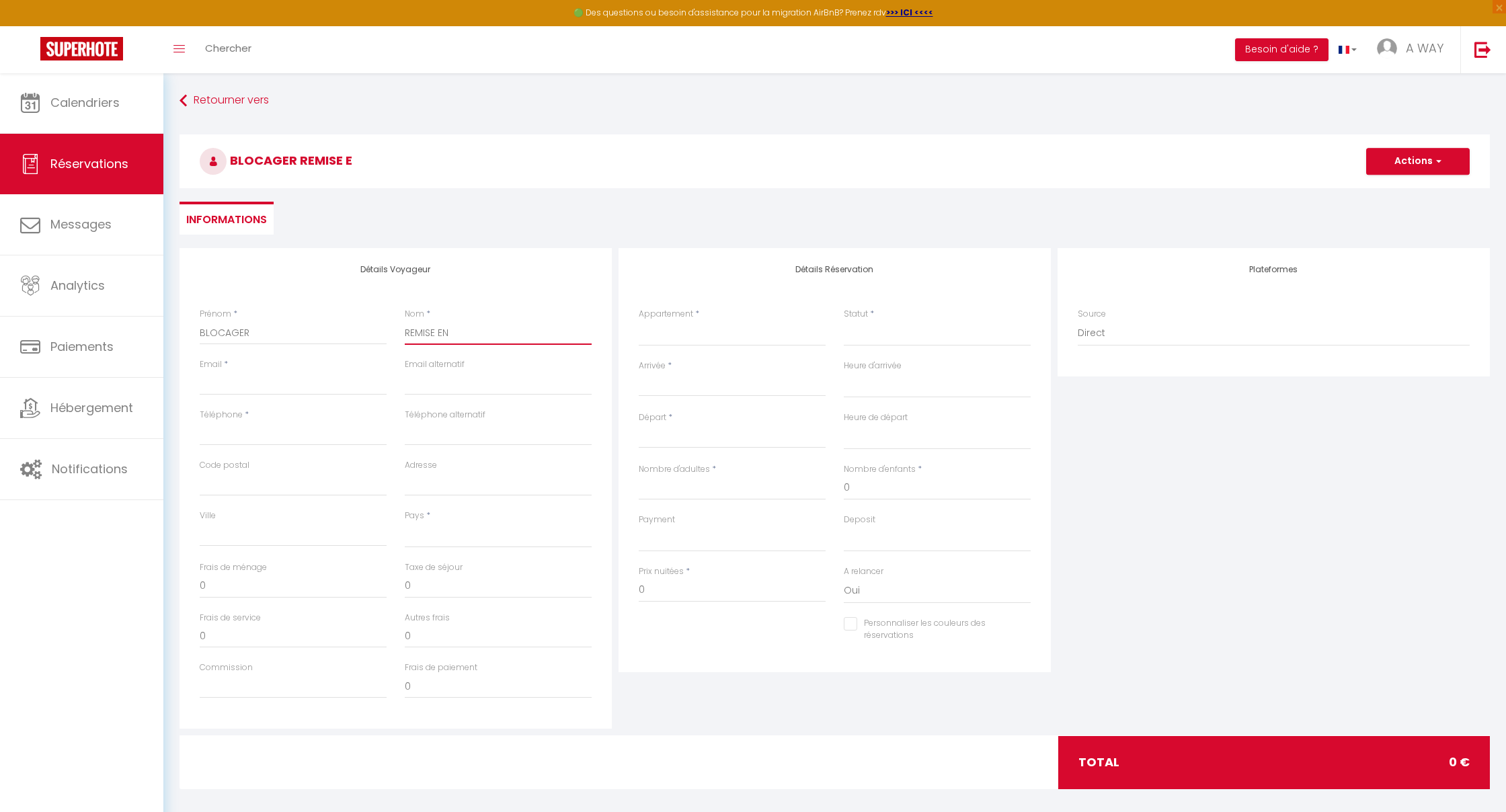
select select
checkbox input "false"
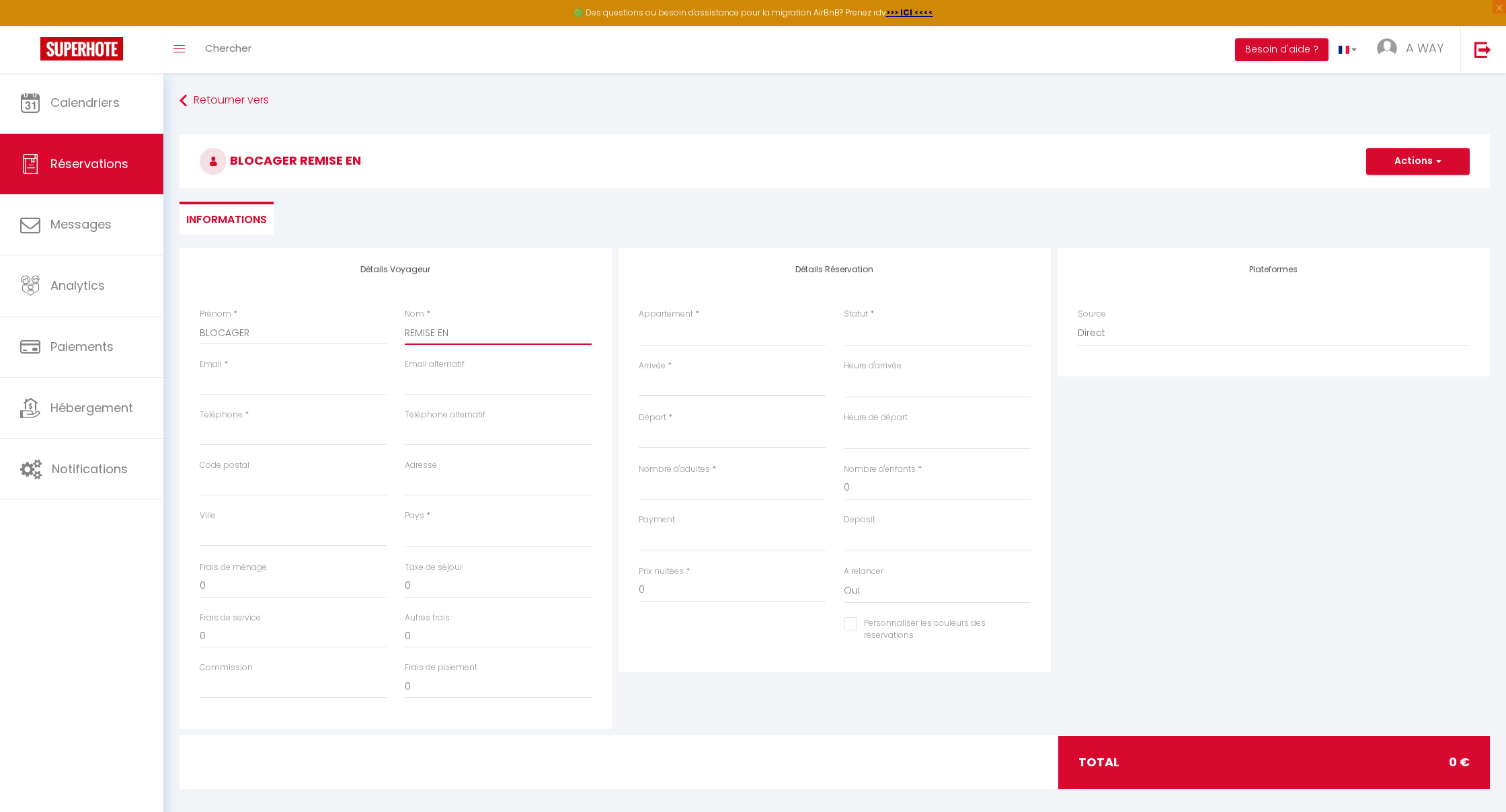
type input "REMISE EN"
select select
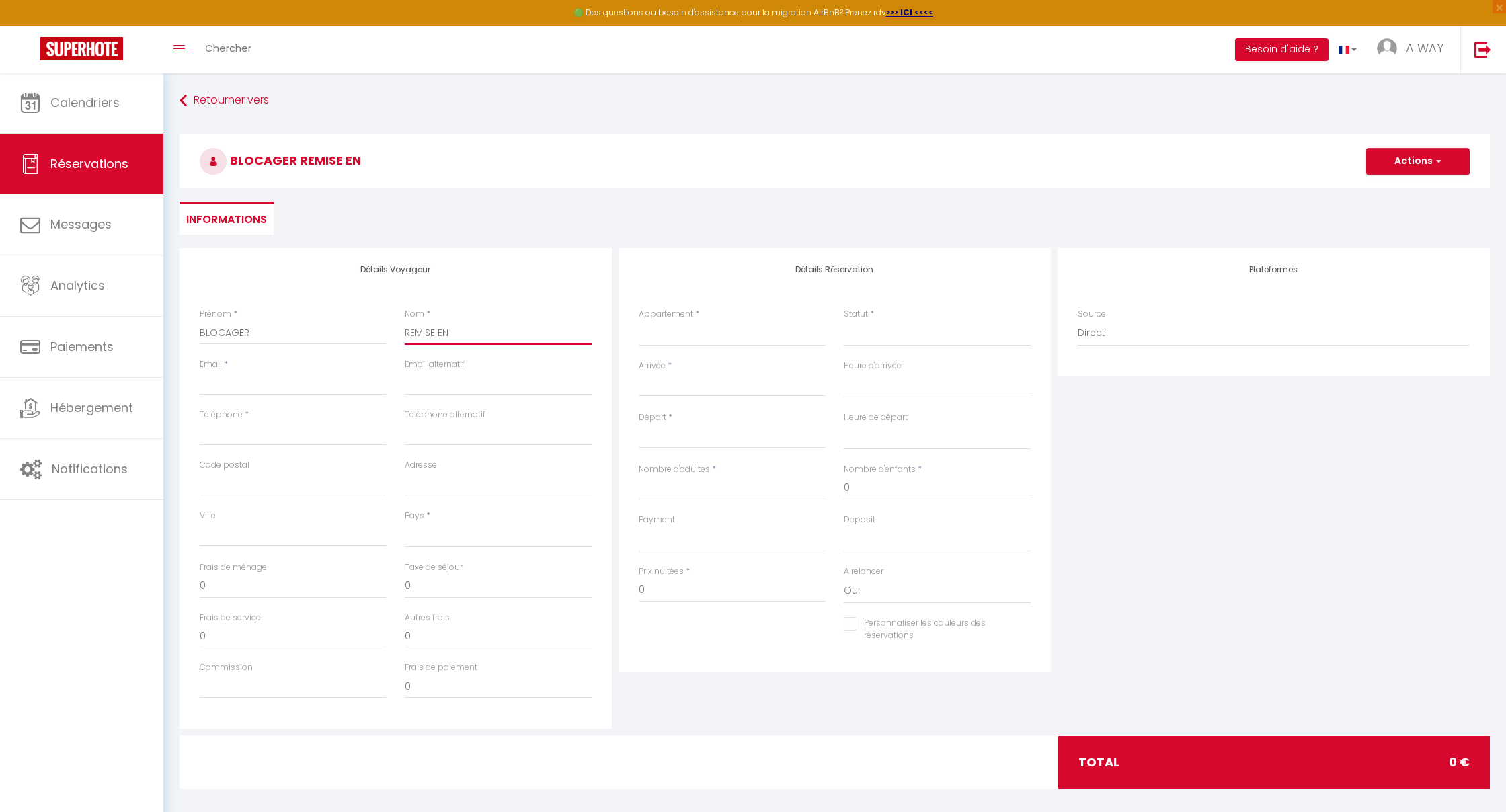
select select
checkbox input "false"
type input "REMISE EN É"
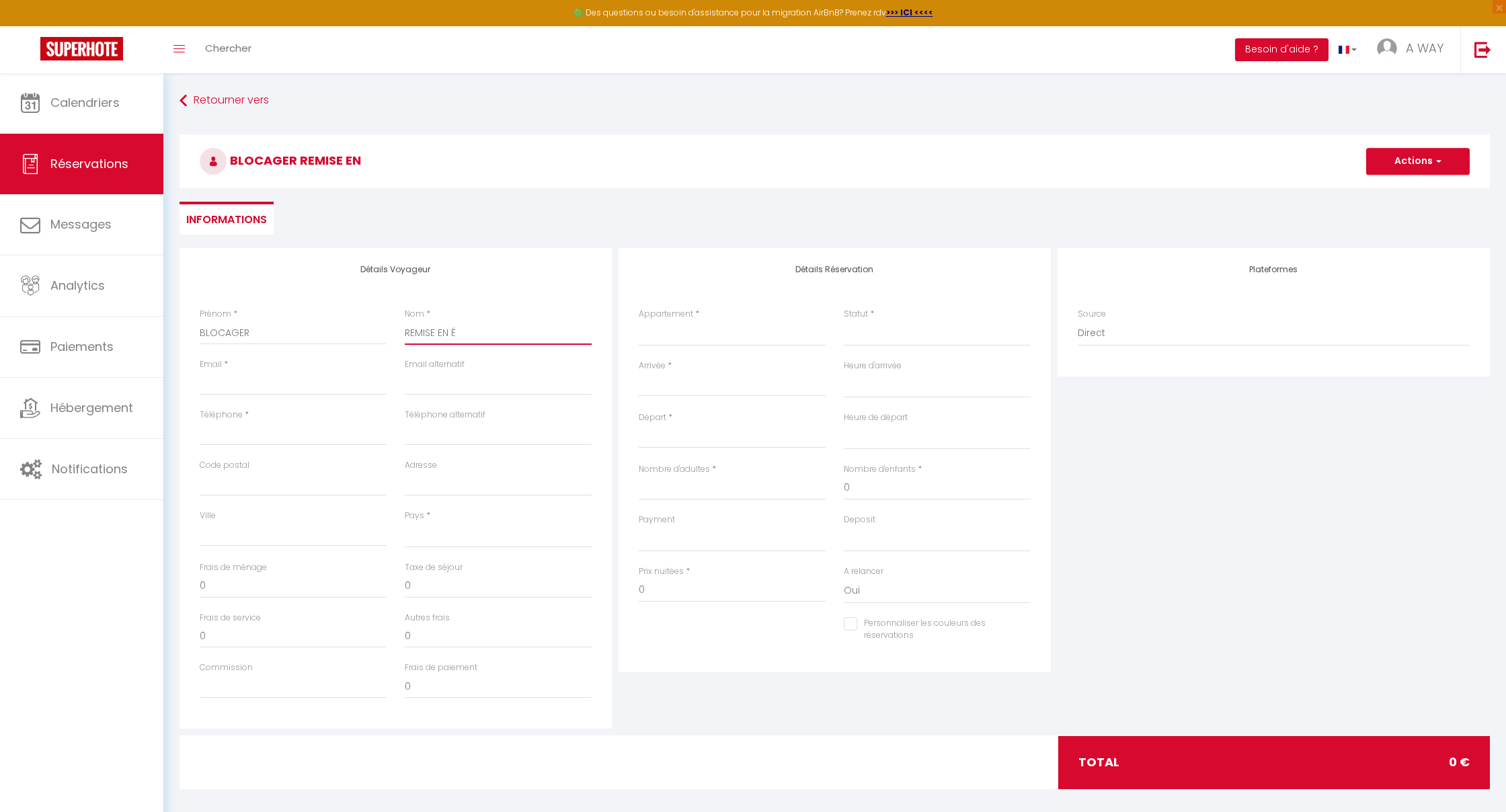
select select
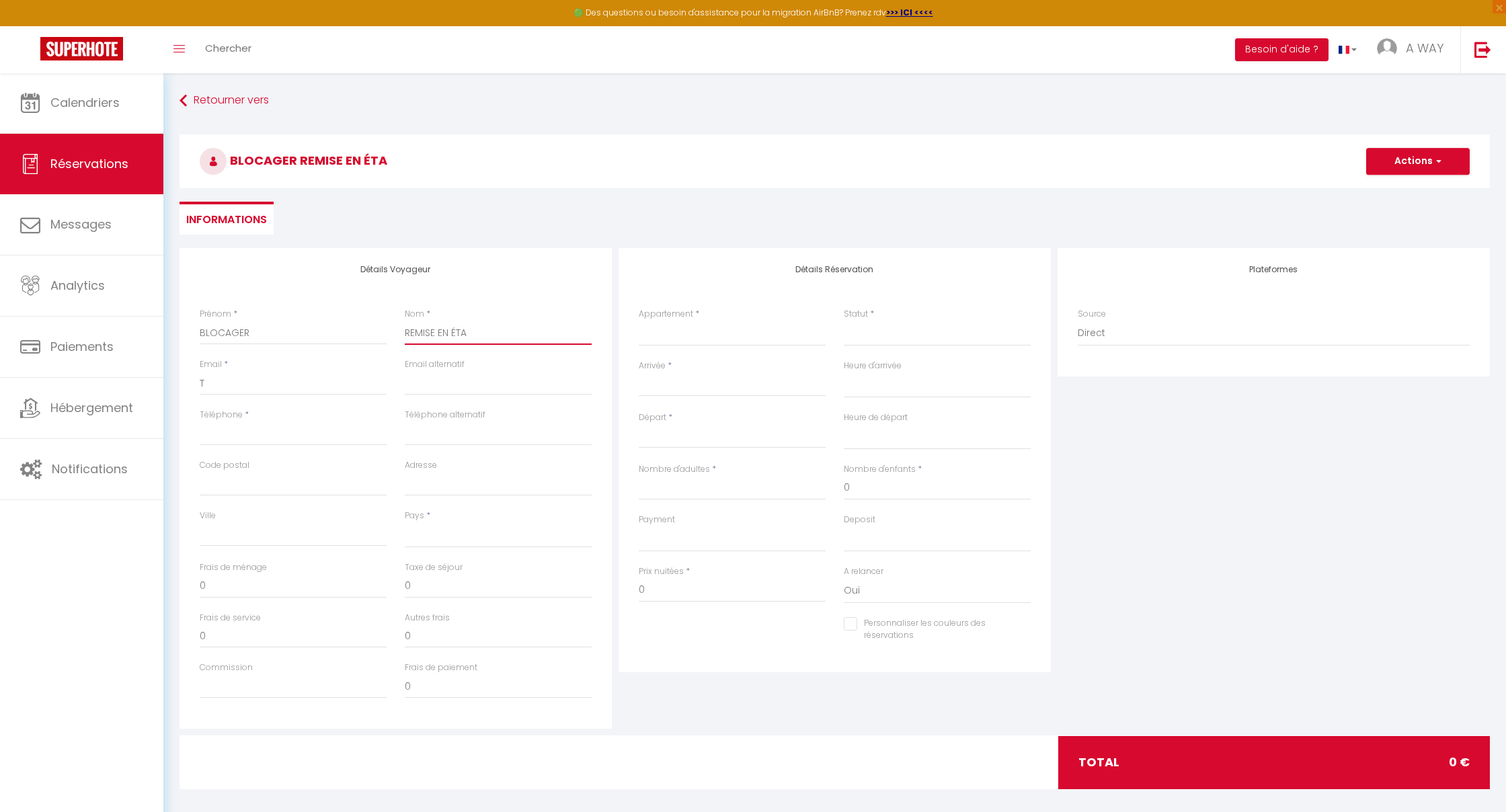
click at [479, 327] on input "REMISE EN ÉTA" at bounding box center [498, 332] width 187 height 24
drag, startPoint x: 209, startPoint y: 380, endPoint x: 180, endPoint y: 375, distance: 29.4
click at [181, 380] on div "Détails Voyageur Prénom * BLOCAGER Nom * REMISE EN ÉTAT Email * T Email alterna…" at bounding box center [395, 488] width 432 height 481
click at [294, 510] on div "Ville" at bounding box center [293, 528] width 187 height 37
click at [664, 384] on input "Arrivée" at bounding box center [732, 386] width 187 height 18
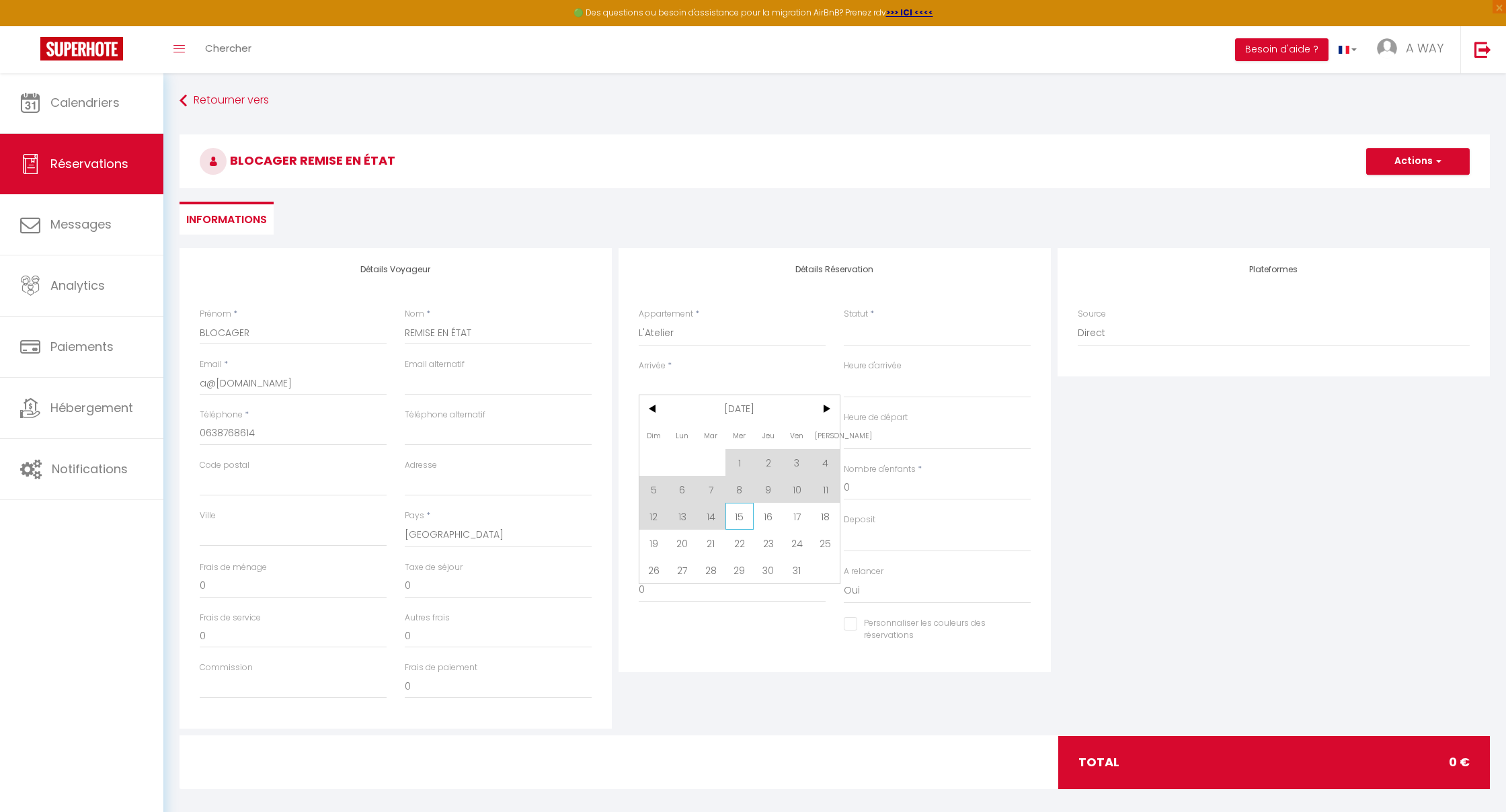
click at [739, 515] on span "15" at bounding box center [740, 516] width 29 height 27
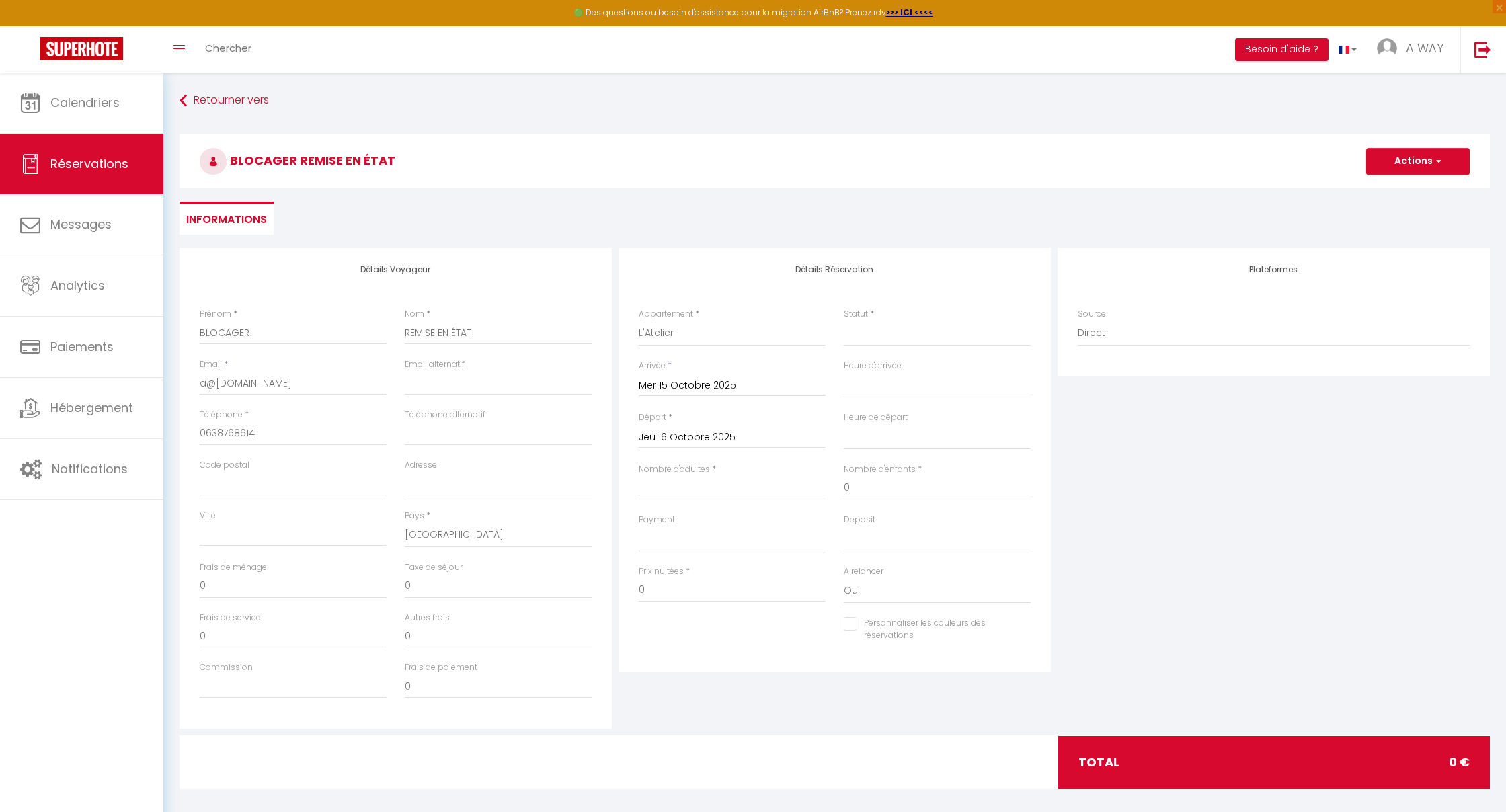
click at [708, 432] on input "Jeu 16 Octobre 2025" at bounding box center [732, 438] width 187 height 18
click at [793, 566] on span "17" at bounding box center [797, 567] width 29 height 27
click at [658, 586] on input "80" at bounding box center [732, 590] width 187 height 24
drag, startPoint x: 636, startPoint y: 586, endPoint x: 615, endPoint y: 586, distance: 21.0
click at [615, 586] on div "Détails Réservation Appartement * La Déferlante L'Escale Le Manhattan Loft La P…" at bounding box center [835, 488] width 439 height 481
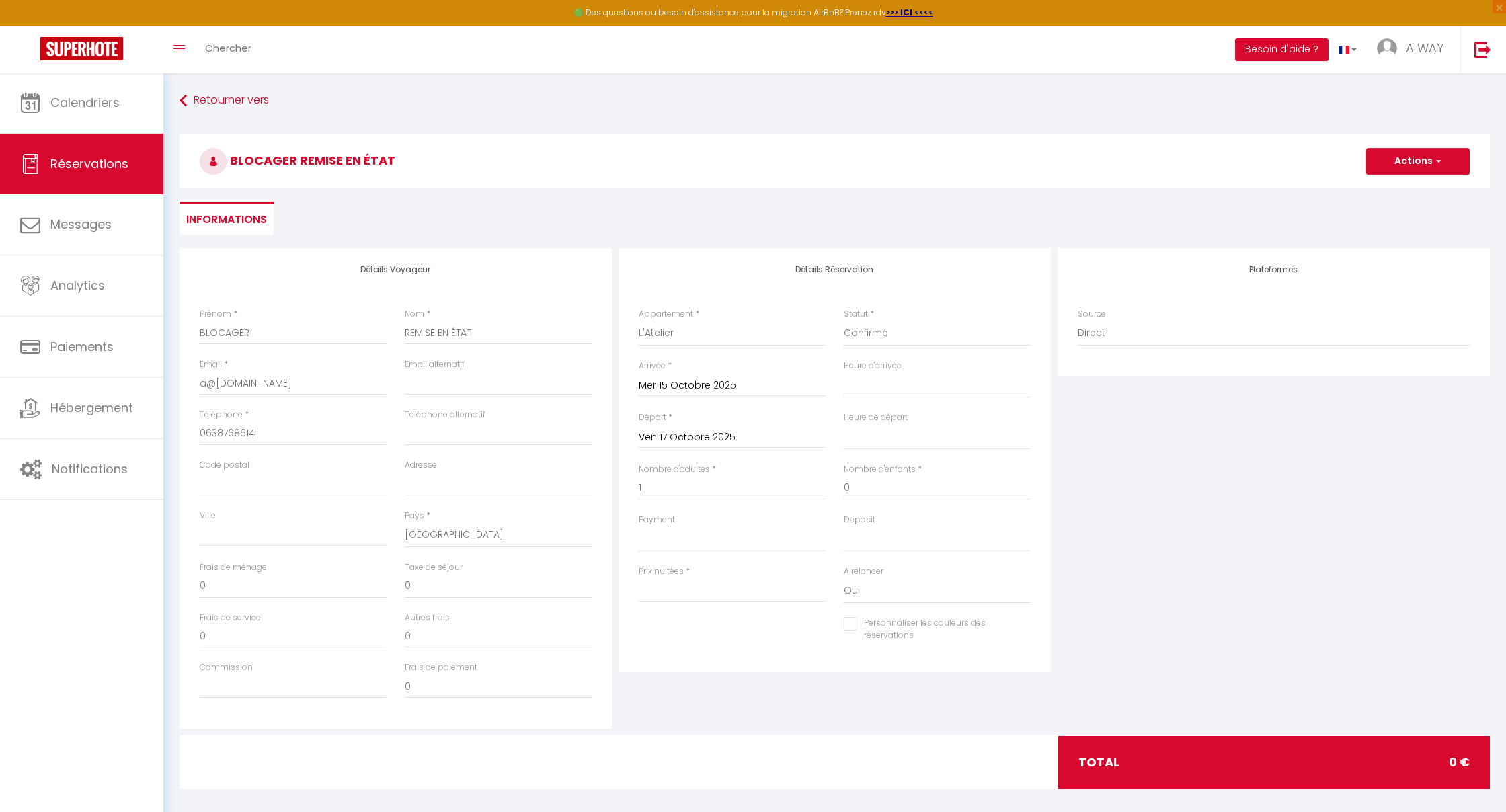
click at [1438, 161] on span "button" at bounding box center [1437, 161] width 8 height 12
click at [1386, 191] on link "Enregistrer" at bounding box center [1404, 191] width 106 height 18
click at [1436, 163] on span "button" at bounding box center [1437, 161] width 8 height 12
click at [1389, 193] on link "Enregistrer" at bounding box center [1404, 191] width 106 height 18
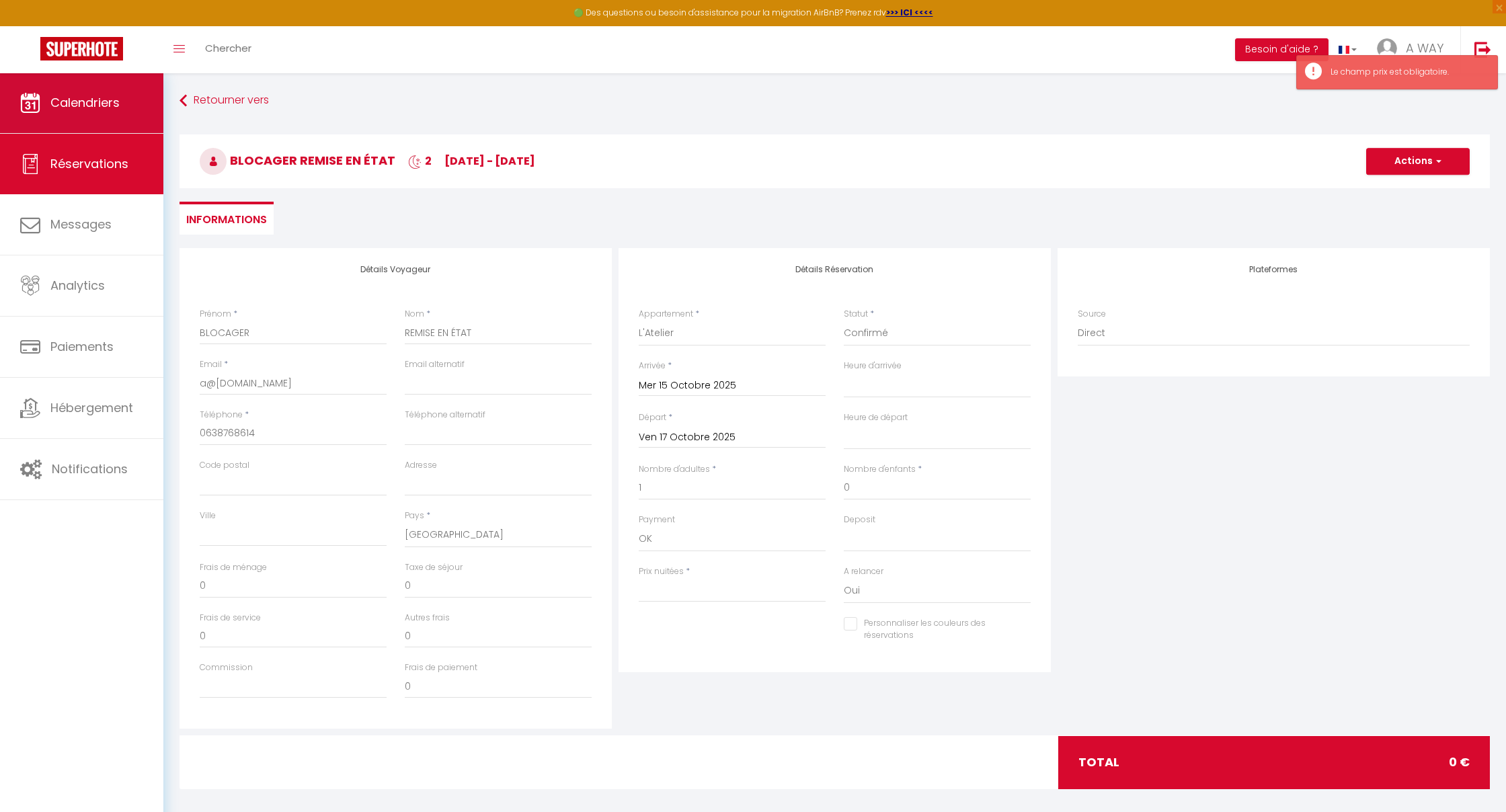
click at [99, 105] on span "Calendriers" at bounding box center [85, 103] width 69 height 17
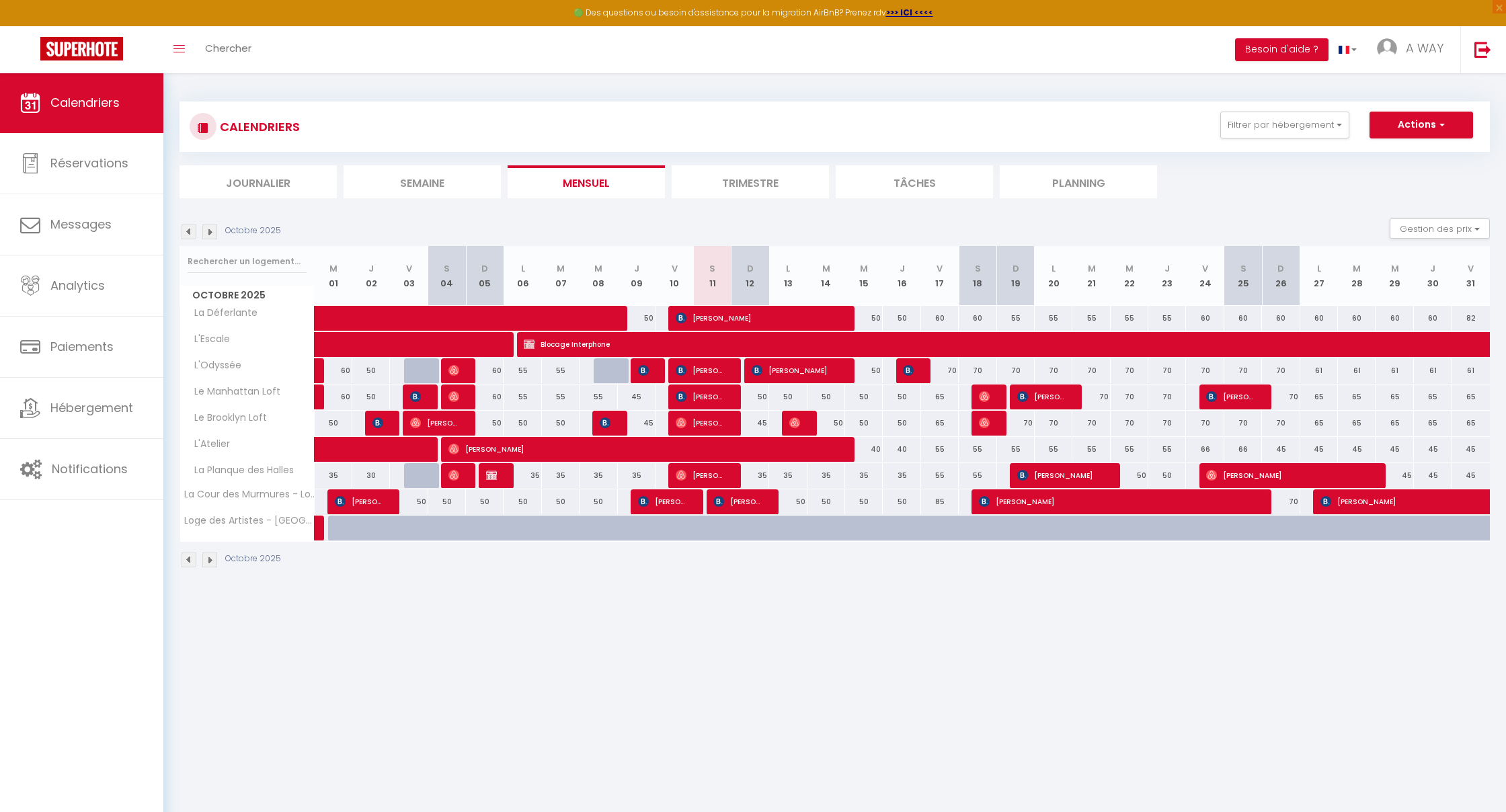
click at [878, 449] on div "40" at bounding box center [864, 449] width 38 height 25
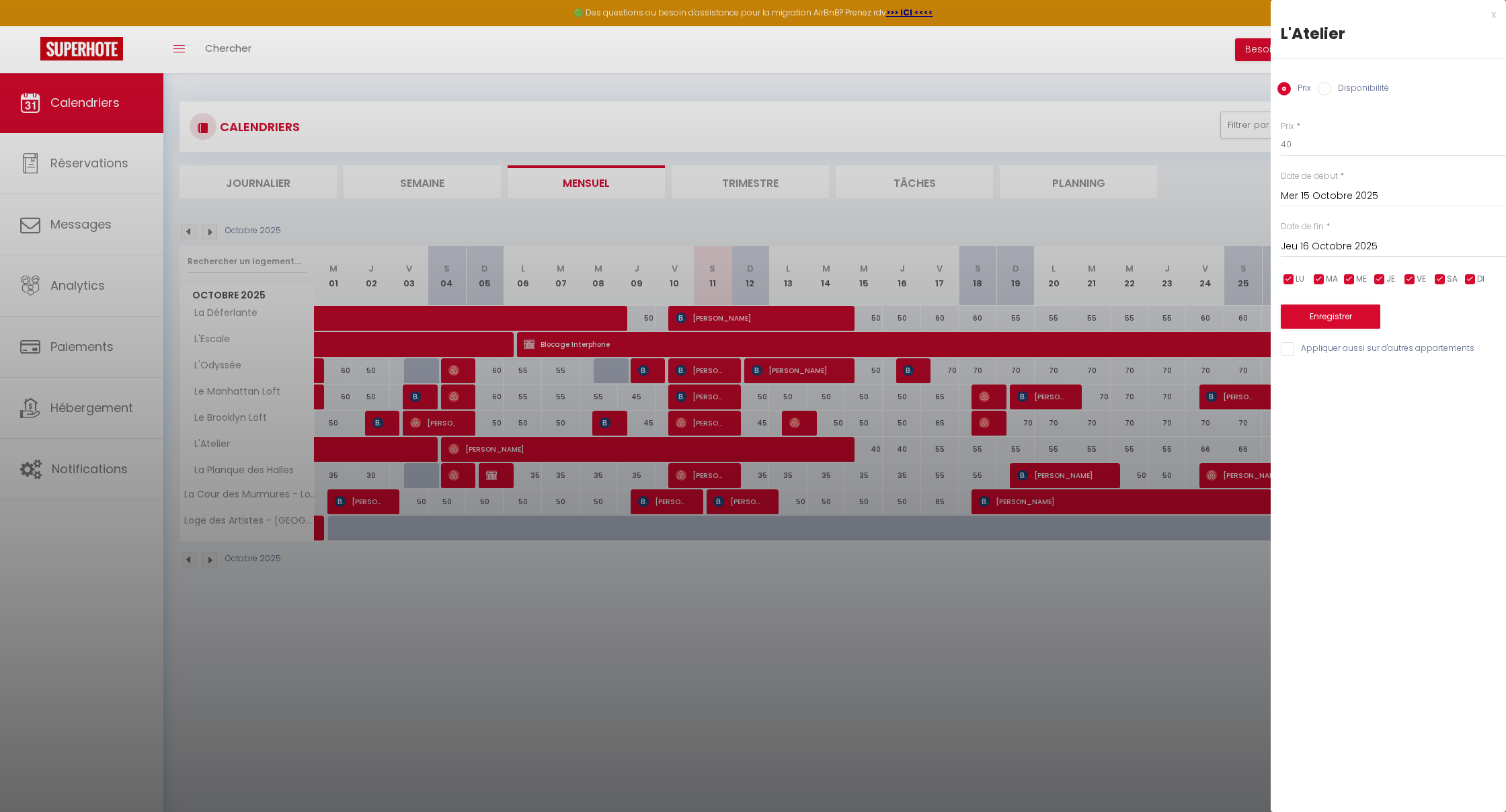
click at [881, 644] on div at bounding box center [753, 406] width 1506 height 812
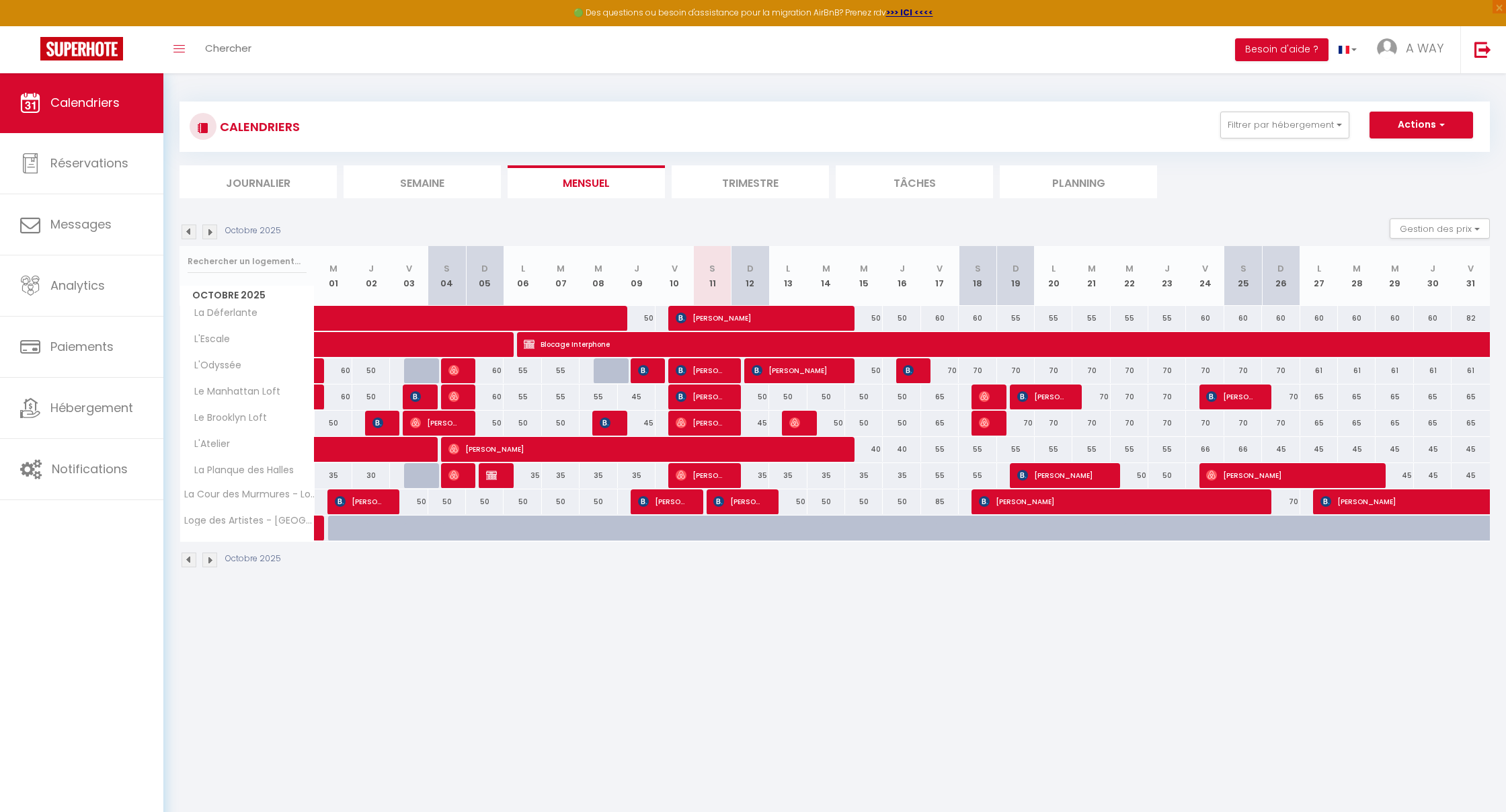
click at [1445, 119] on button "Actions" at bounding box center [1421, 125] width 103 height 27
click at [1409, 156] on link "Nouvelle réservation" at bounding box center [1407, 155] width 117 height 20
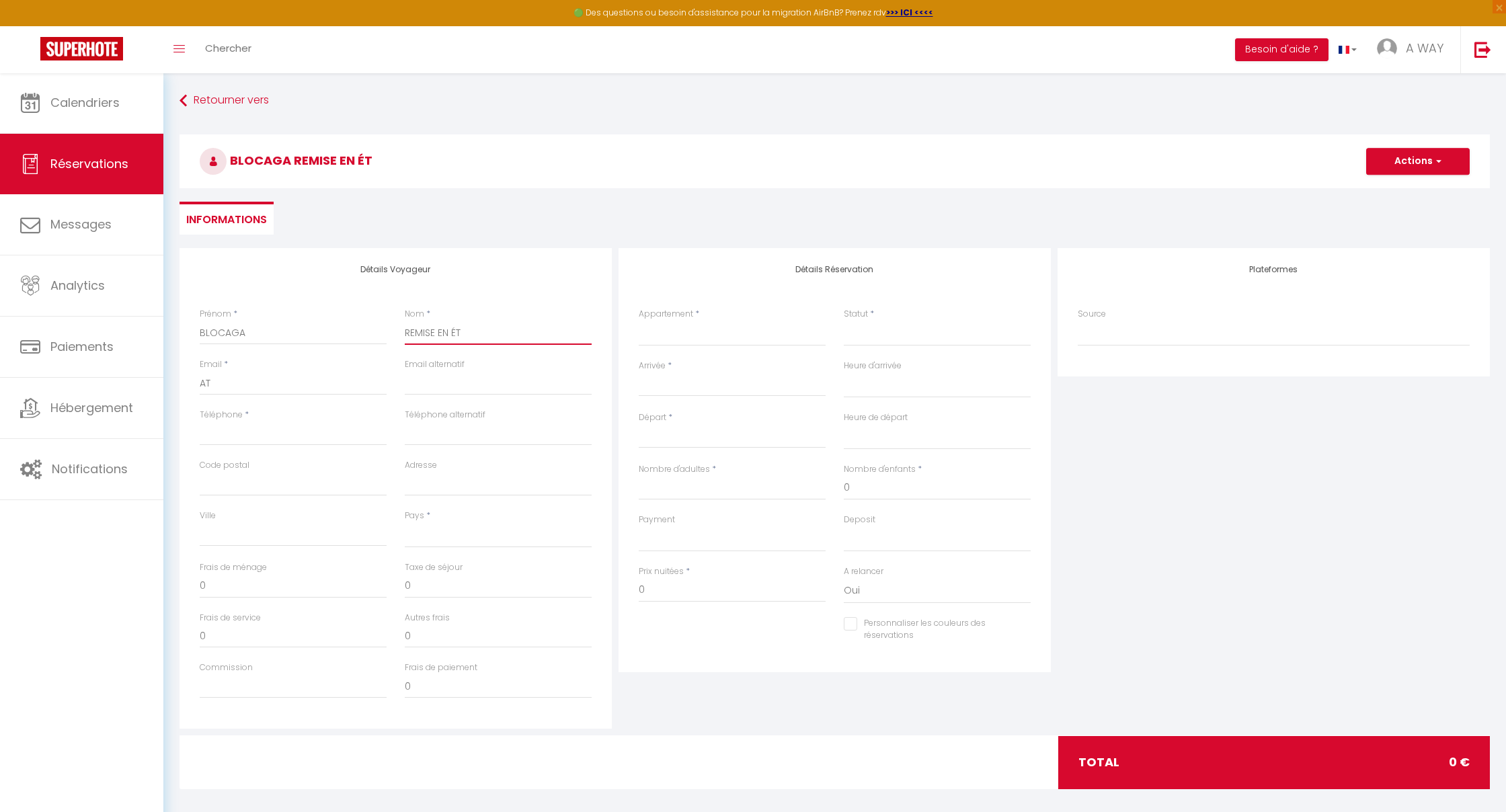
click at [478, 331] on input "REMISE EN ÉT" at bounding box center [498, 332] width 187 height 24
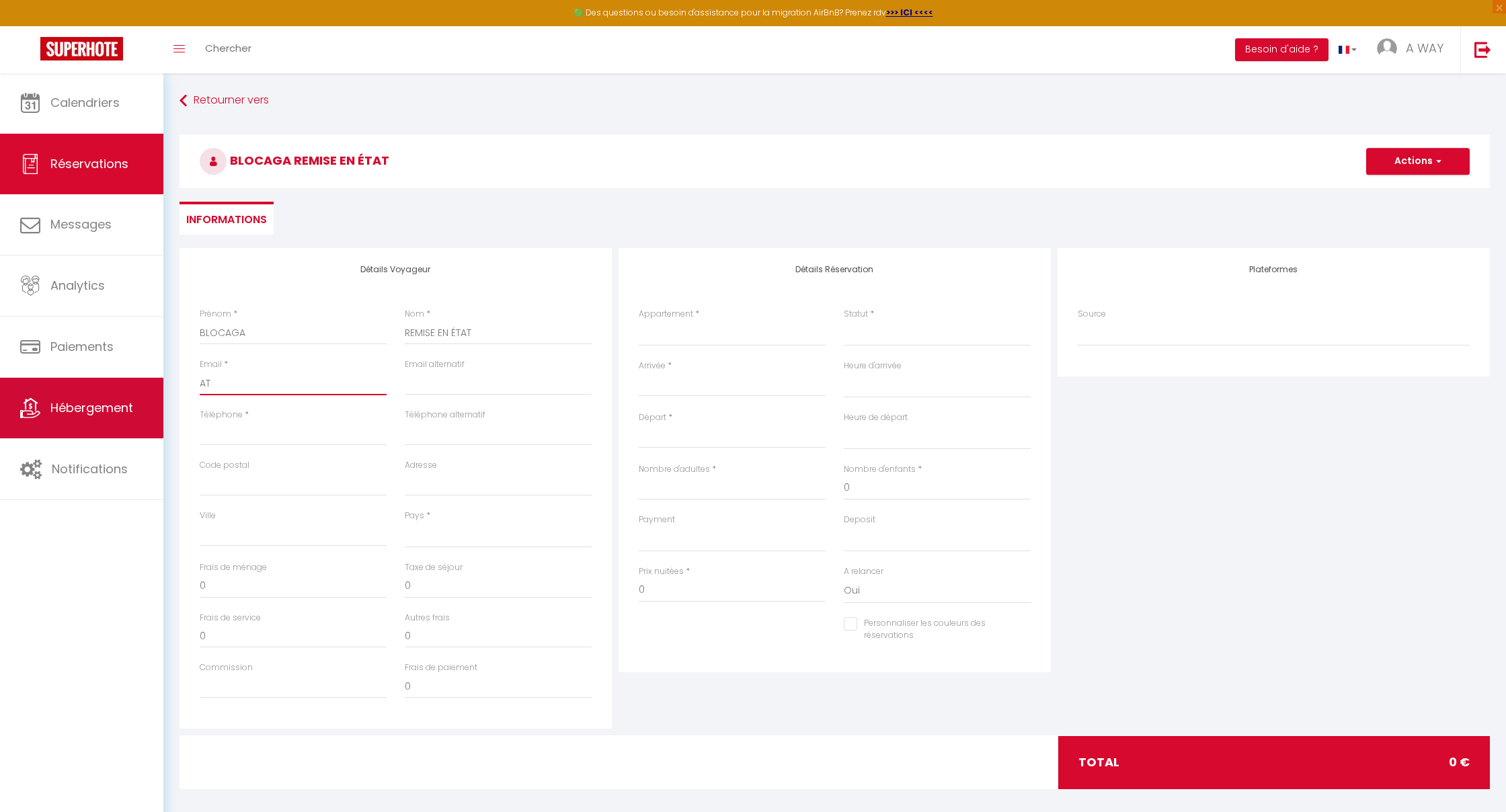
drag, startPoint x: 217, startPoint y: 380, endPoint x: 162, endPoint y: 380, distance: 55.0
click at [162, 380] on div "🟢 Des questions ou besoin d'assistance pour la migration AirBnB? Prenez rdv >>>…" at bounding box center [753, 447] width 1506 height 750
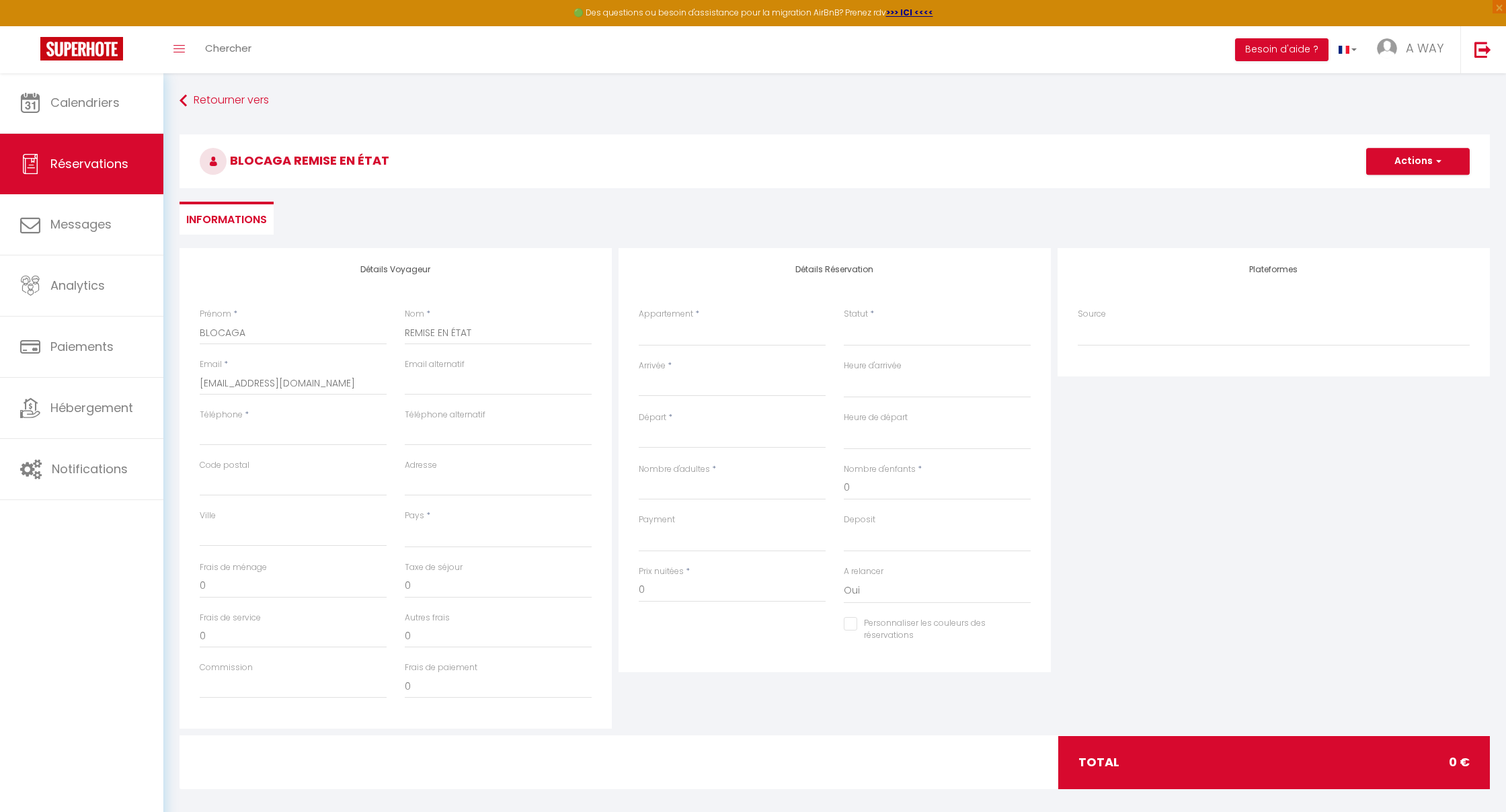
click at [198, 438] on div "Téléphone *" at bounding box center [294, 434] width 205 height 51
click at [663, 387] on input "Arrivée" at bounding box center [732, 386] width 187 height 18
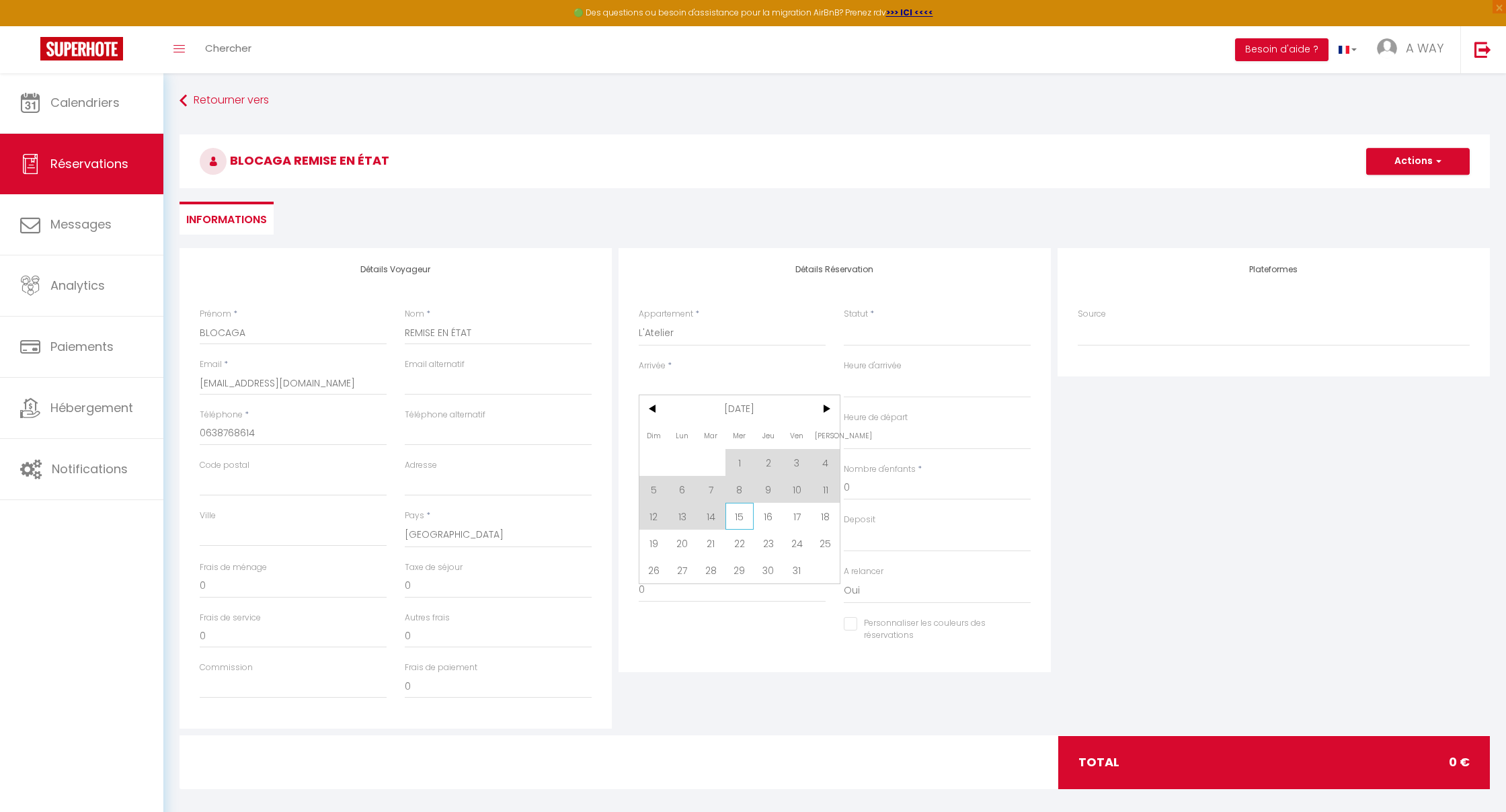
click at [740, 516] on span "15" at bounding box center [740, 516] width 29 height 27
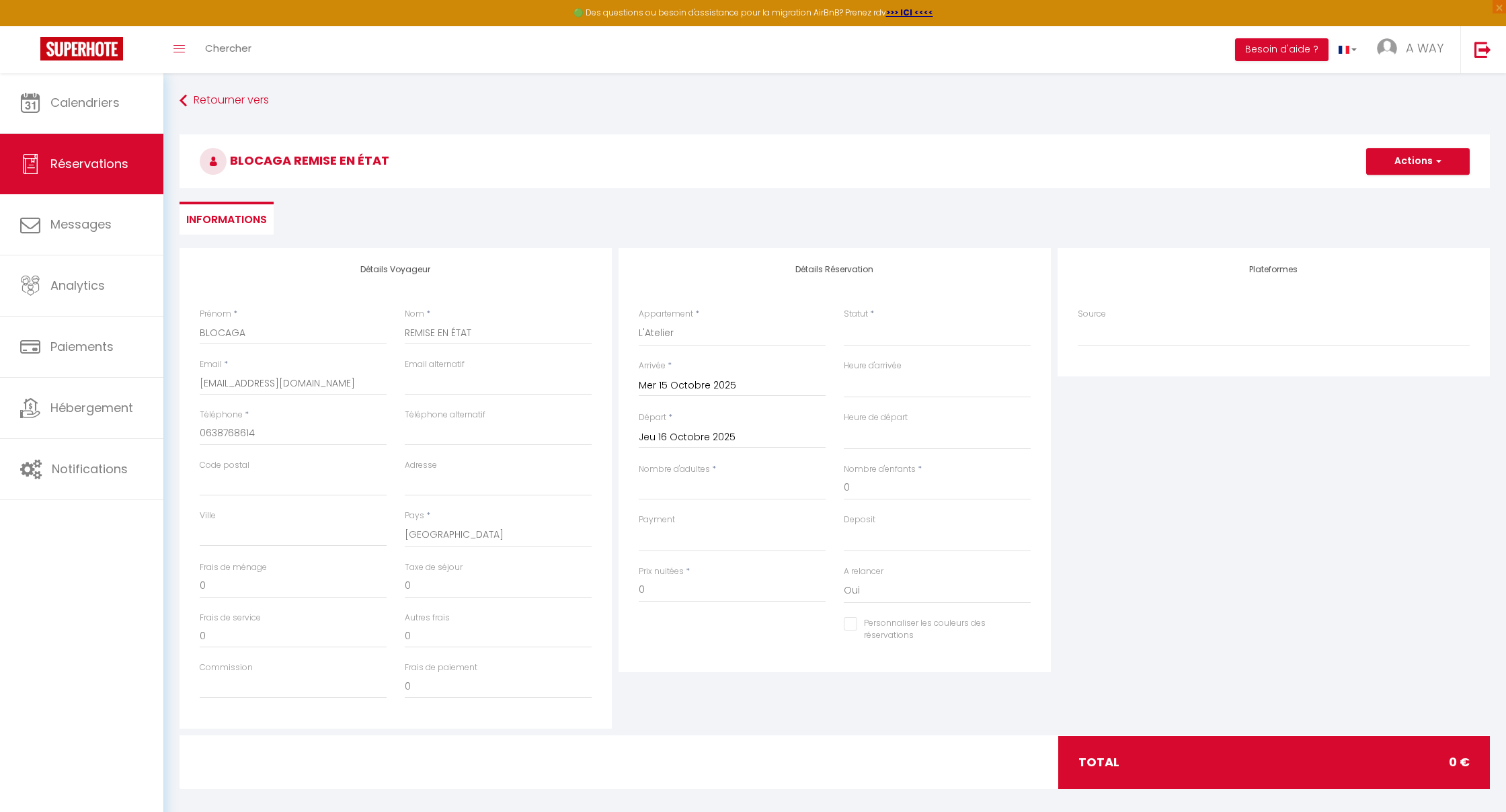
click at [669, 438] on input "Jeu 16 Octobre 2025" at bounding box center [732, 438] width 187 height 18
click at [799, 566] on span "17" at bounding box center [797, 567] width 29 height 27
drag, startPoint x: 669, startPoint y: 584, endPoint x: 610, endPoint y: 574, distance: 59.8
click at [610, 574] on div "Détails Voyageur Prénom * BLOCAGA Nom * REMISE EN ÉTAT Email * aaa@gmail.com Em…" at bounding box center [834, 488] width 1317 height 481
click at [1444, 158] on button "Actions" at bounding box center [1418, 161] width 103 height 27
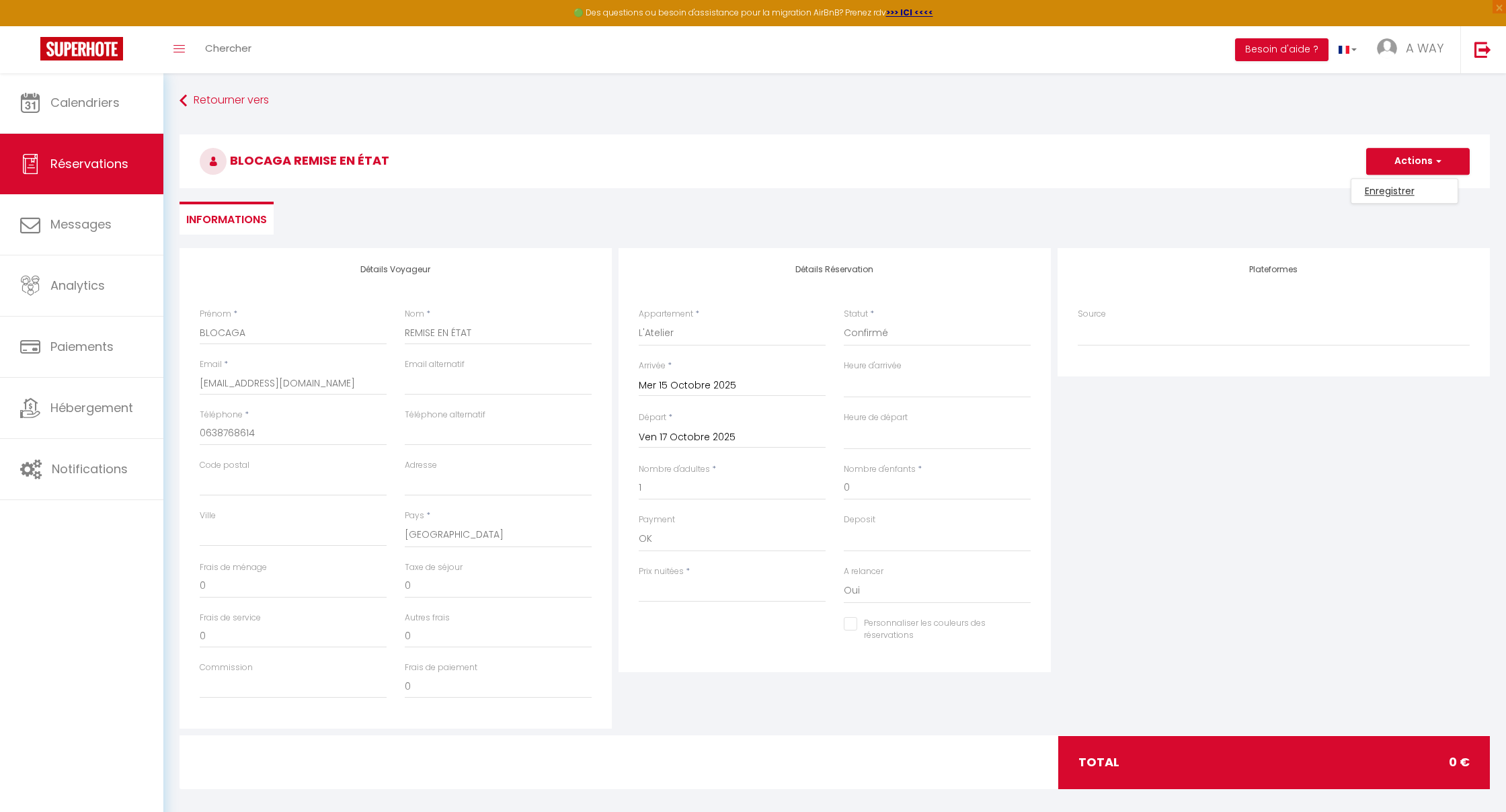
click at [1386, 190] on link "Enregistrer" at bounding box center [1404, 191] width 106 height 18
click at [668, 585] on input "Prix nuitées" at bounding box center [732, 590] width 187 height 24
click at [1434, 159] on span "button" at bounding box center [1437, 161] width 8 height 12
click at [1388, 189] on link "Enregistrer" at bounding box center [1404, 191] width 106 height 18
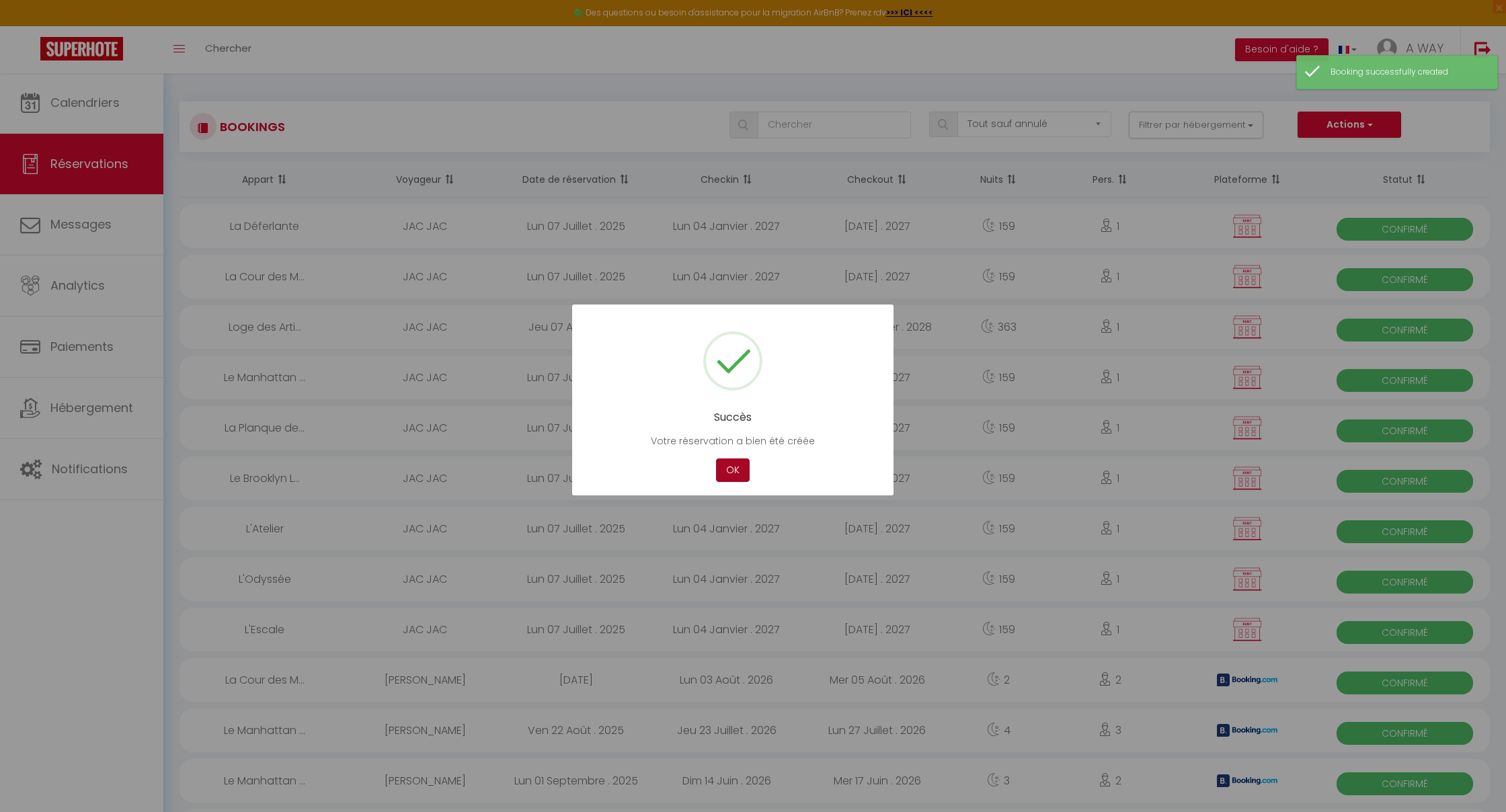
click at [738, 467] on button "OK" at bounding box center [733, 470] width 34 height 23
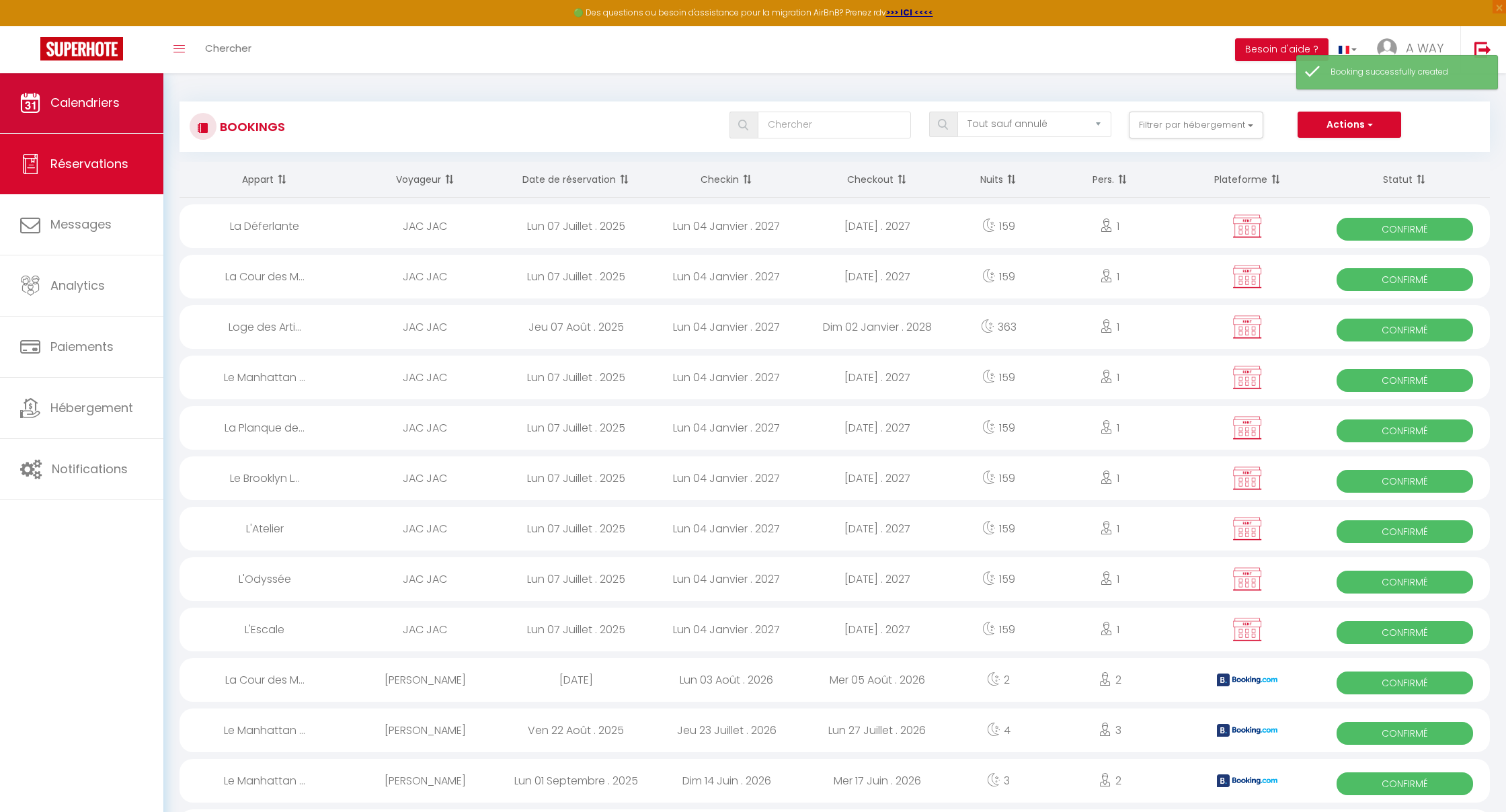
click at [98, 104] on span "Calendriers" at bounding box center [85, 103] width 69 height 17
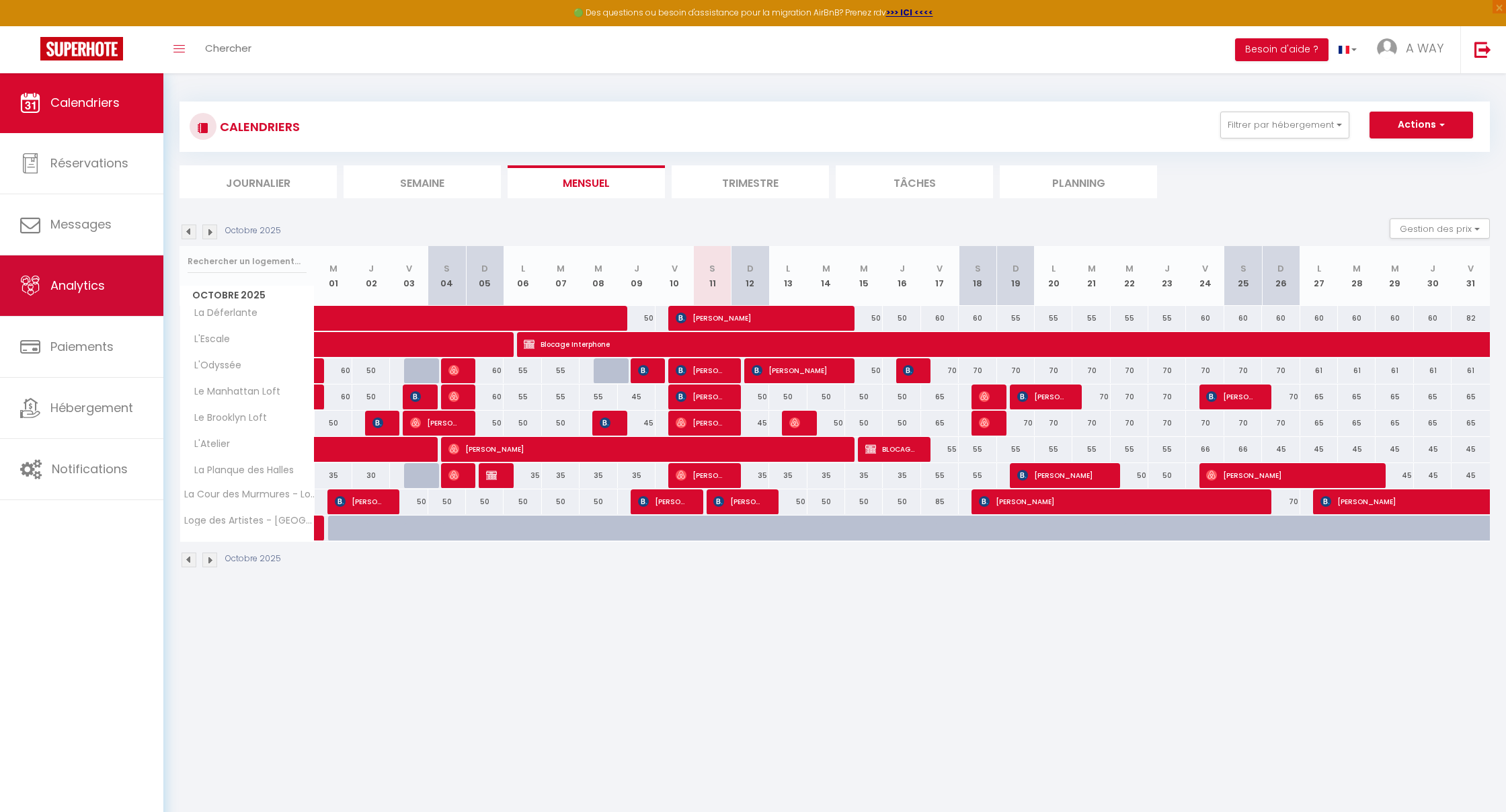
click at [79, 289] on span "Analytics" at bounding box center [78, 285] width 55 height 17
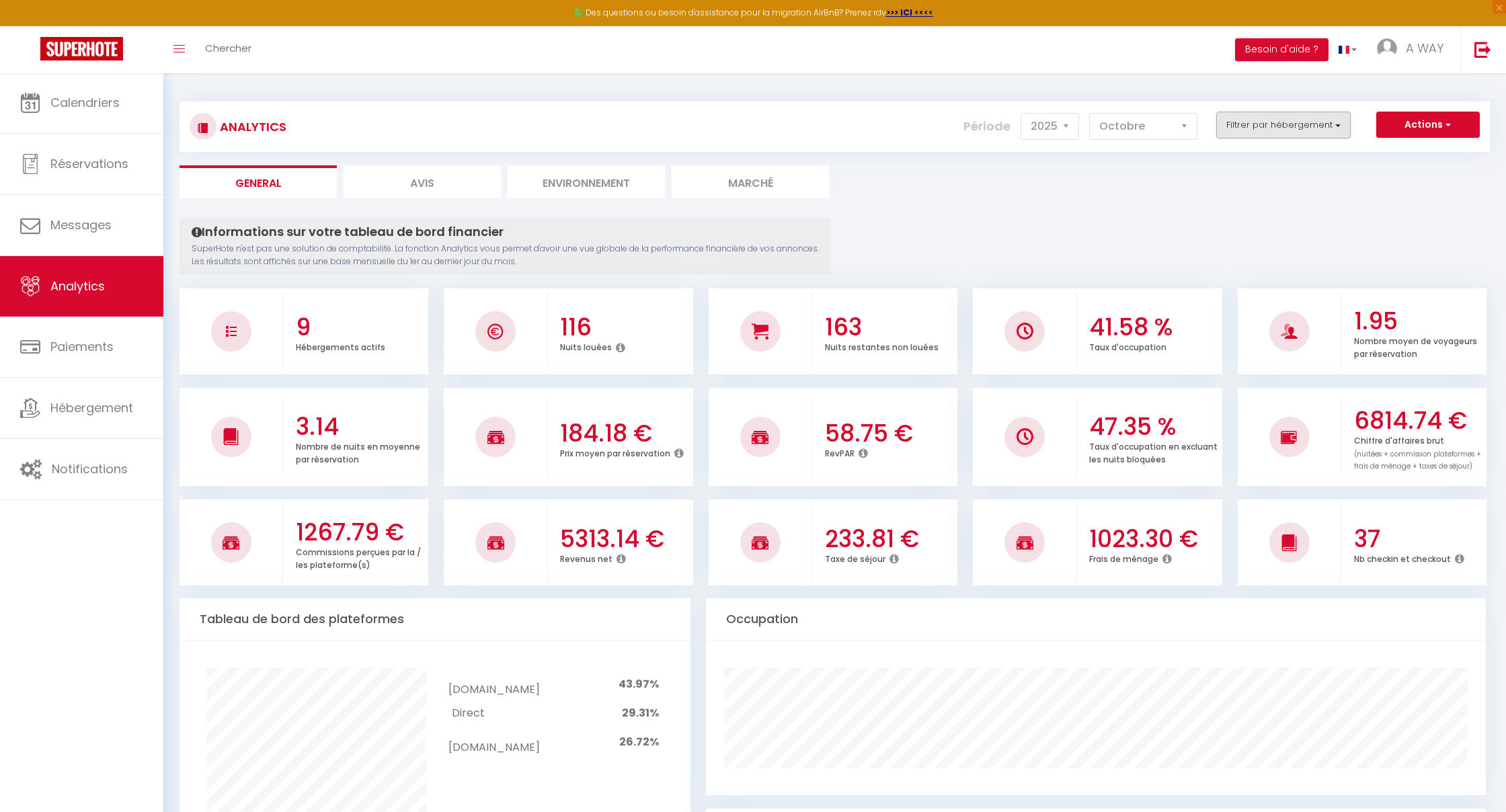
click at [1331, 120] on button "Filtrer par hébergement" at bounding box center [1284, 125] width 135 height 27
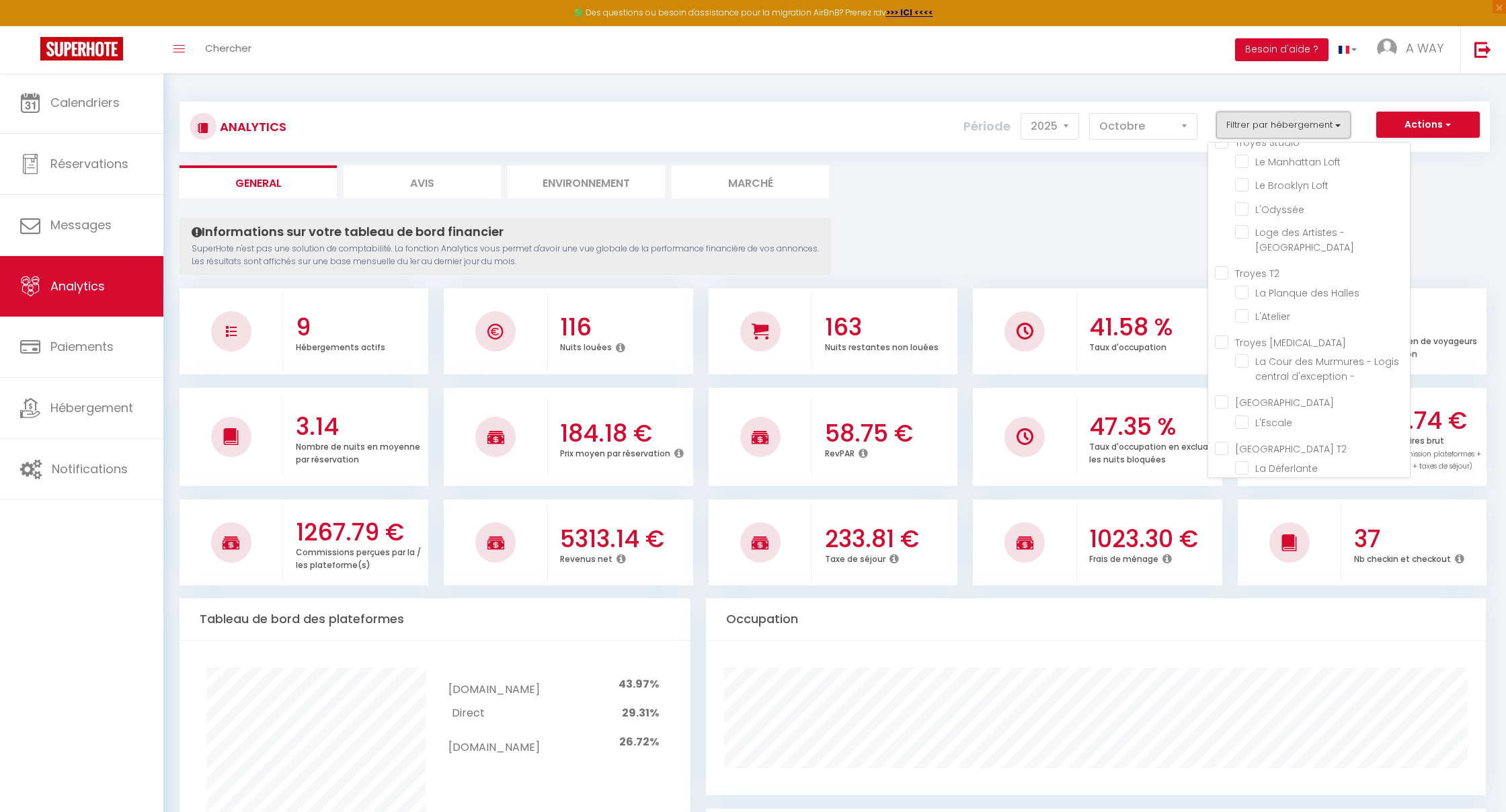
scroll to position [17, 0]
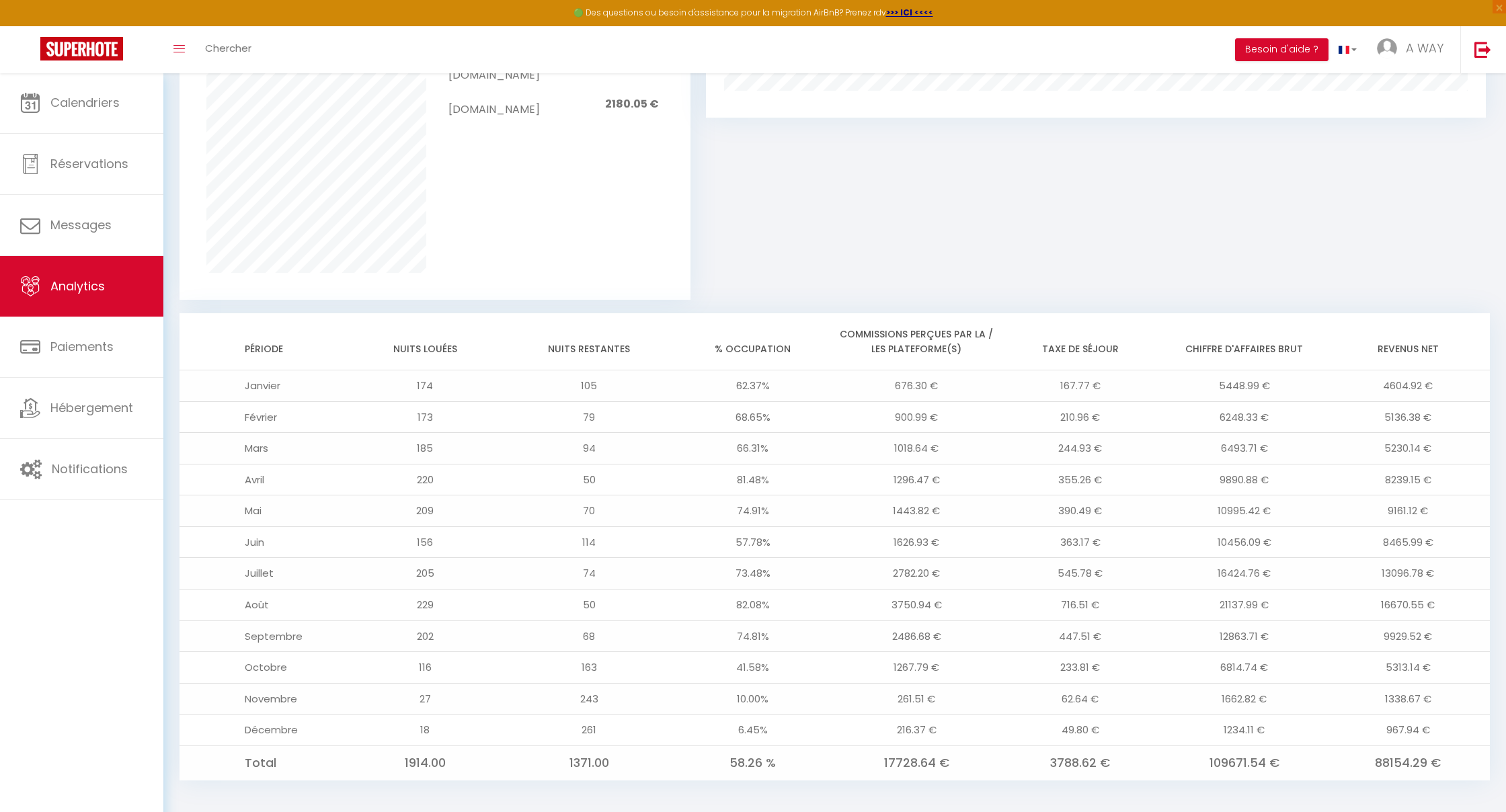
scroll to position [887, 0]
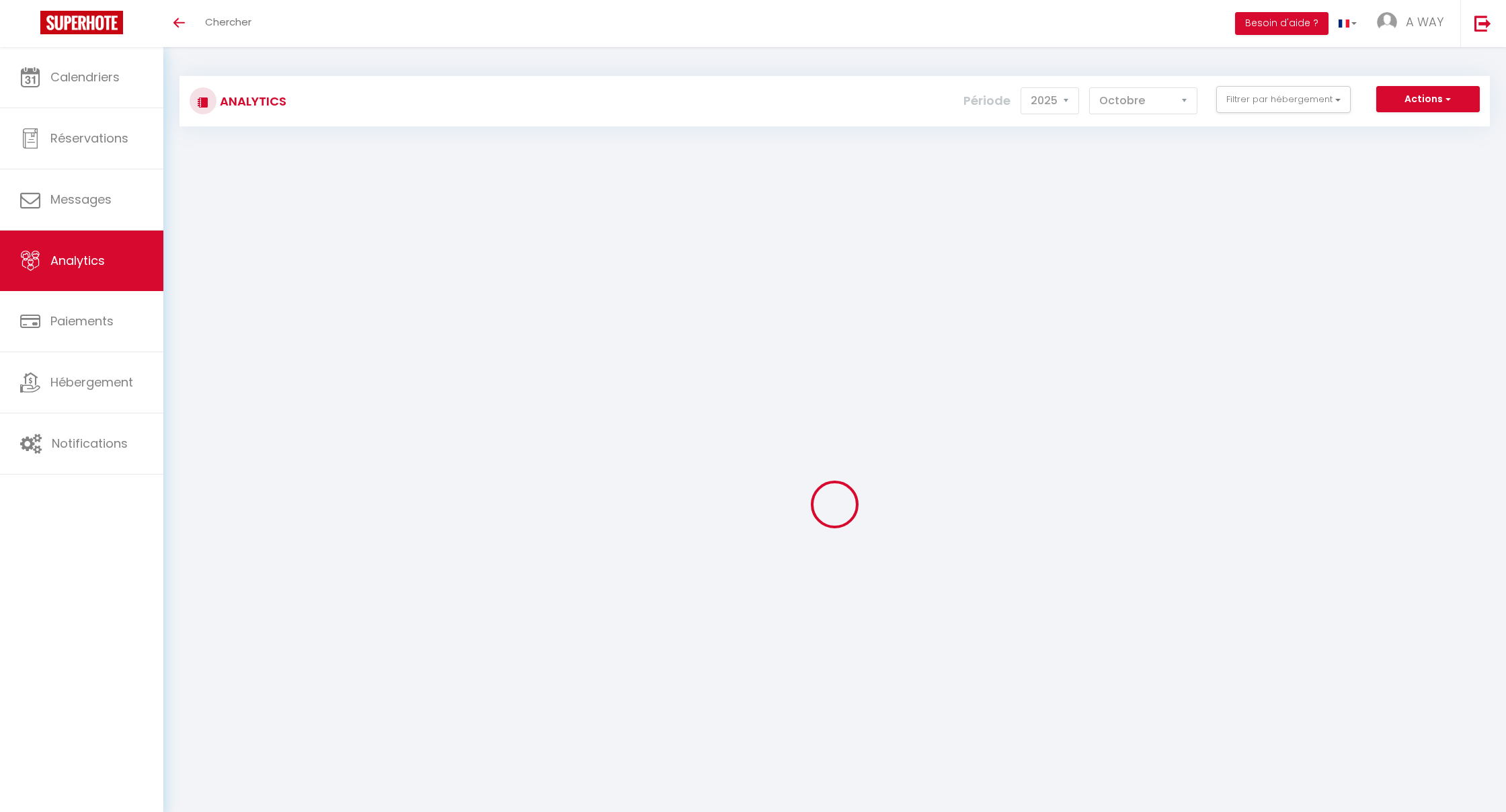
select select "2025"
select select "10"
